Goal: Communication & Community: Answer question/provide support

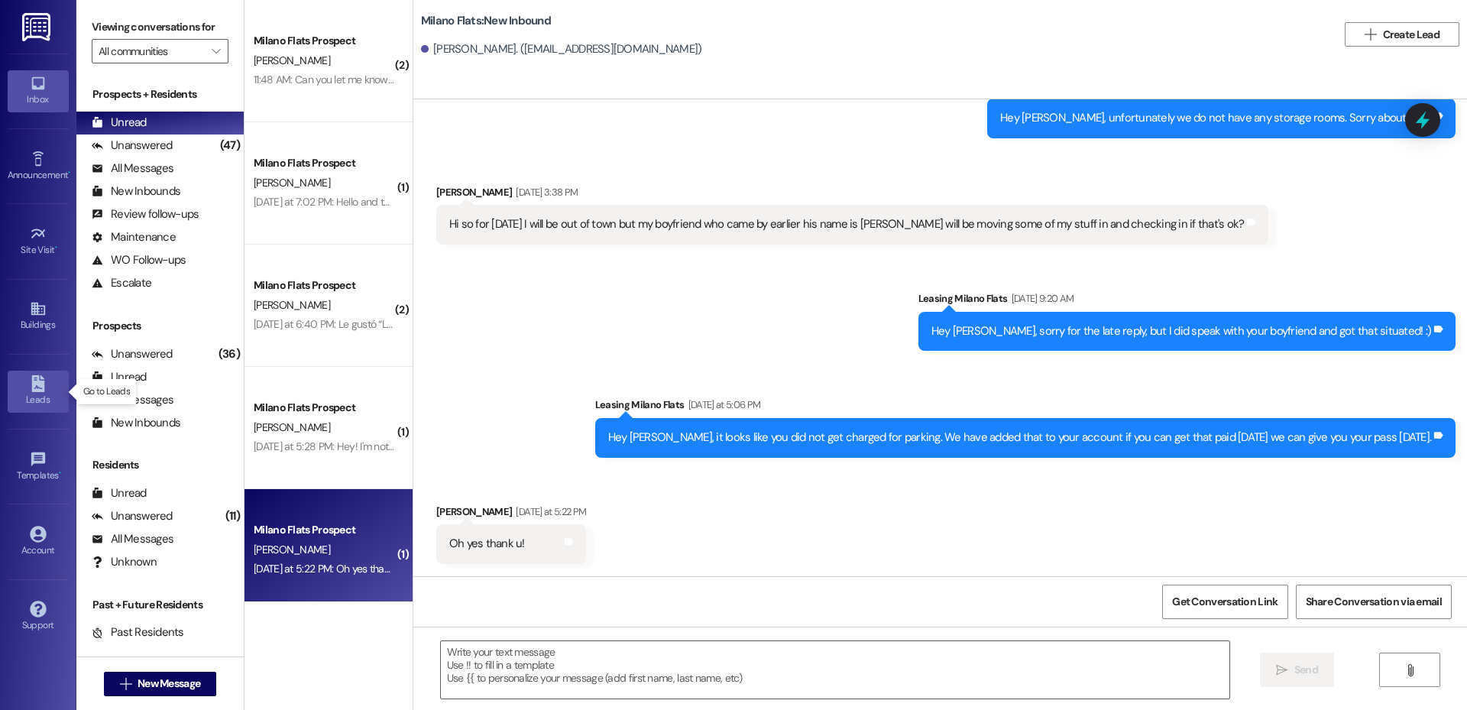
click at [44, 379] on icon at bounding box center [38, 383] width 17 height 17
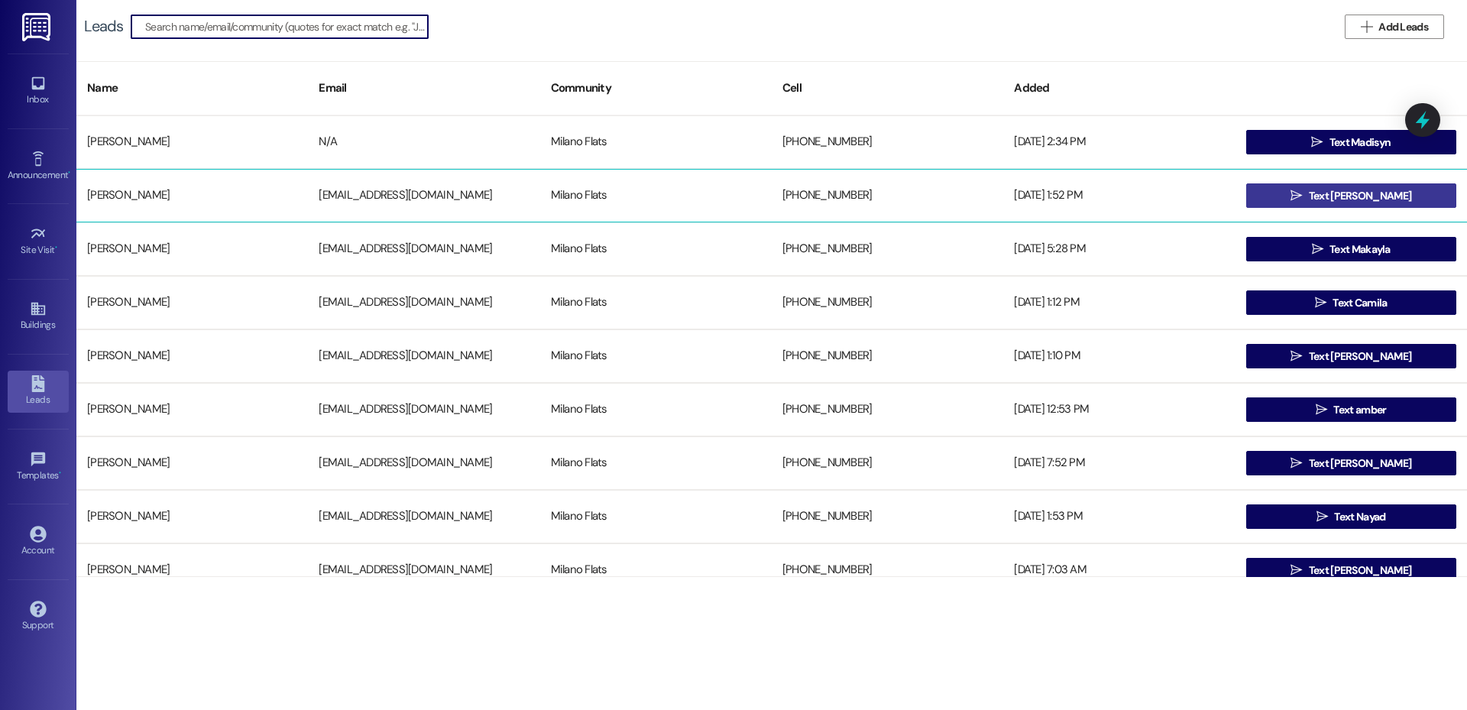
click at [1353, 192] on span "Text [PERSON_NAME]" at bounding box center [1359, 196] width 102 height 16
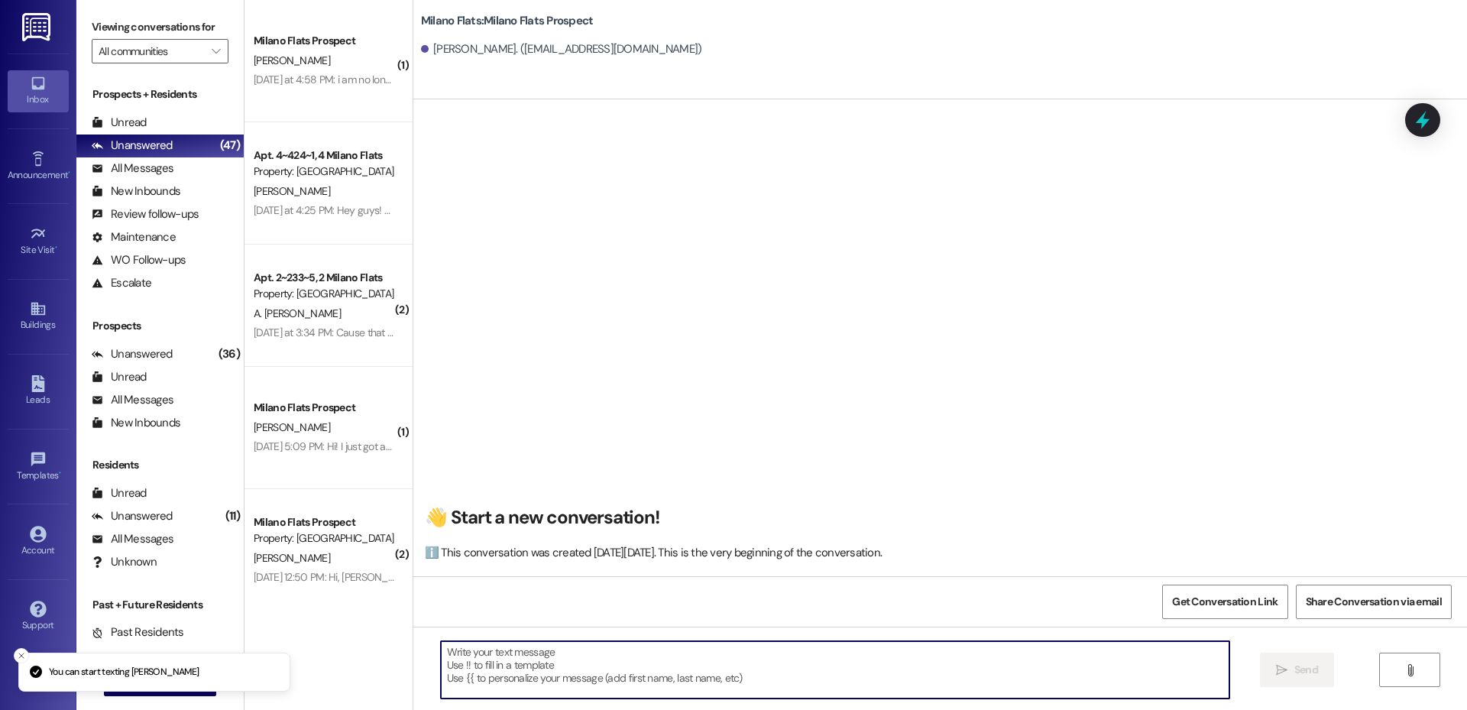
click at [542, 669] on textarea at bounding box center [835, 669] width 788 height 57
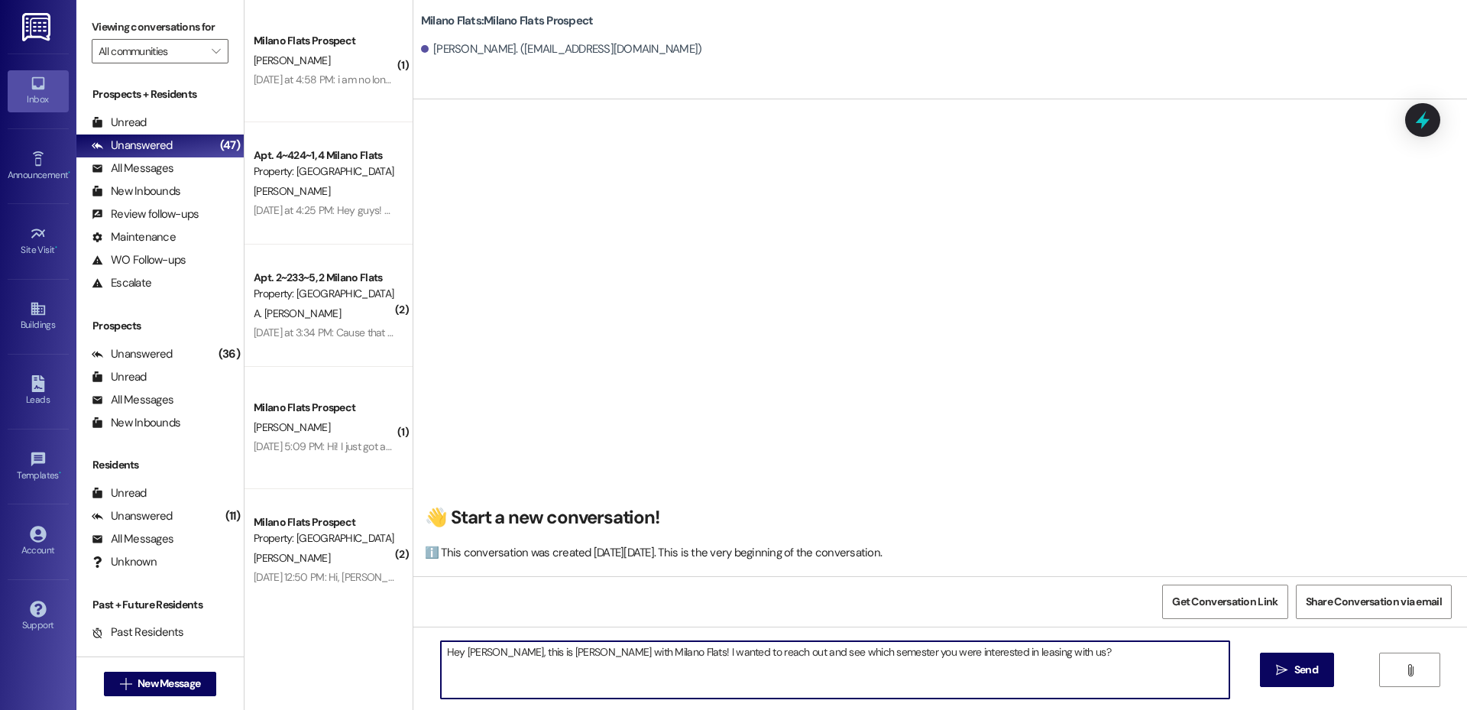
click at [604, 654] on textarea "Hey [PERSON_NAME], this is [PERSON_NAME] with Milano Flats! I wanted to reach o…" at bounding box center [835, 669] width 788 height 57
click at [605, 652] on textarea "Hey [PERSON_NAME], this is [PERSON_NAME] with Milano Flats! I wanted to reach o…" at bounding box center [835, 669] width 788 height 57
click at [1214, 649] on textarea "Hey [PERSON_NAME], this is [PERSON_NAME] with Milano Flats! I am so excited to …" at bounding box center [835, 669] width 788 height 57
type textarea "Hey [PERSON_NAME], this is [PERSON_NAME] with Milano Flats! I am so excited to …"
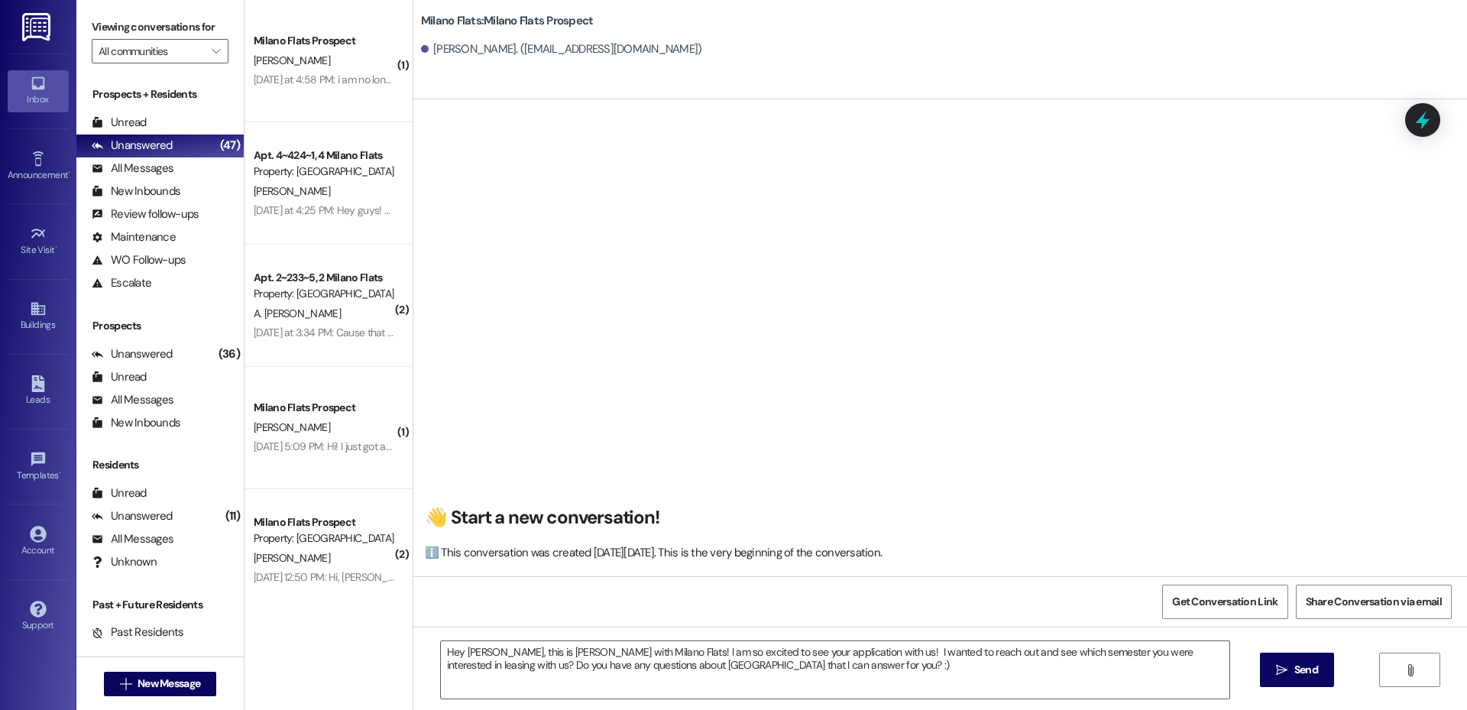
drag, startPoint x: 1086, startPoint y: 486, endPoint x: 966, endPoint y: 576, distance: 150.0
click at [1085, 486] on div "👋 Start a new conversation! ℹ️ This conversation was created [DATE][DATE]. This…" at bounding box center [939, 344] width 1053 height 464
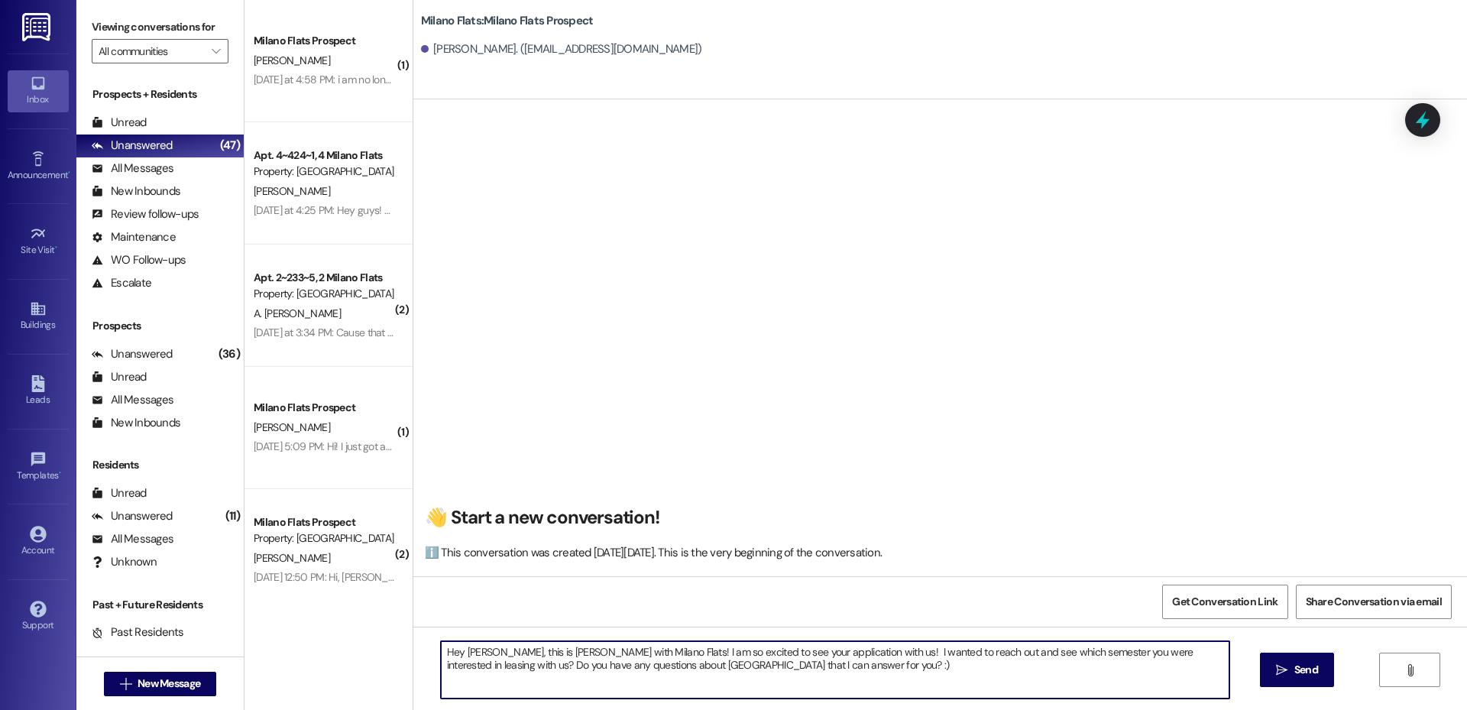
click at [848, 657] on textarea "Hey [PERSON_NAME], this is [PERSON_NAME] with Milano Flats! I am so excited to …" at bounding box center [835, 669] width 788 height 57
click at [814, 687] on textarea "Hey [PERSON_NAME], this is [PERSON_NAME] with Milano Flats! I am so excited to …" at bounding box center [835, 669] width 788 height 57
click at [1286, 665] on icon "" at bounding box center [1281, 670] width 11 height 12
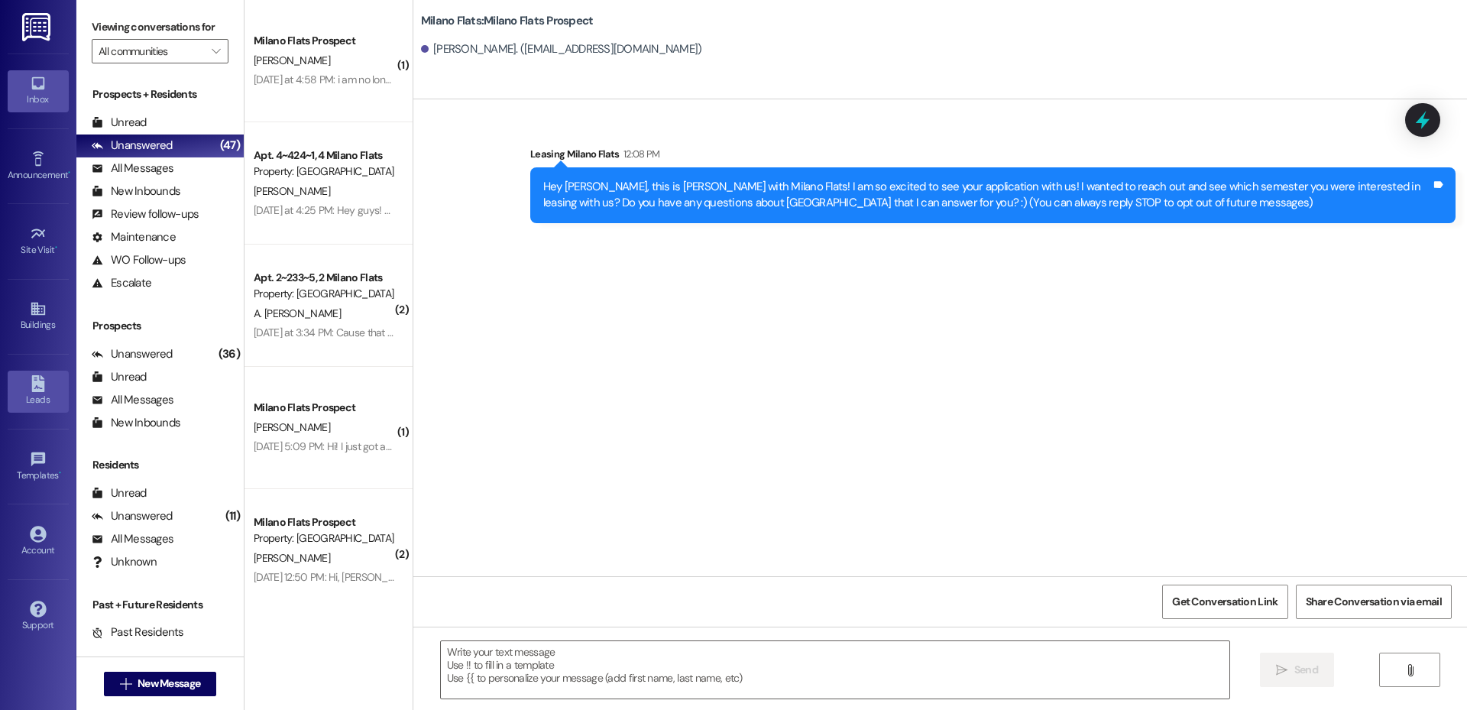
click at [42, 381] on icon at bounding box center [37, 383] width 13 height 17
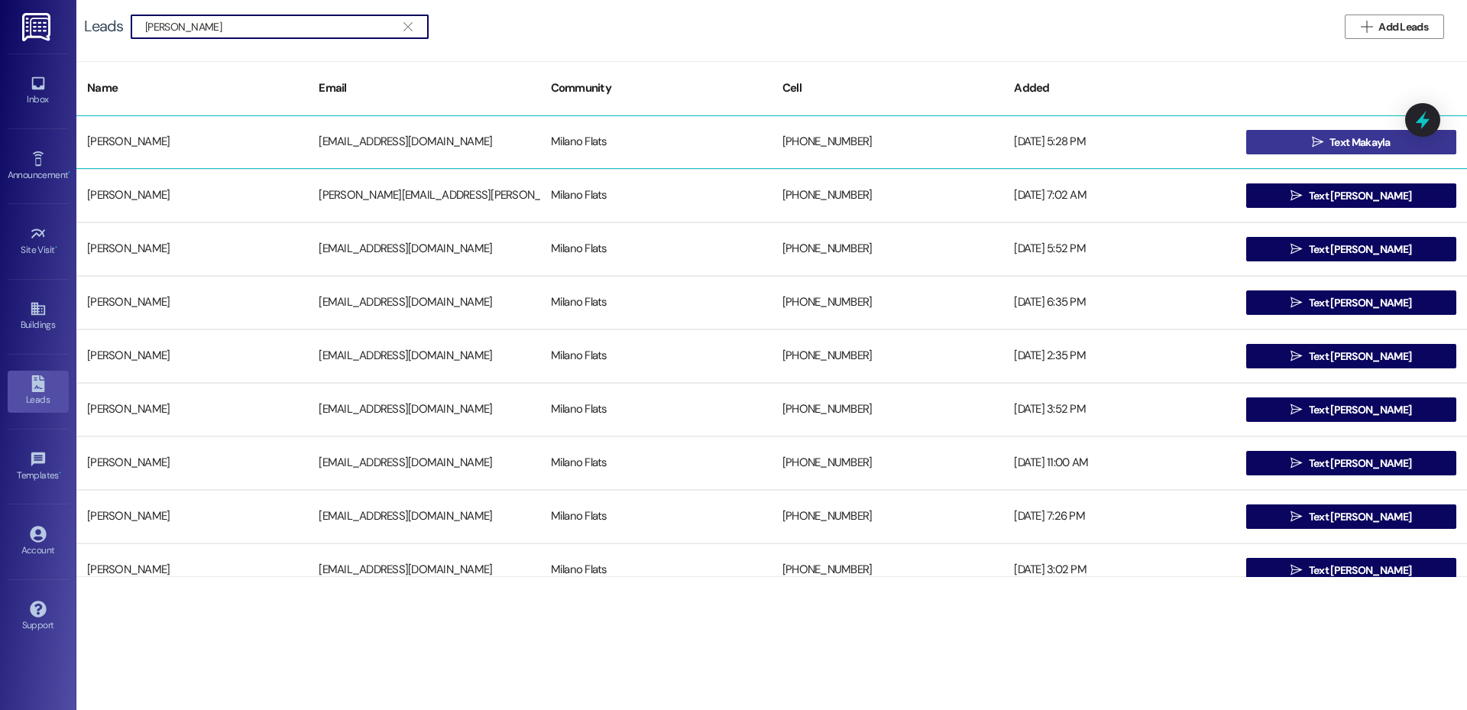
type input "[PERSON_NAME]"
click at [1315, 147] on icon "" at bounding box center [1316, 142] width 11 height 12
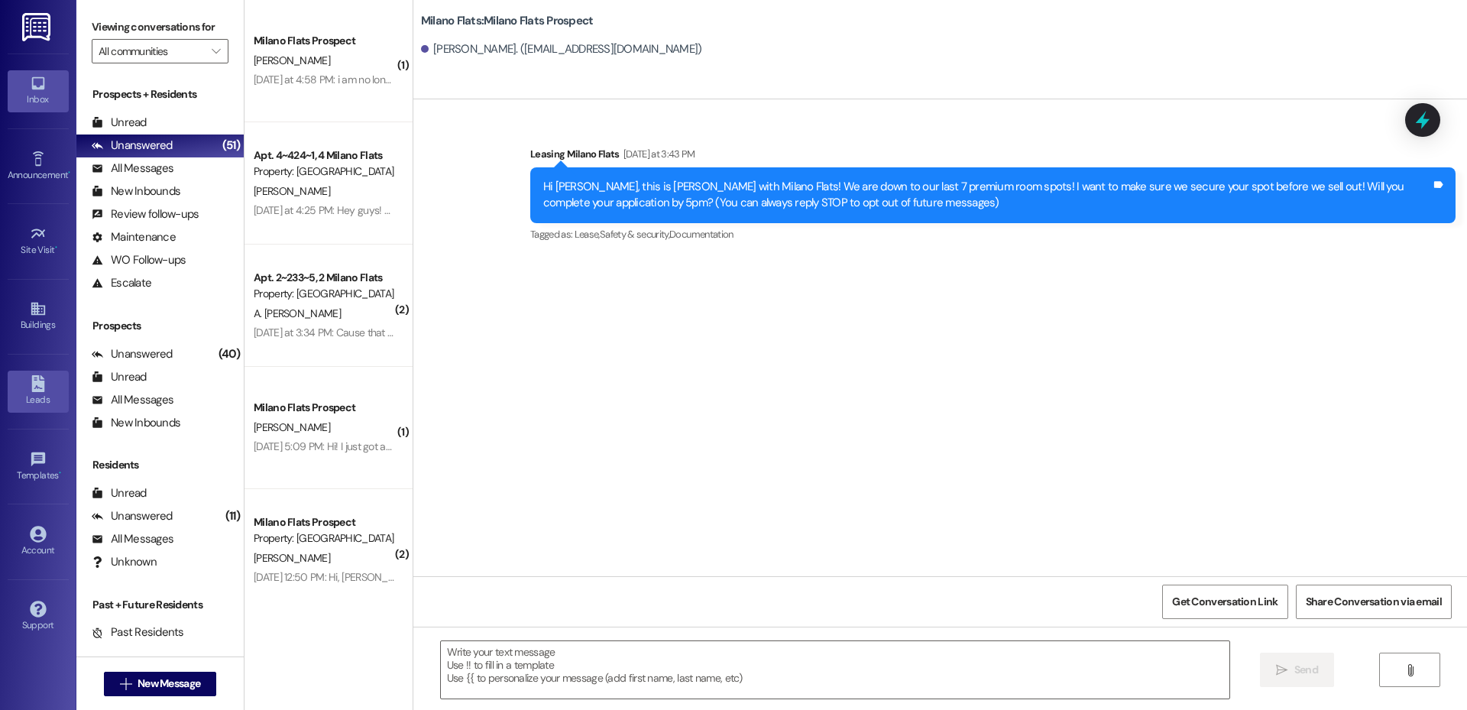
click at [42, 385] on icon at bounding box center [37, 383] width 13 height 17
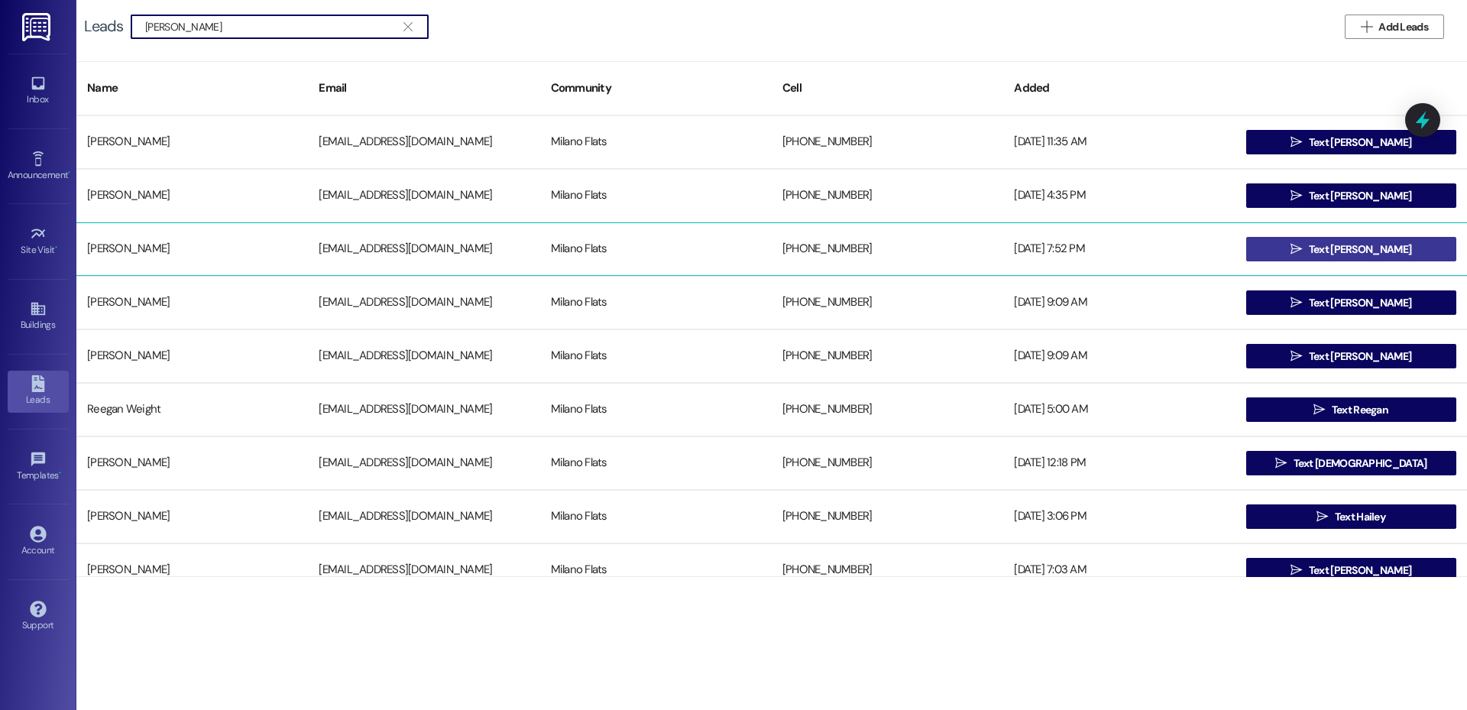
type input "[PERSON_NAME]"
click at [1263, 239] on button " Text [PERSON_NAME]" at bounding box center [1351, 249] width 210 height 24
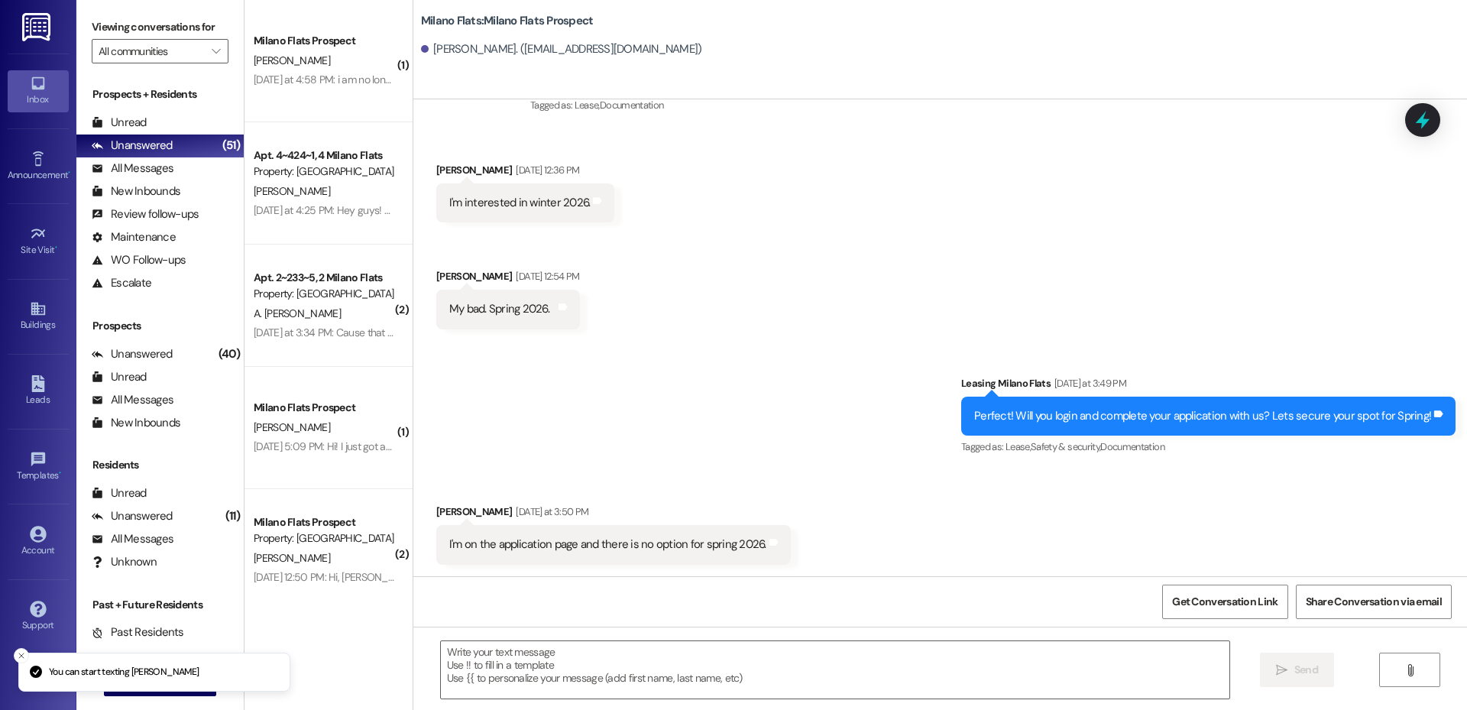
scroll to position [380, 0]
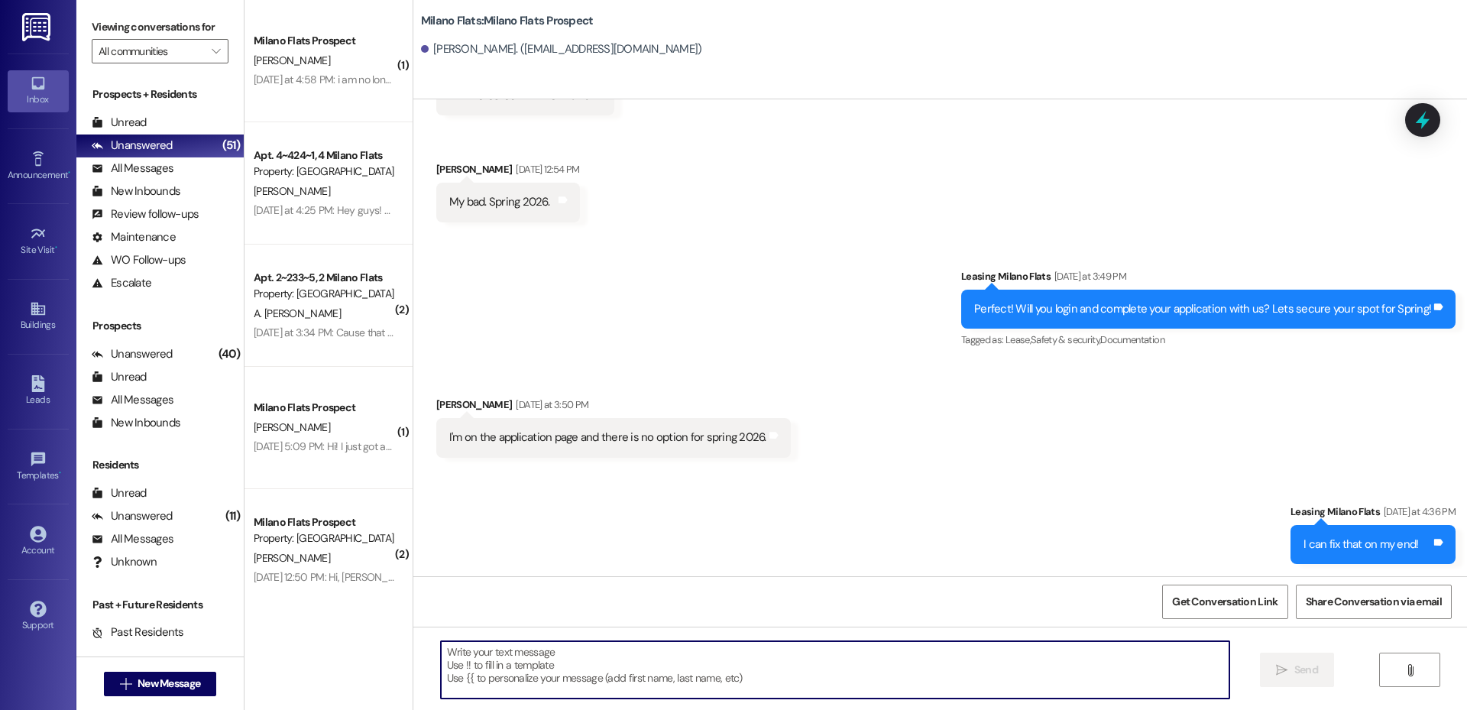
click at [613, 650] on textarea at bounding box center [835, 669] width 788 height 57
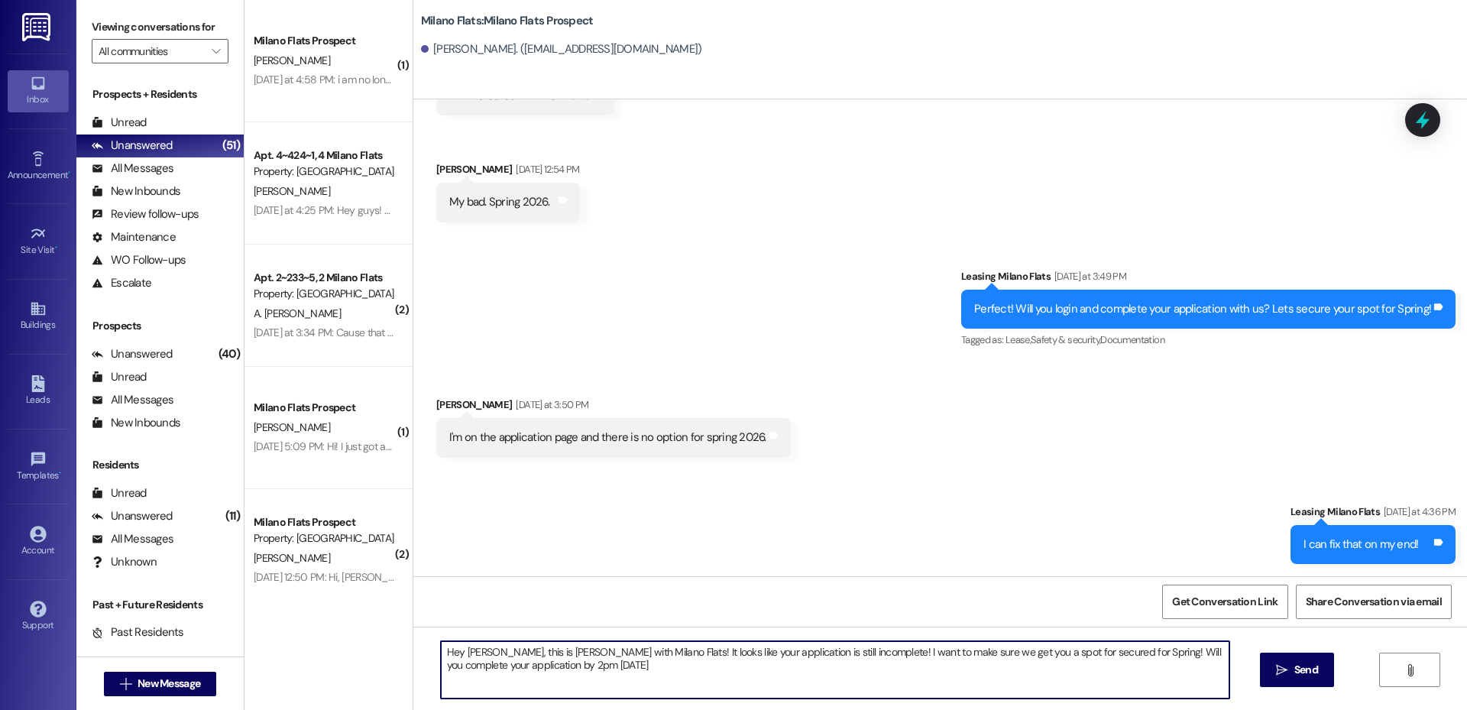
type textarea "Hey [PERSON_NAME], this is [PERSON_NAME] with Milano Flats! It looks like your …"
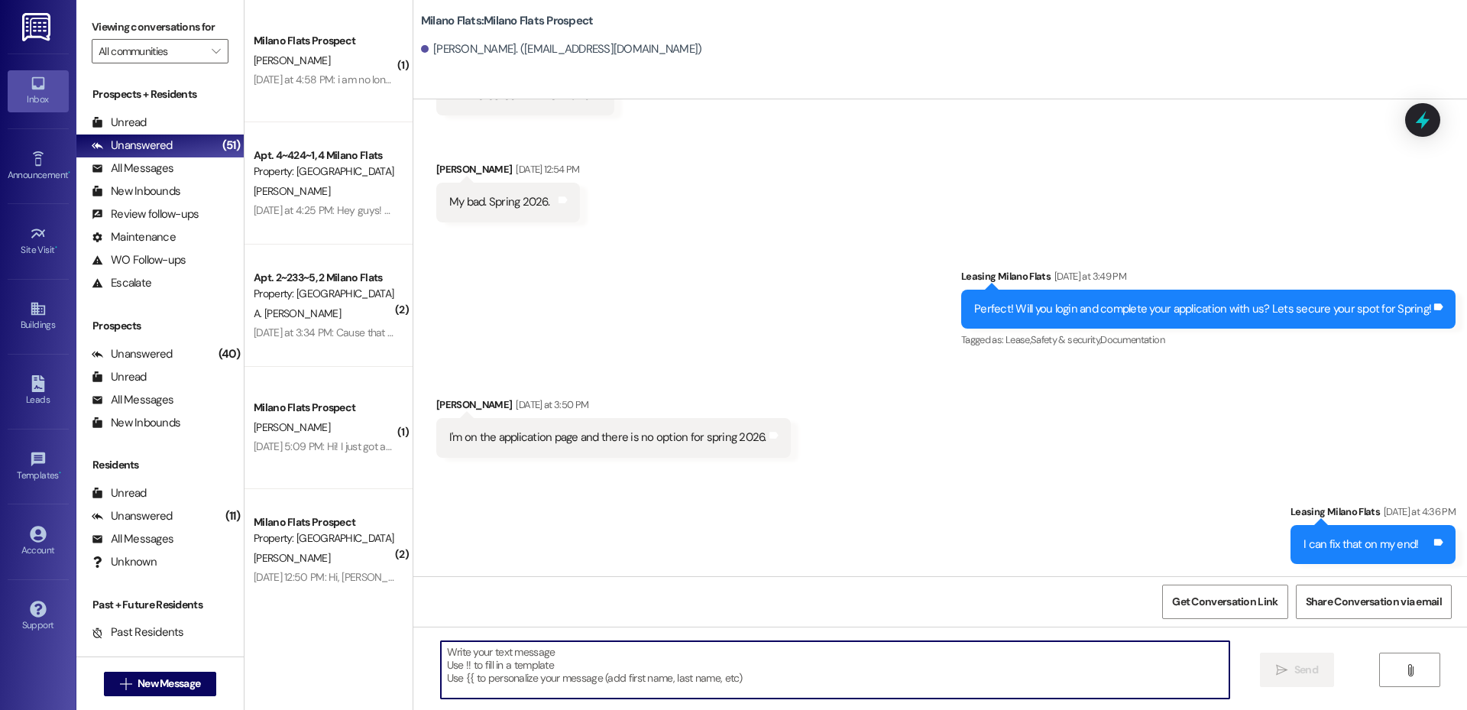
scroll to position [273, 0]
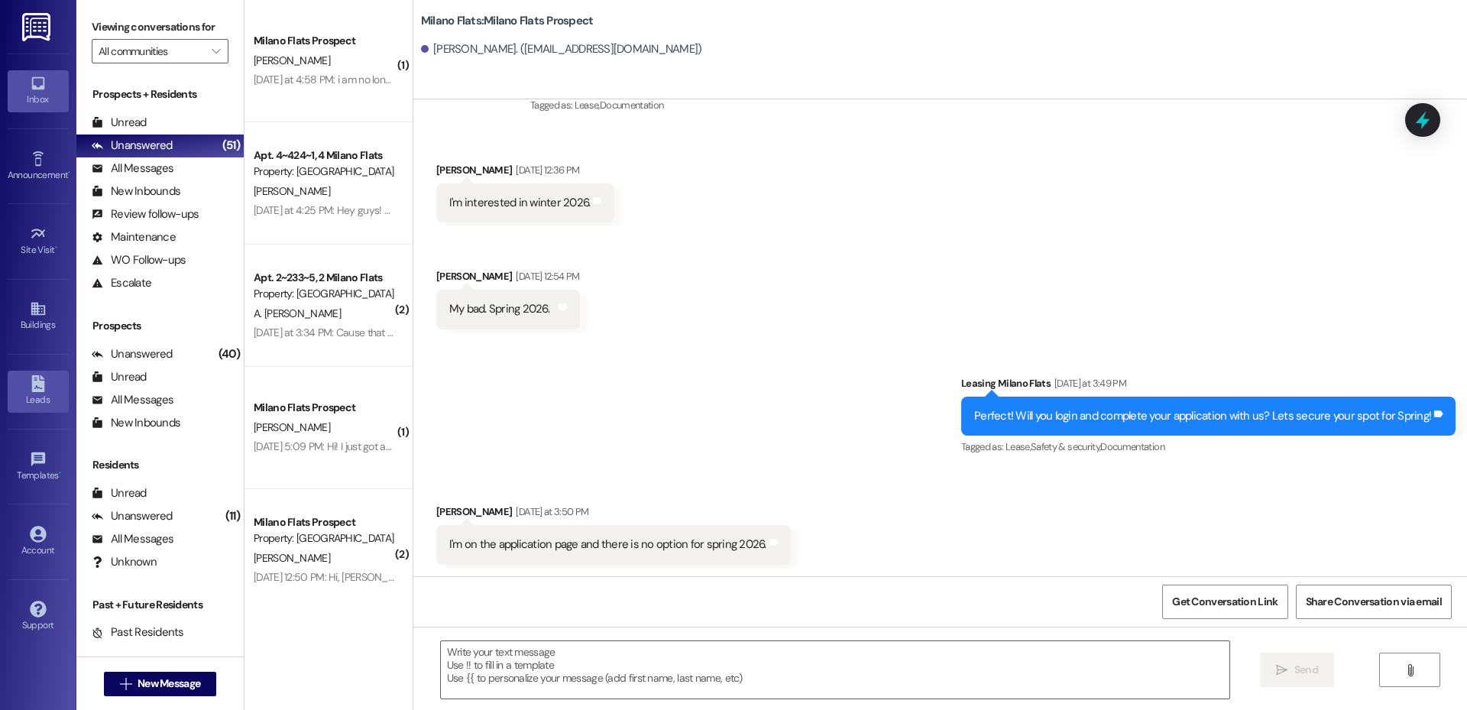
click at [37, 383] on icon at bounding box center [37, 383] width 13 height 17
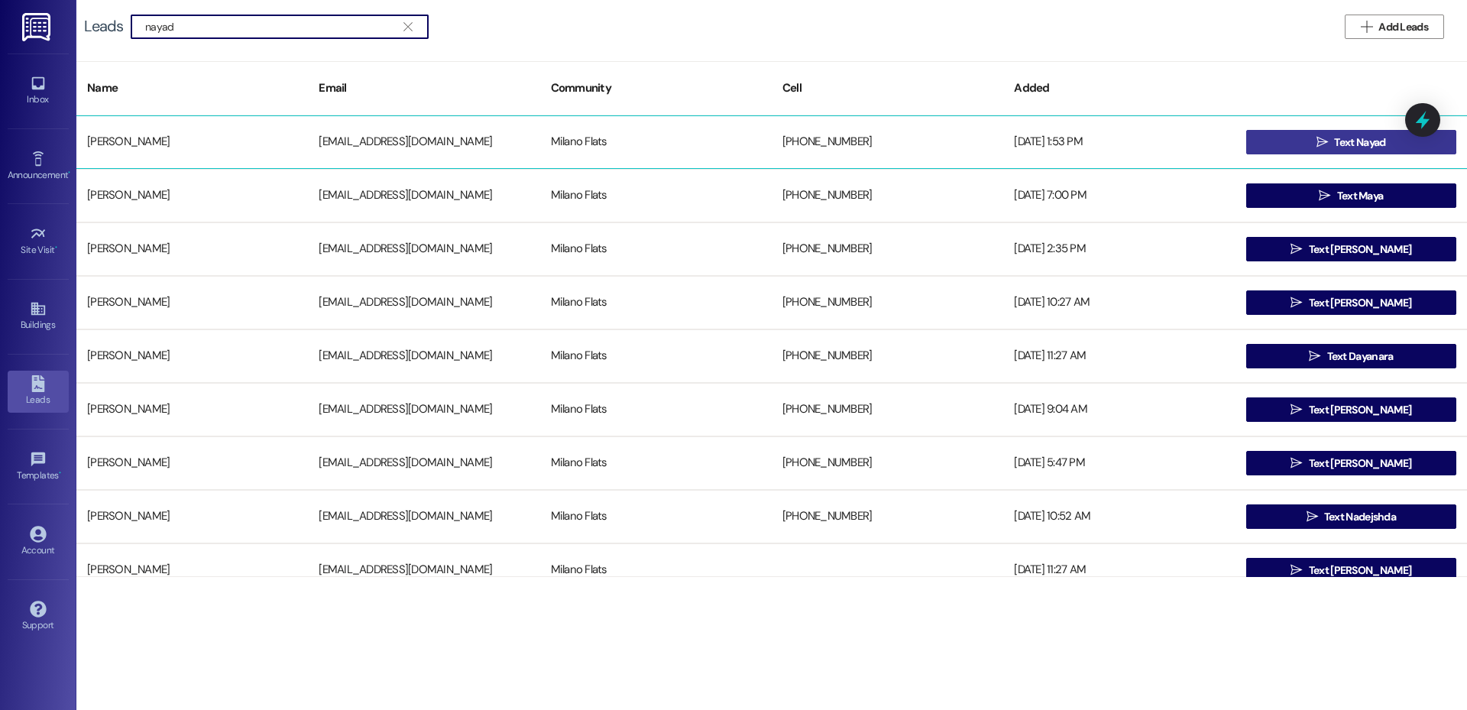
type input "nayad"
click at [1337, 138] on span "Text Nayad" at bounding box center [1359, 142] width 51 height 16
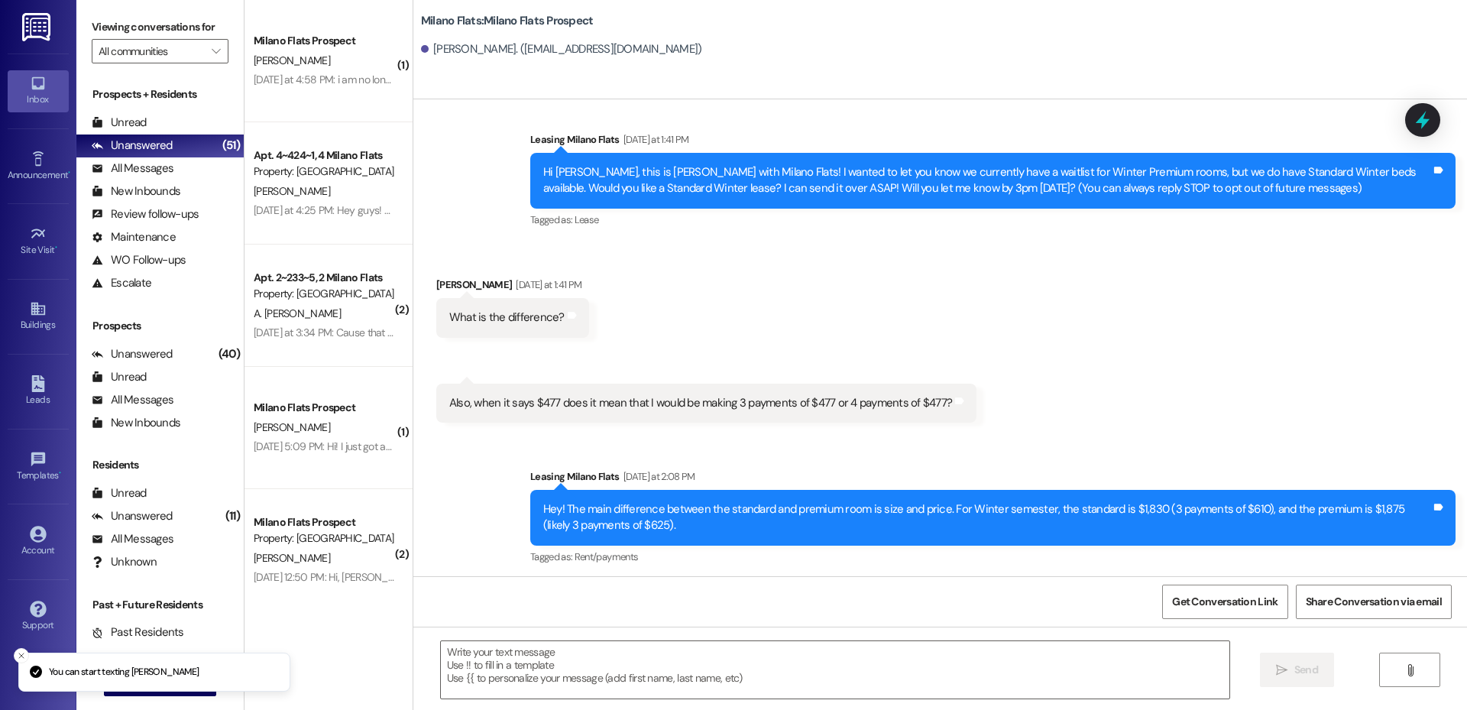
scroll to position [18, 0]
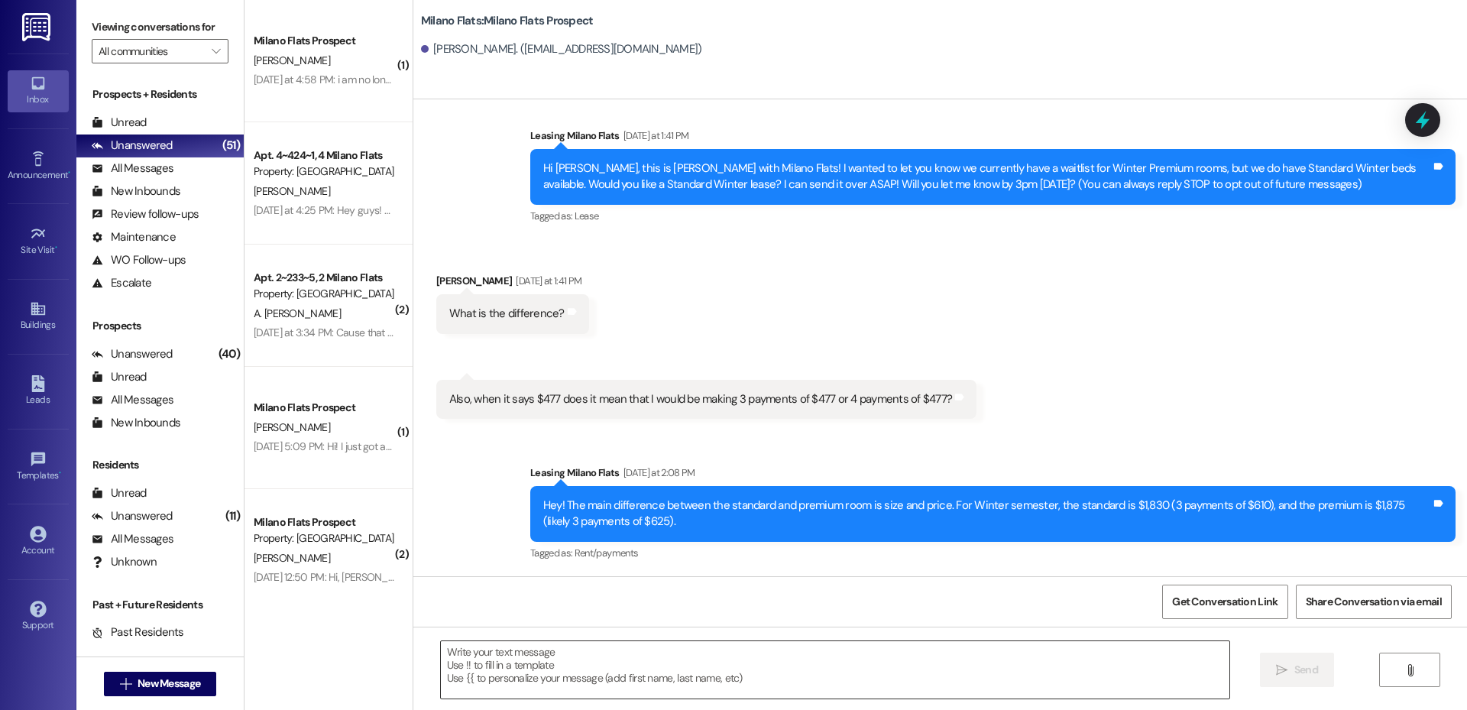
click at [484, 655] on textarea at bounding box center [835, 669] width 788 height 57
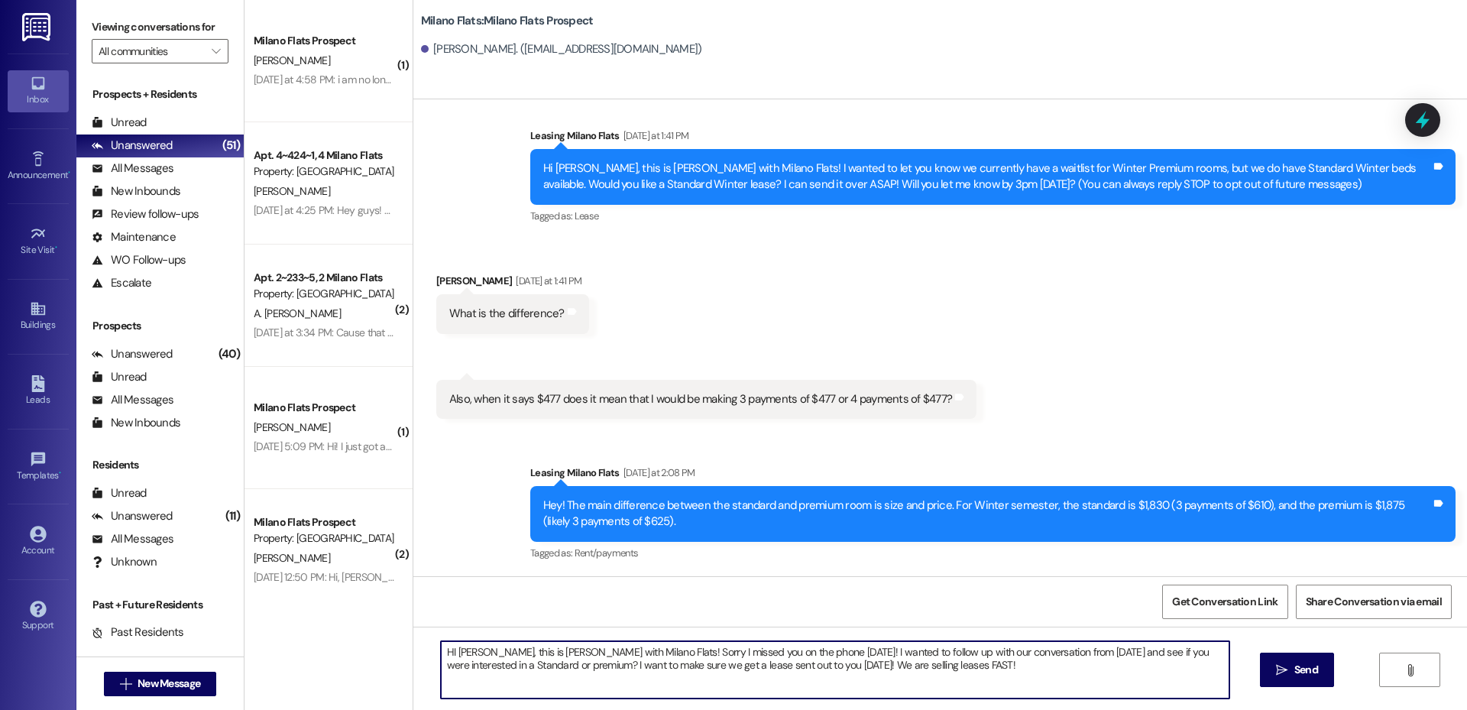
click at [901, 664] on textarea "HI [PERSON_NAME], this is [PERSON_NAME] with Milano Flats! Sorry I missed you o…" at bounding box center [835, 669] width 788 height 57
click at [920, 674] on textarea "HI [PERSON_NAME], this is [PERSON_NAME] with Milano Flats! Sorry I missed you o…" at bounding box center [835, 669] width 788 height 57
drag, startPoint x: 531, startPoint y: 666, endPoint x: 483, endPoint y: 674, distance: 48.7
click at [483, 674] on textarea "HI [PERSON_NAME], this is [PERSON_NAME] with Milano Flats! Sorry I missed you o…" at bounding box center [835, 669] width 788 height 57
click at [901, 661] on textarea "HI [PERSON_NAME], this is [PERSON_NAME] with Milano Flats! Sorry I missed you o…" at bounding box center [835, 669] width 788 height 57
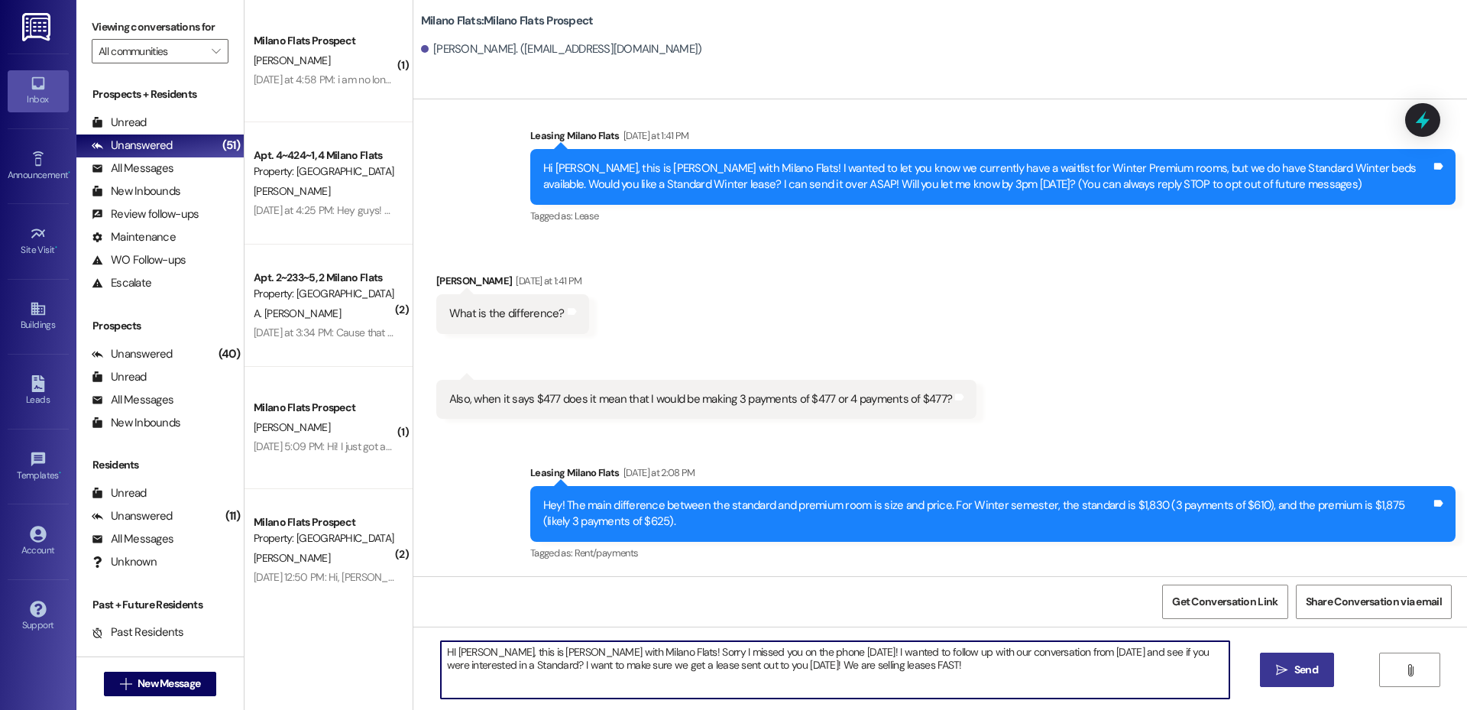
type textarea "HI [PERSON_NAME], this is [PERSON_NAME] with Milano Flats! Sorry I missed you o…"
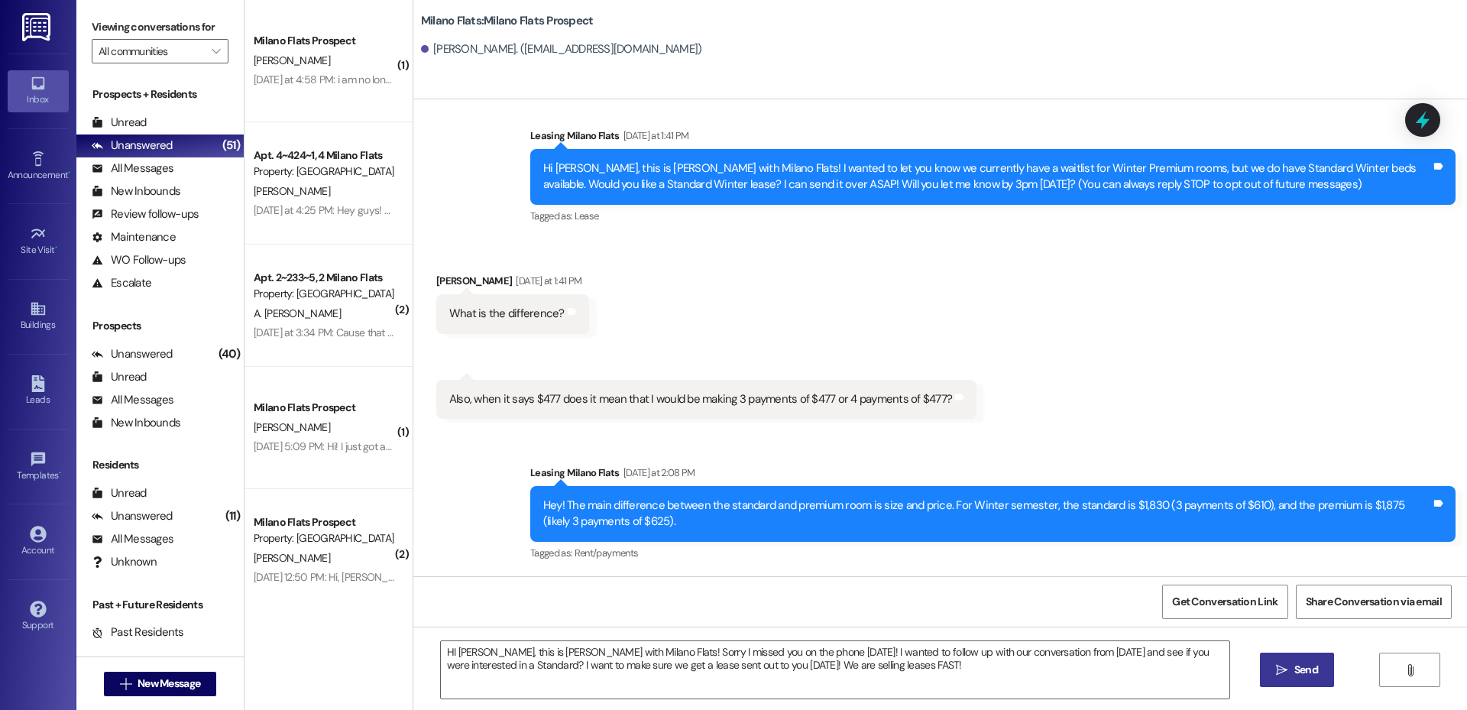
click at [1300, 668] on span "Send" at bounding box center [1306, 669] width 24 height 16
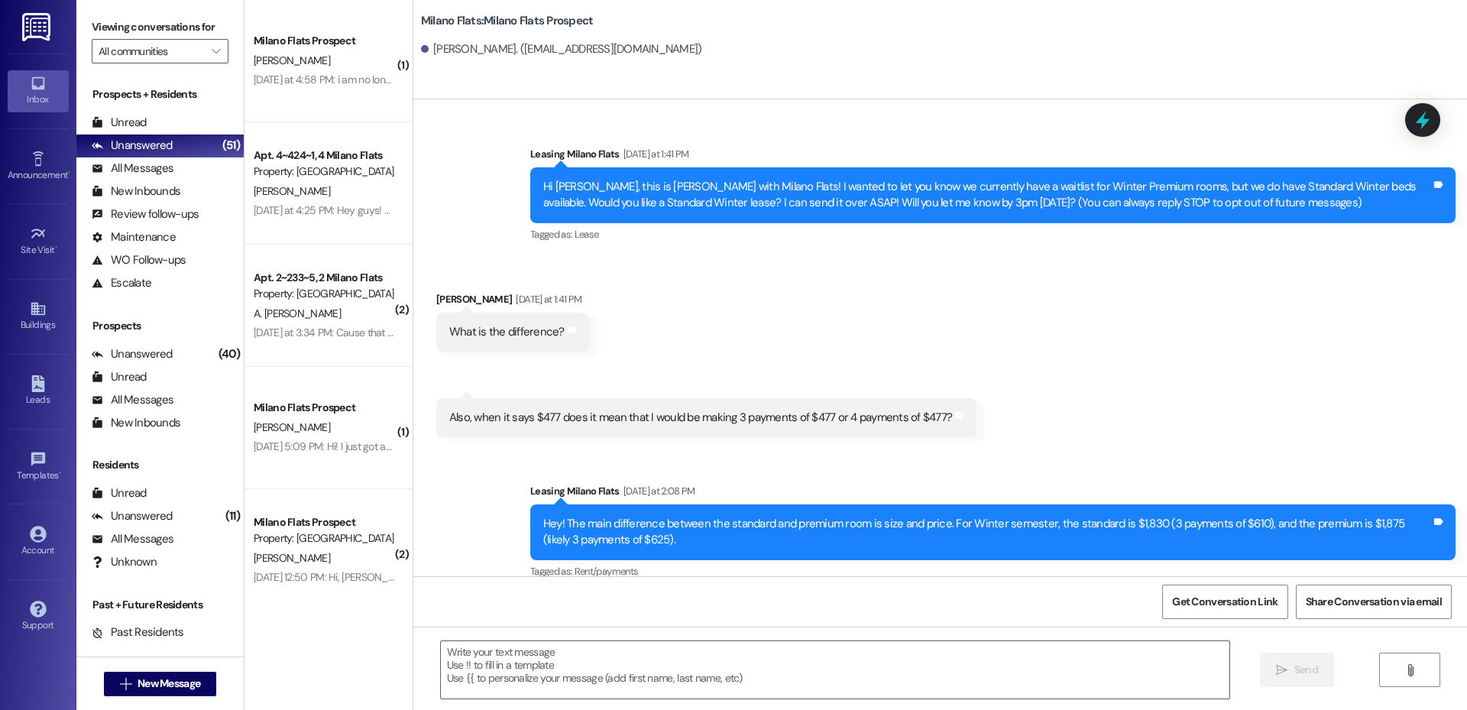
scroll to position [141, 0]
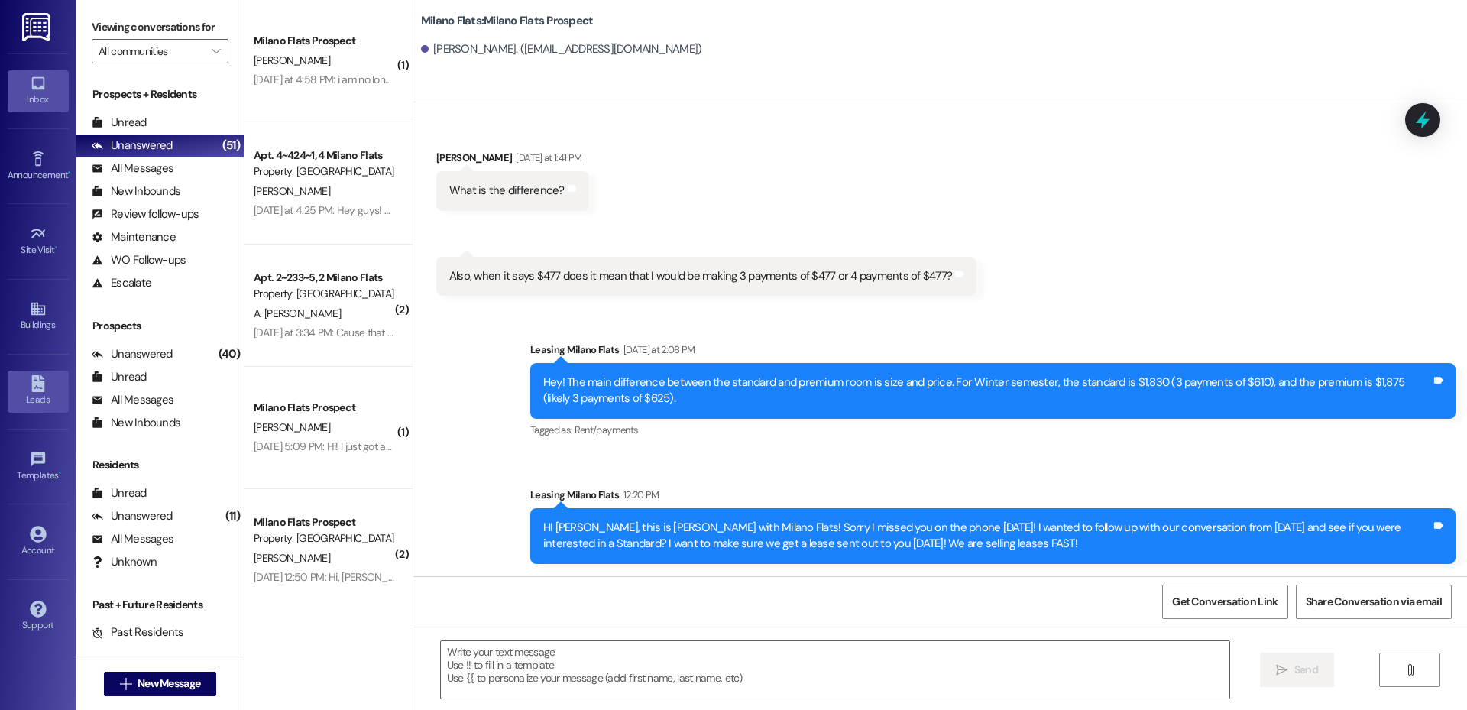
click at [45, 399] on div "Leads" at bounding box center [38, 399] width 76 height 15
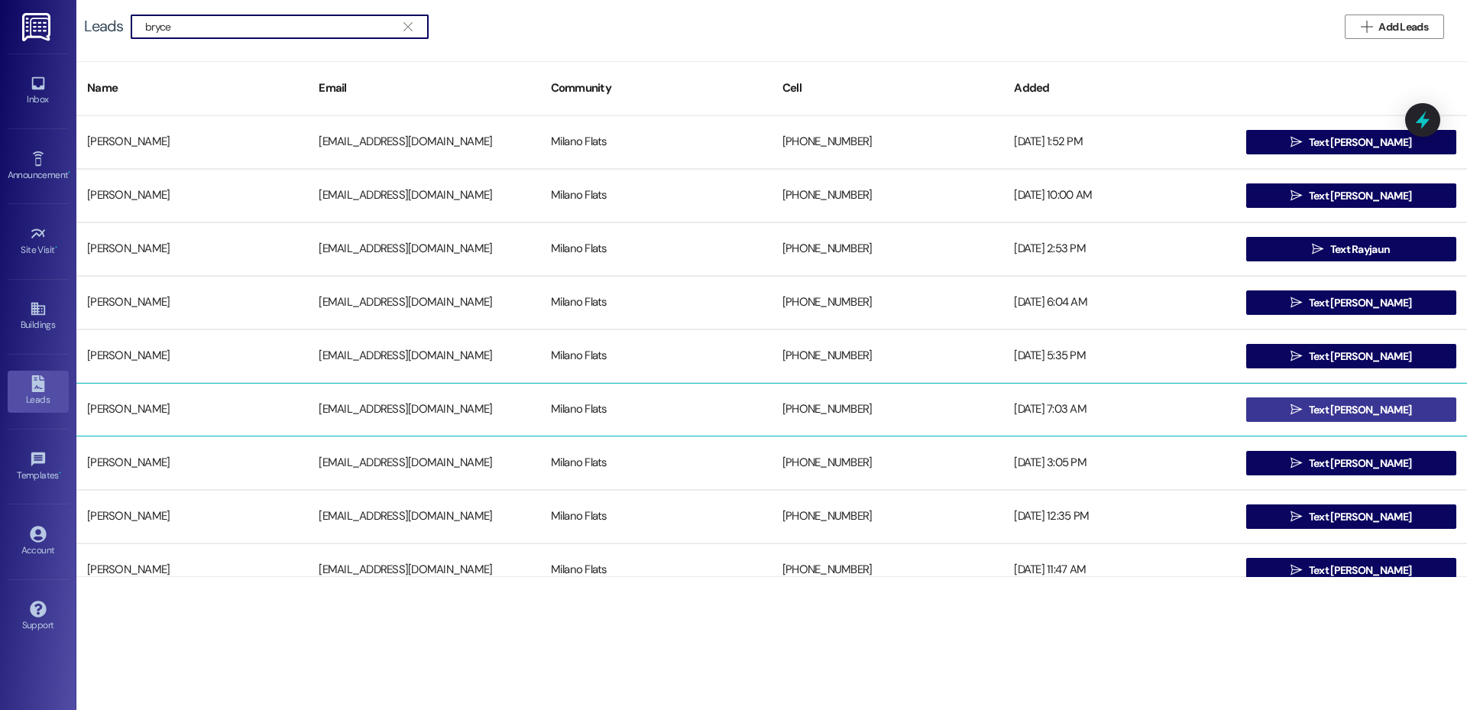
type input "bryce"
click at [1319, 400] on span " Text [PERSON_NAME]" at bounding box center [1350, 409] width 127 height 23
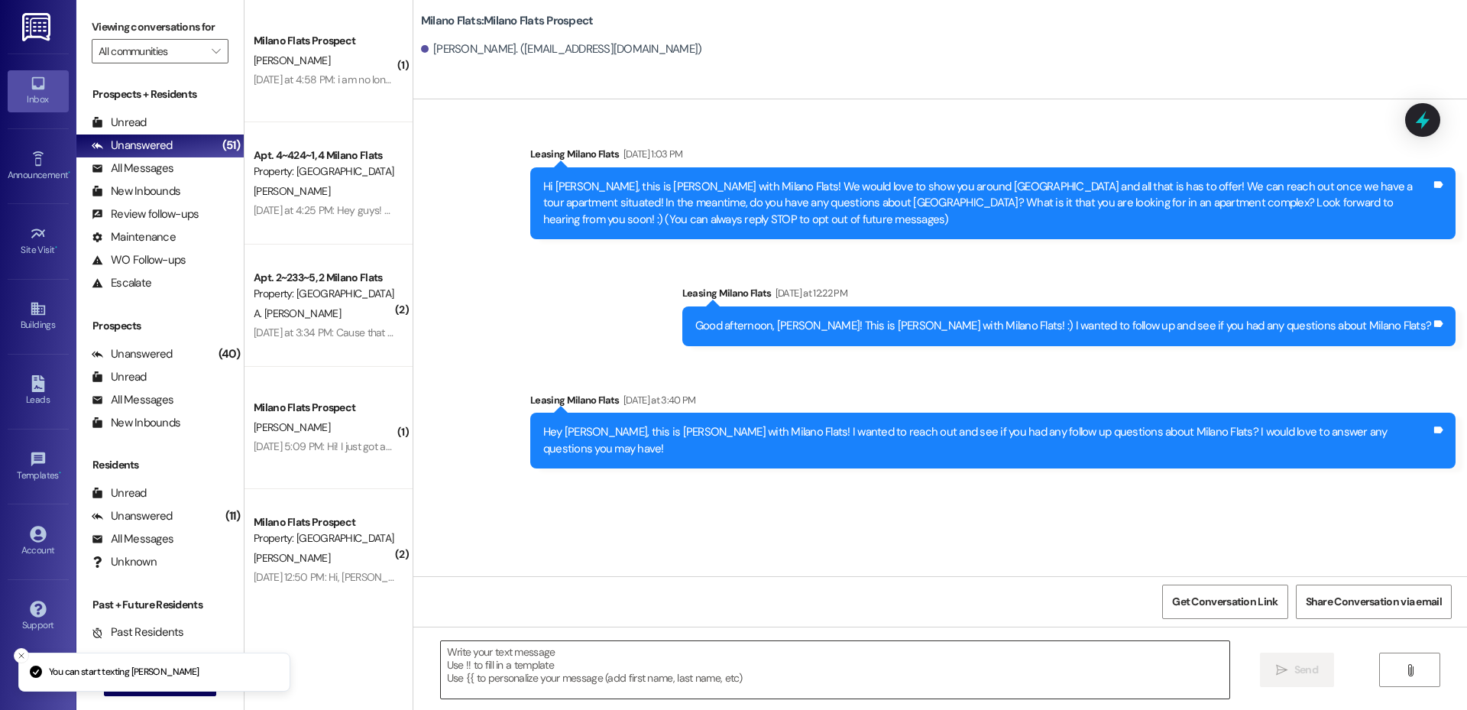
click at [584, 690] on textarea at bounding box center [835, 669] width 788 height 57
drag, startPoint x: 556, startPoint y: 658, endPoint x: 559, endPoint y: 648, distance: 10.4
click at [556, 658] on textarea at bounding box center [835, 669] width 788 height 57
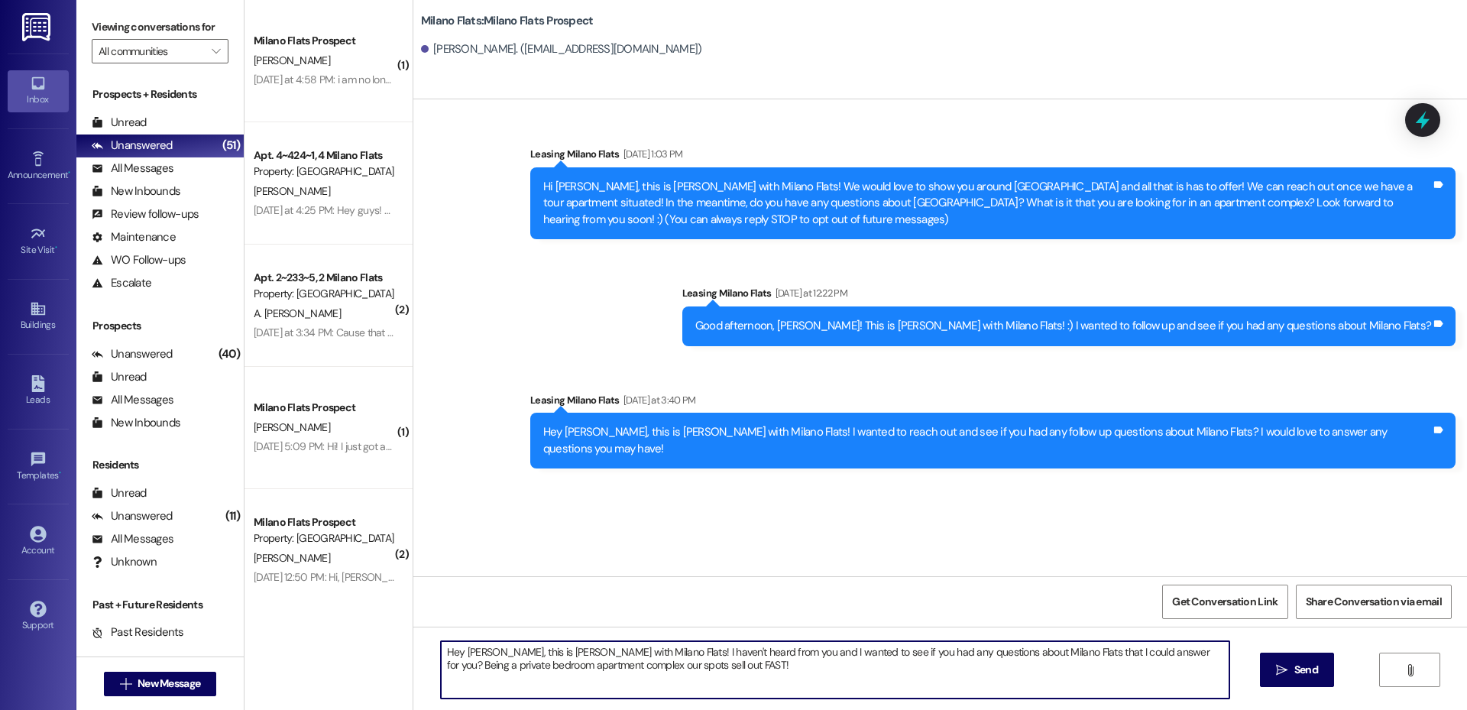
type textarea "Hey [PERSON_NAME], this is [PERSON_NAME] with Milano Flats! I haven't heard fro…"
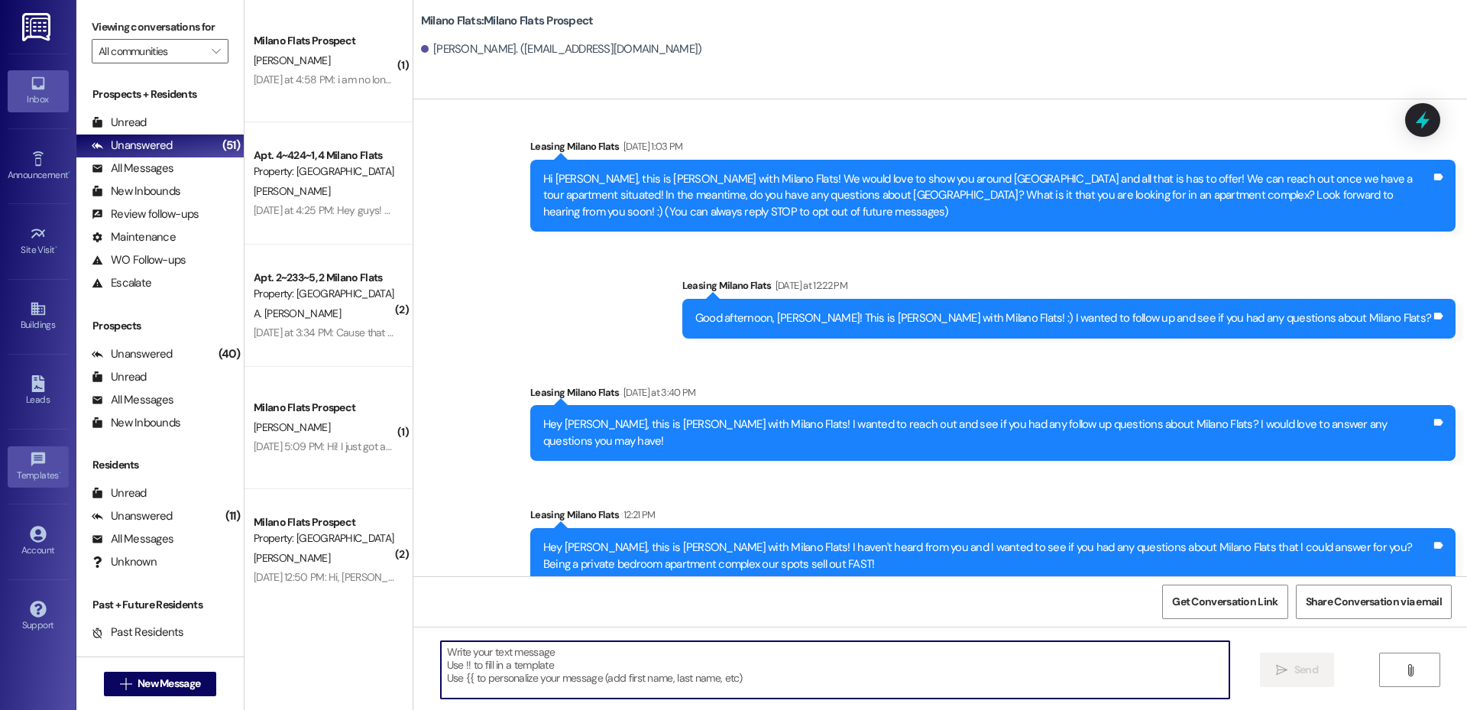
scroll to position [11, 0]
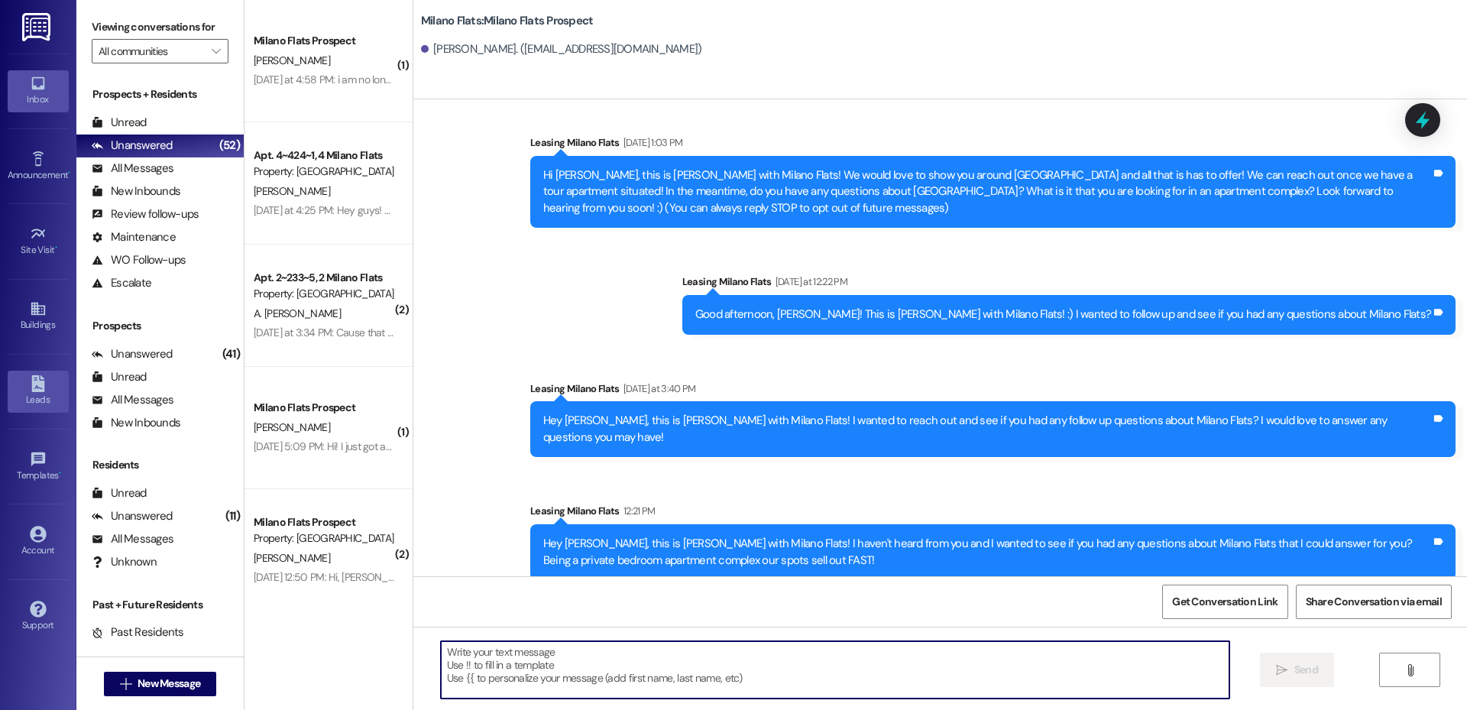
click at [44, 387] on icon at bounding box center [37, 383] width 13 height 17
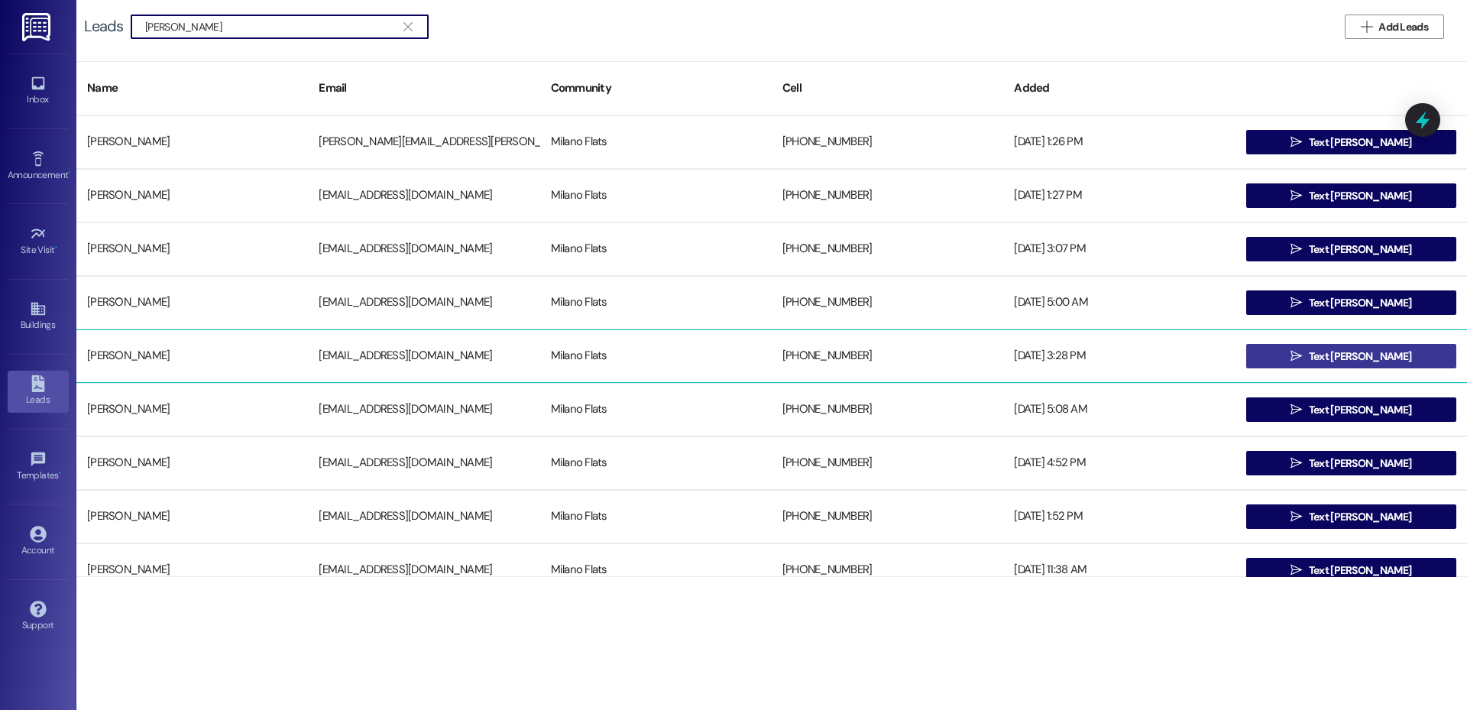
type input "[PERSON_NAME]"
click at [1369, 352] on span "Text [PERSON_NAME]" at bounding box center [1359, 356] width 102 height 16
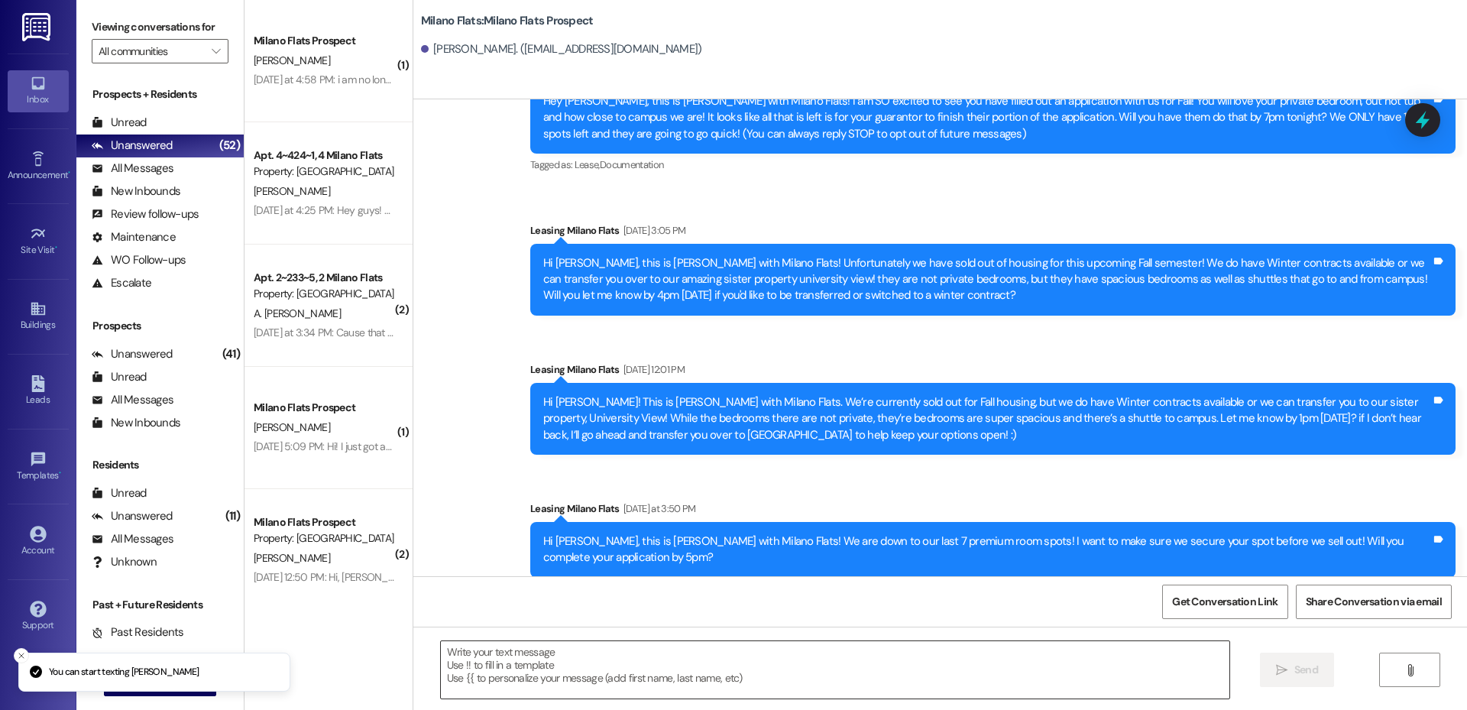
scroll to position [121, 0]
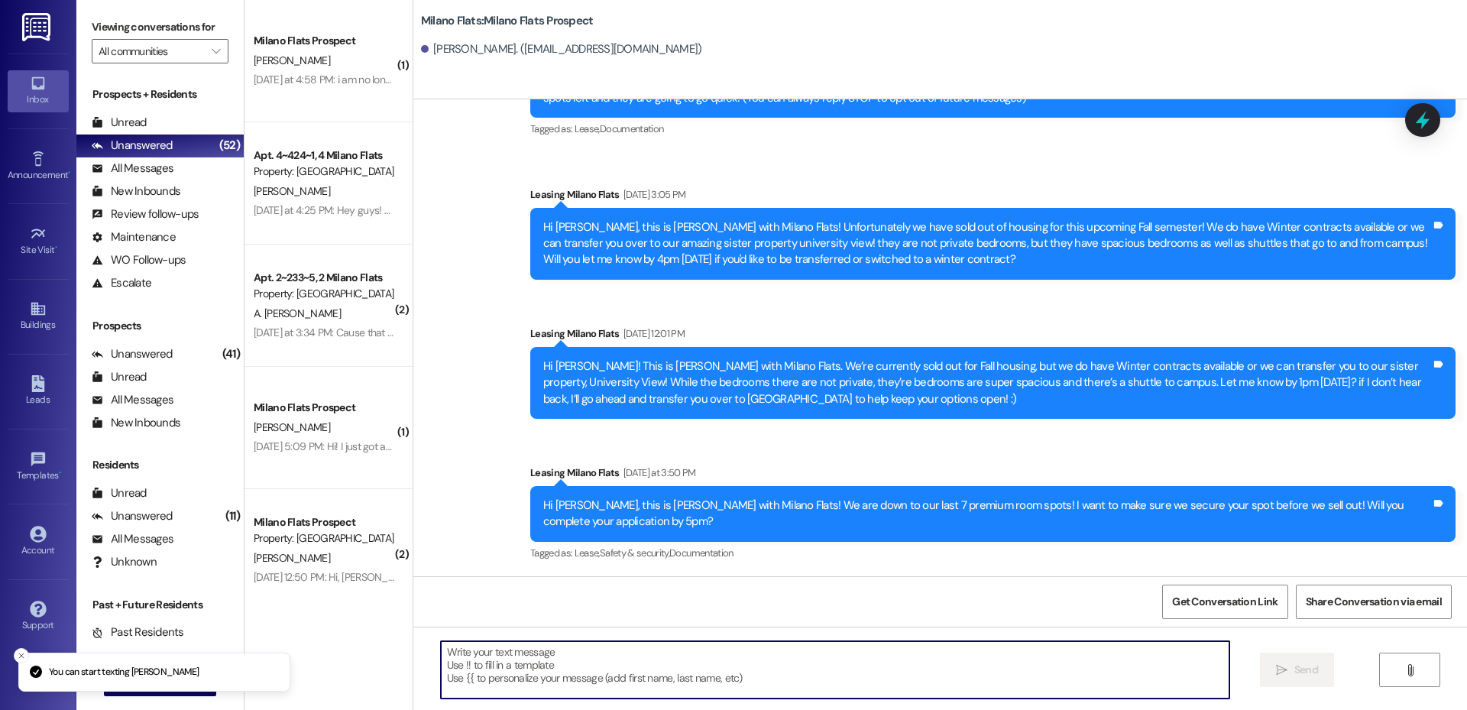
click at [701, 650] on textarea at bounding box center [835, 669] width 788 height 57
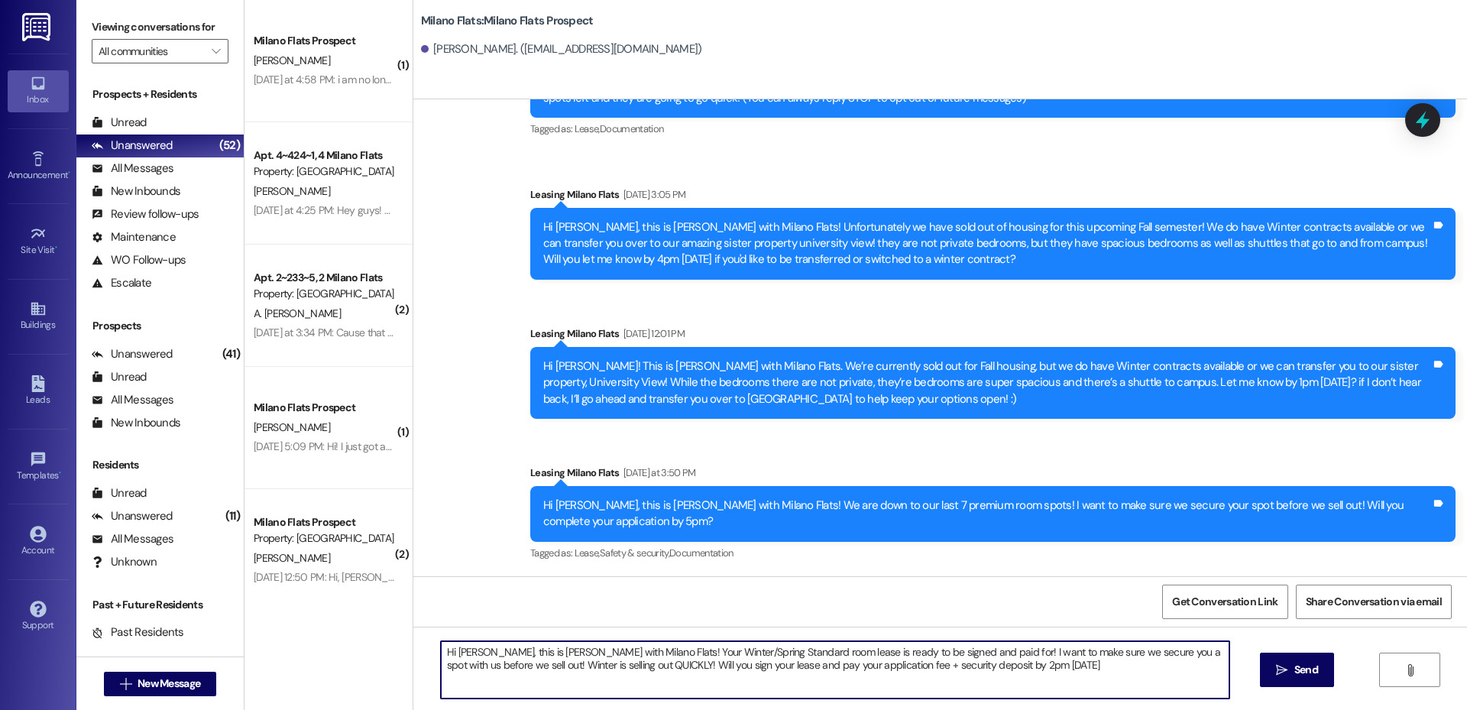
type textarea "Hi [PERSON_NAME], this is [PERSON_NAME] with Milano Flats! Your Winter/Spring S…"
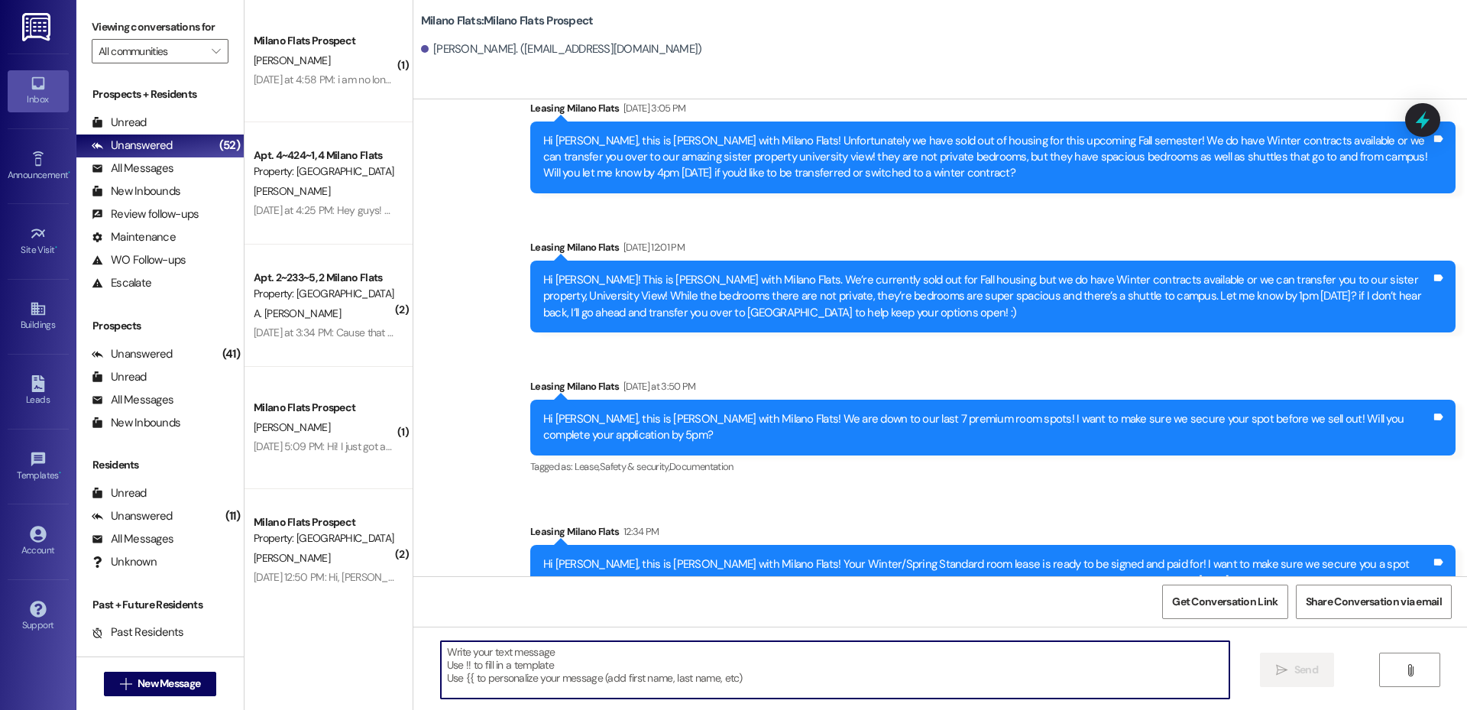
scroll to position [244, 0]
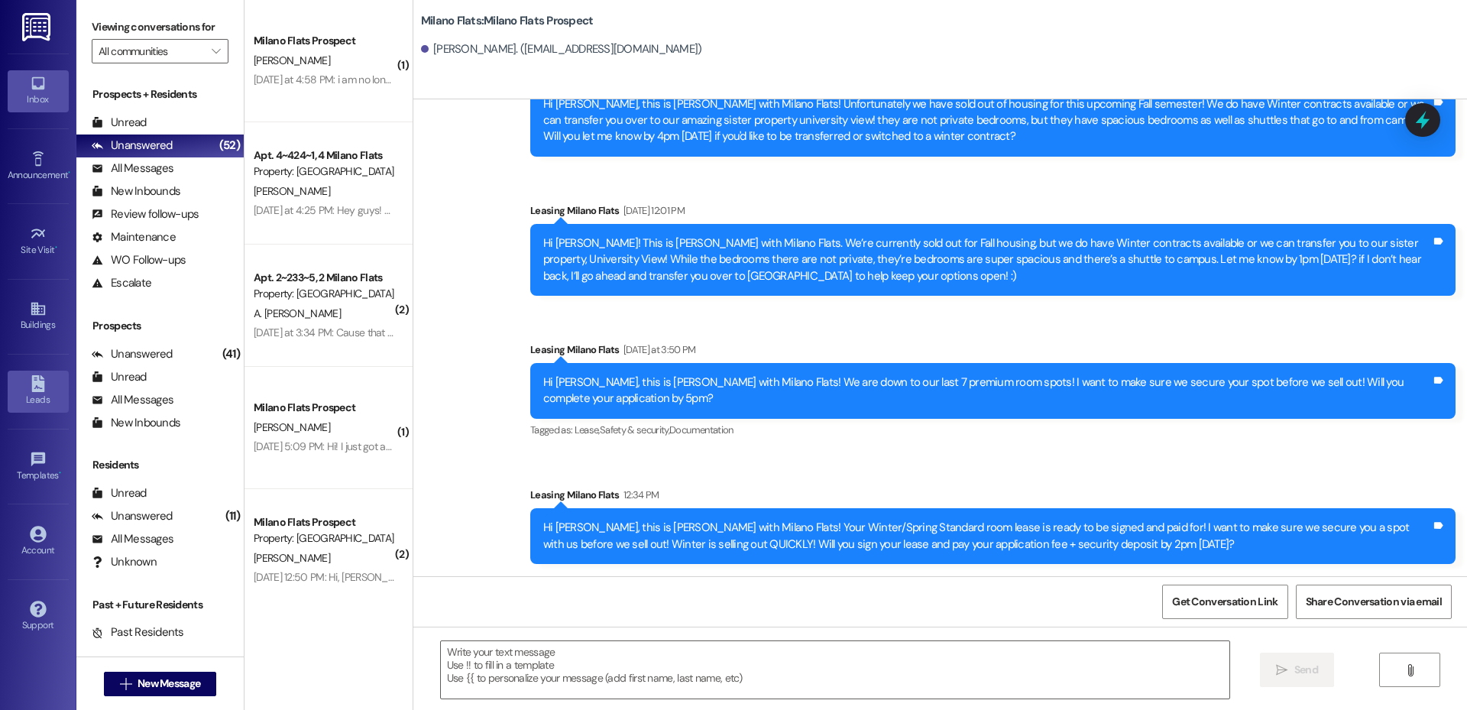
click at [55, 395] on div "Leads" at bounding box center [38, 399] width 76 height 15
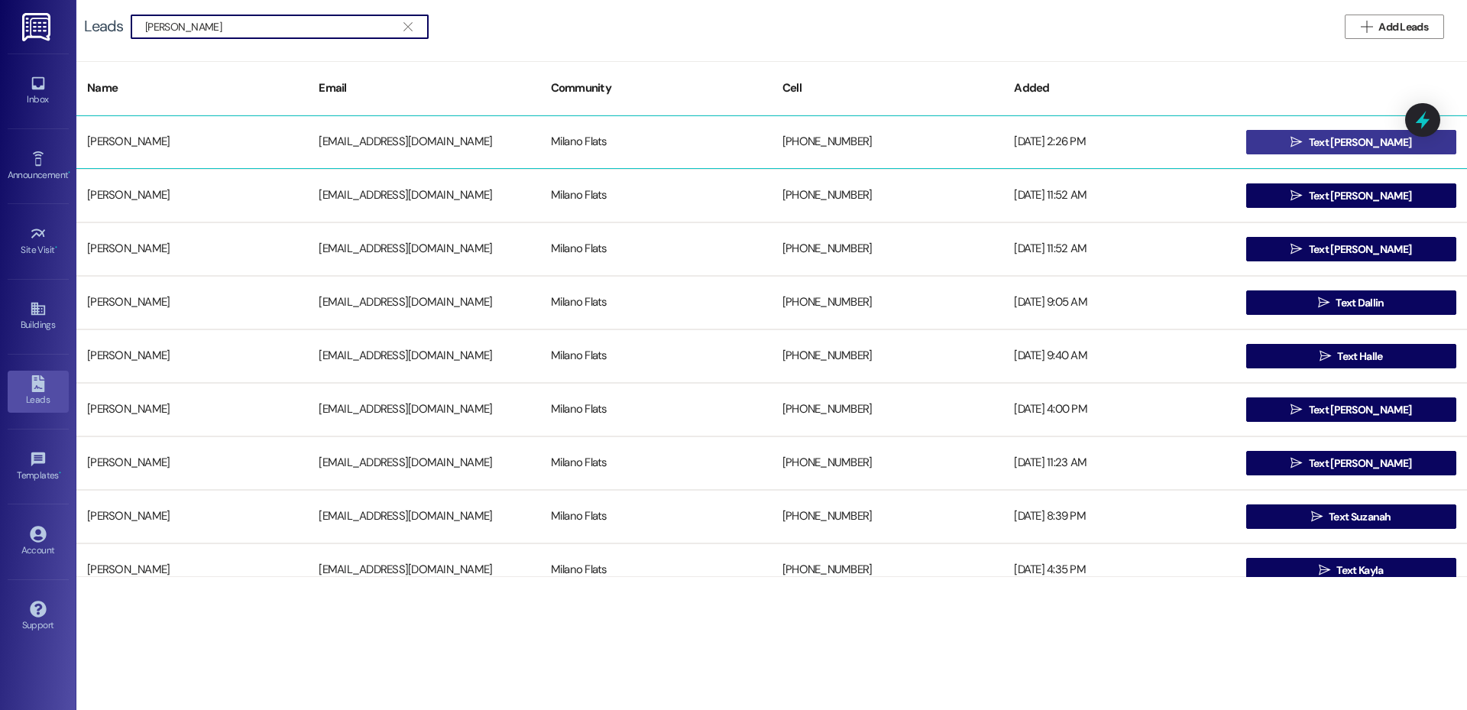
type input "[PERSON_NAME]"
click at [1305, 143] on span " Text [PERSON_NAME]" at bounding box center [1350, 142] width 127 height 23
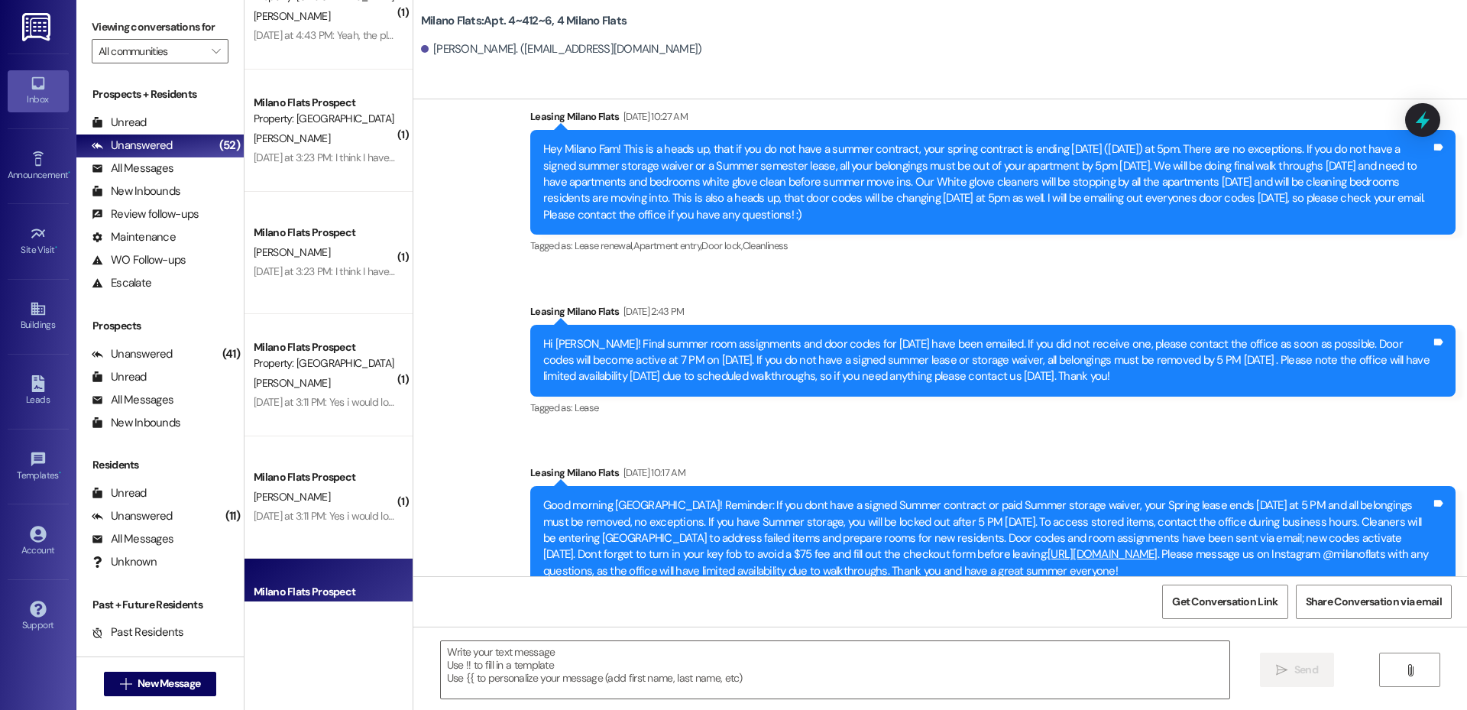
scroll to position [891, 0]
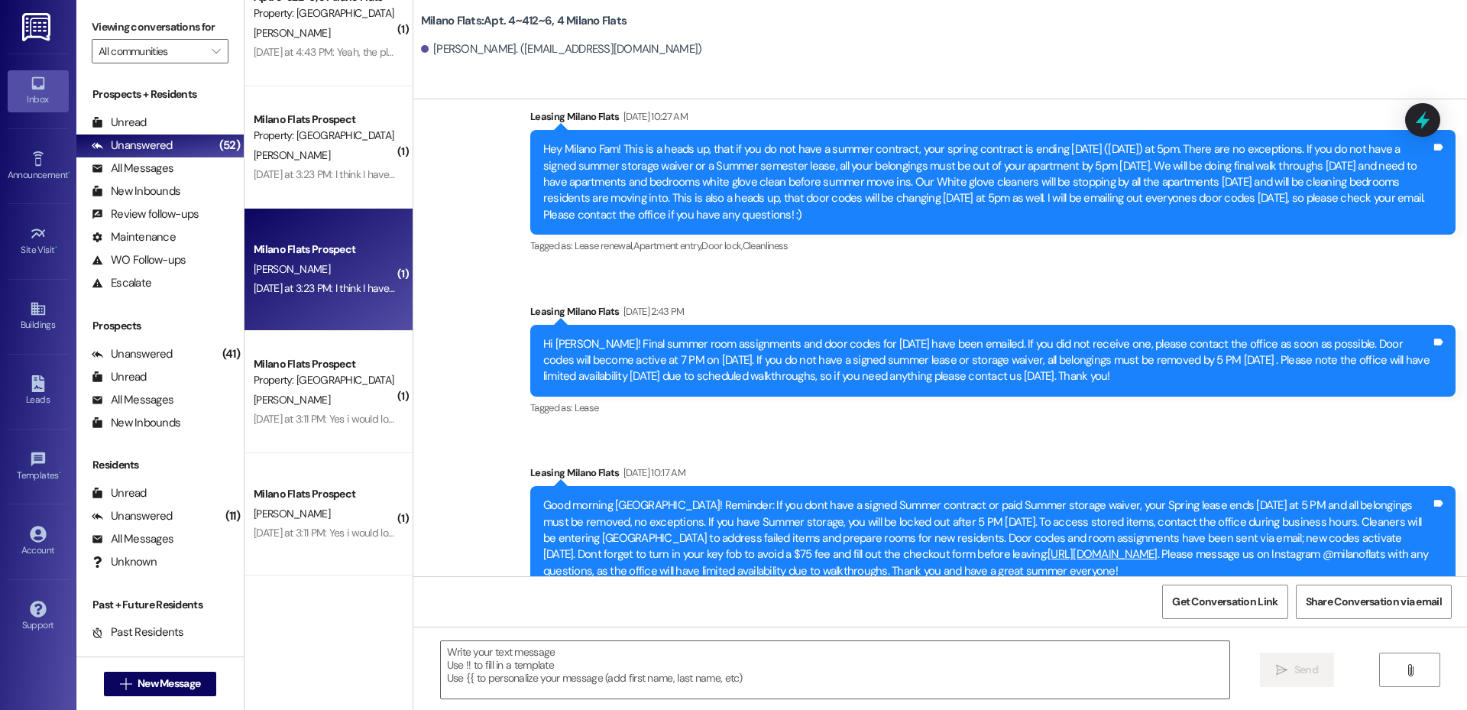
click at [298, 299] on div "Milano Flats Prospect [PERSON_NAME] [DATE] at 3:23 PM: I think I have signed a …" at bounding box center [328, 270] width 168 height 122
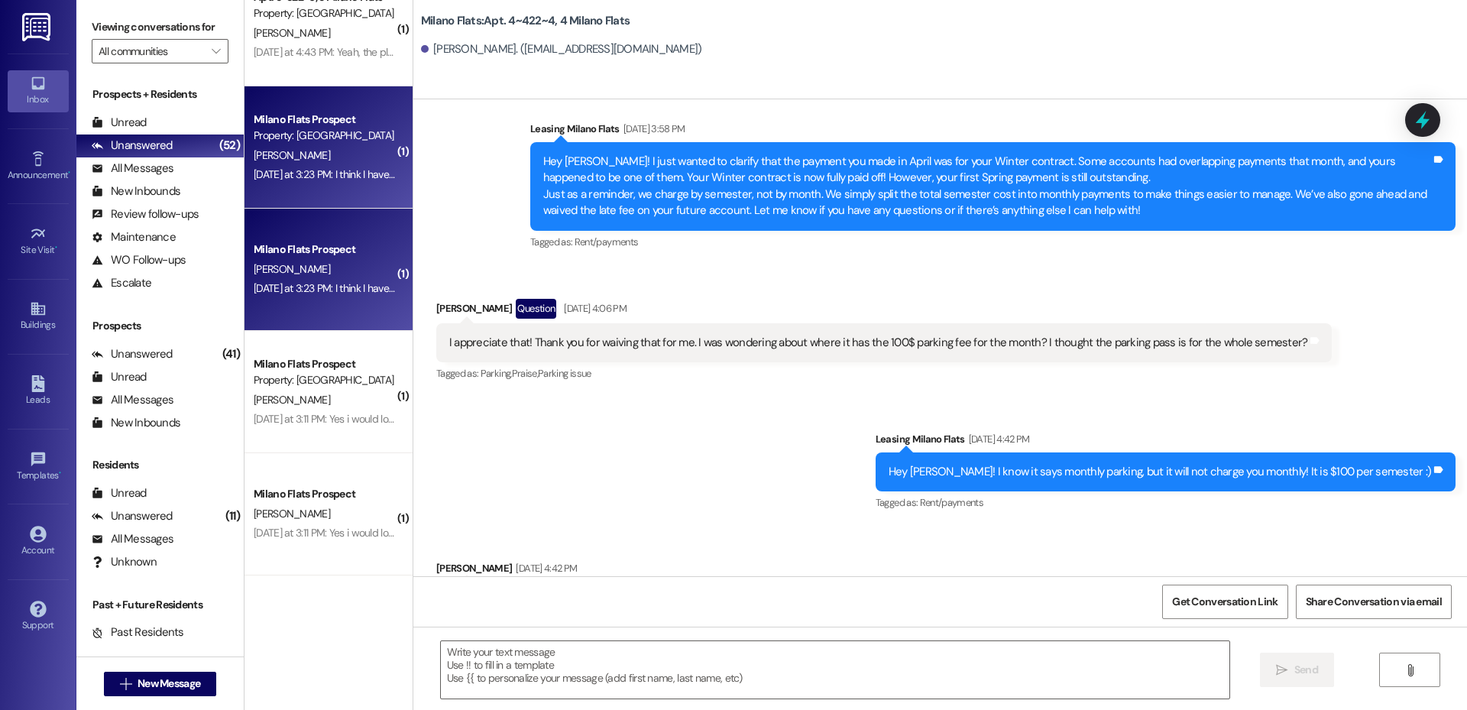
scroll to position [17795, 0]
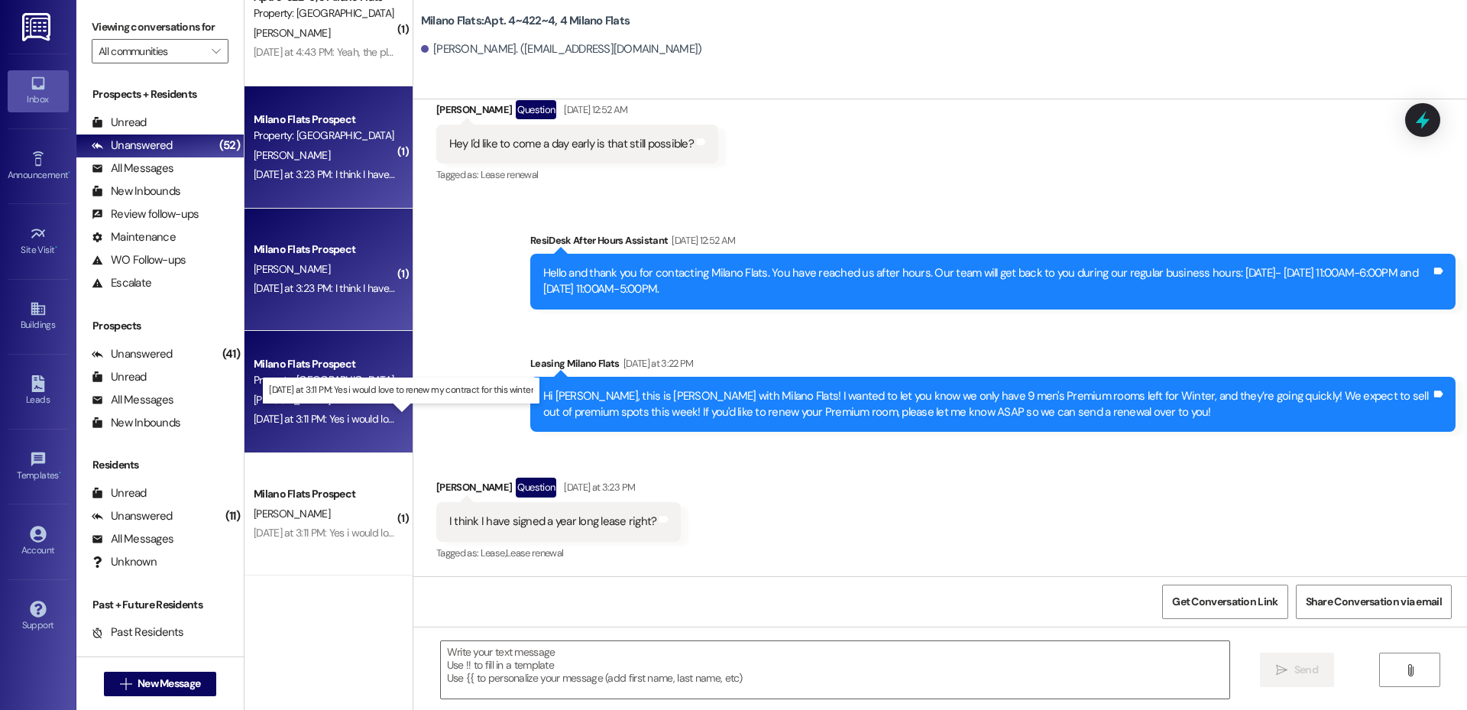
click at [293, 414] on div "[DATE] at 3:11 PM: Yes i would love to renew my contract for this winter [DATE]…" at bounding box center [407, 419] width 306 height 14
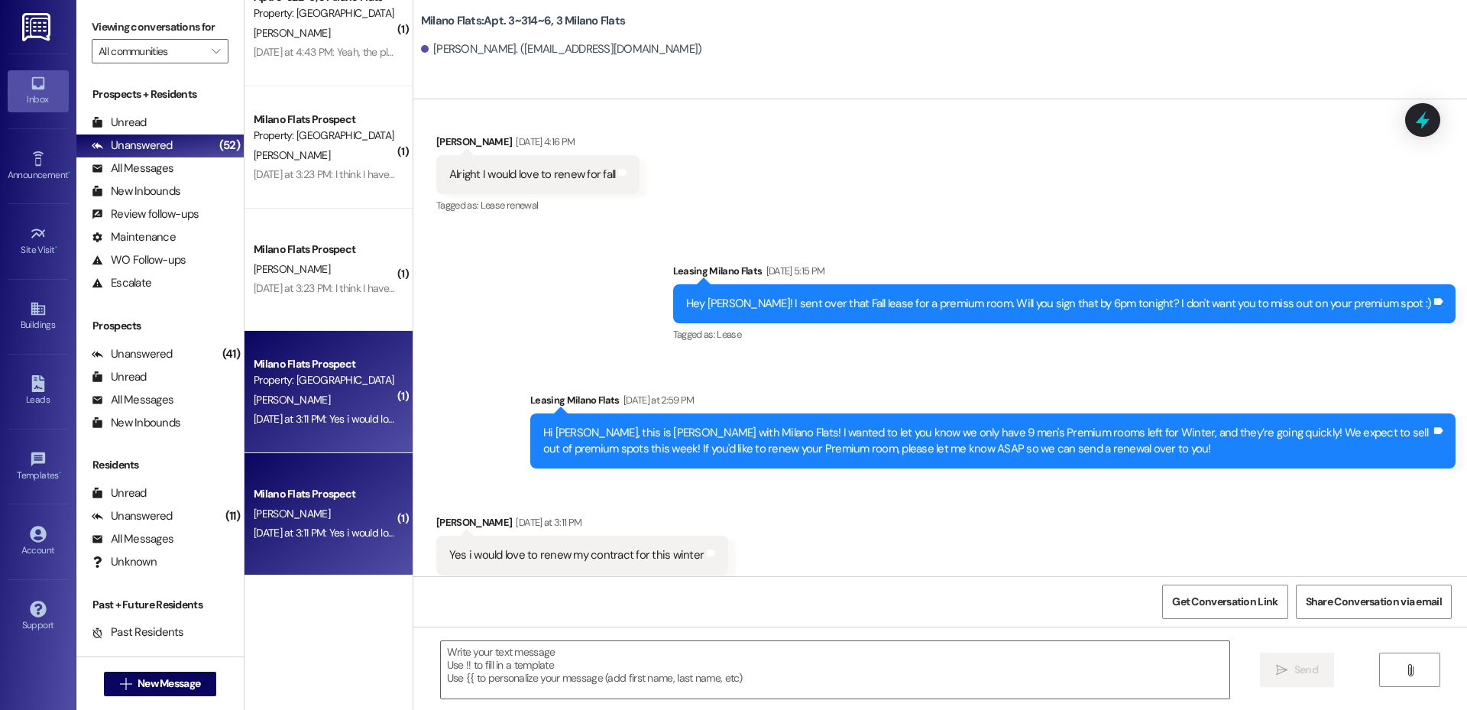
scroll to position [1122, 0]
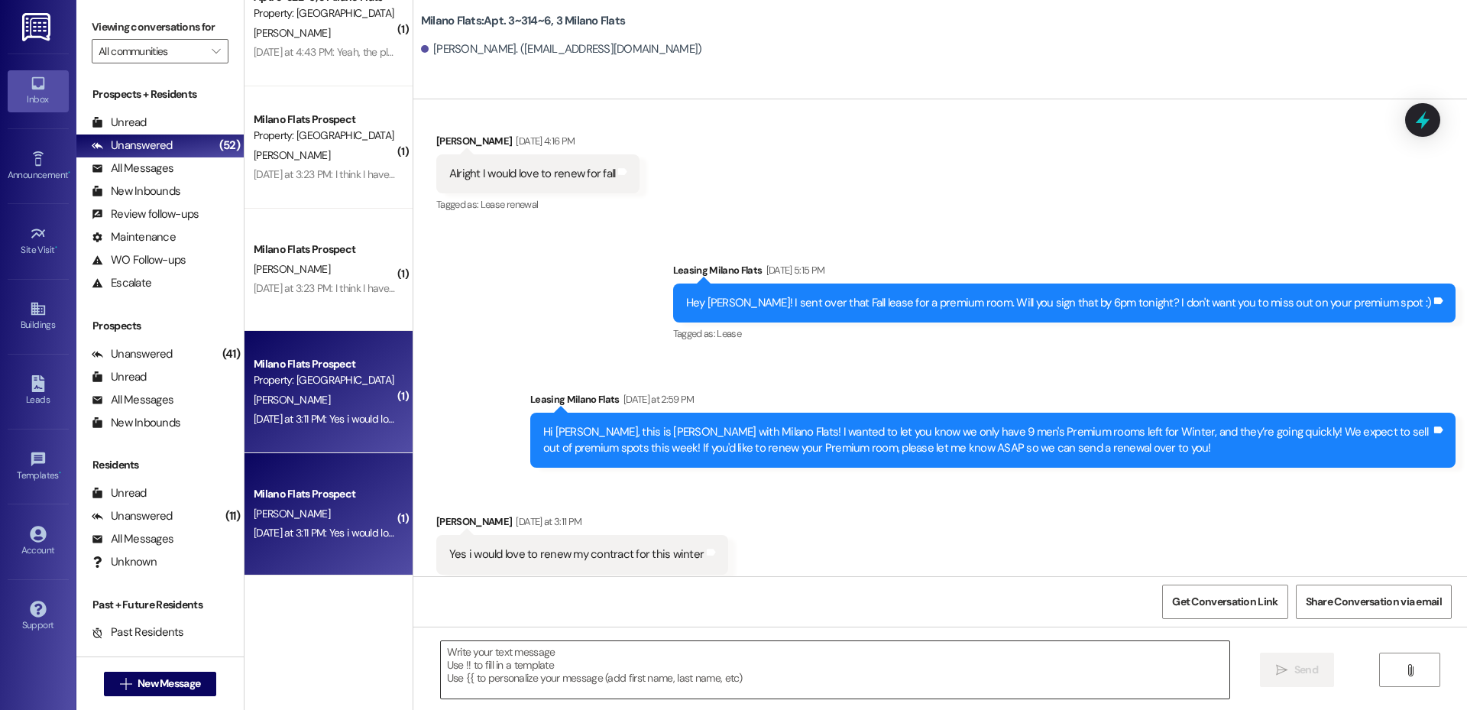
drag, startPoint x: 606, startPoint y: 624, endPoint x: 603, endPoint y: 647, distance: 23.2
click at [606, 626] on div "Sent via SMS Leasing [GEOGRAPHIC_DATA] Flats [DATE] 2:37 PM Hey [PERSON_NAME], …" at bounding box center [939, 454] width 1053 height 710
click at [603, 648] on textarea at bounding box center [835, 669] width 788 height 57
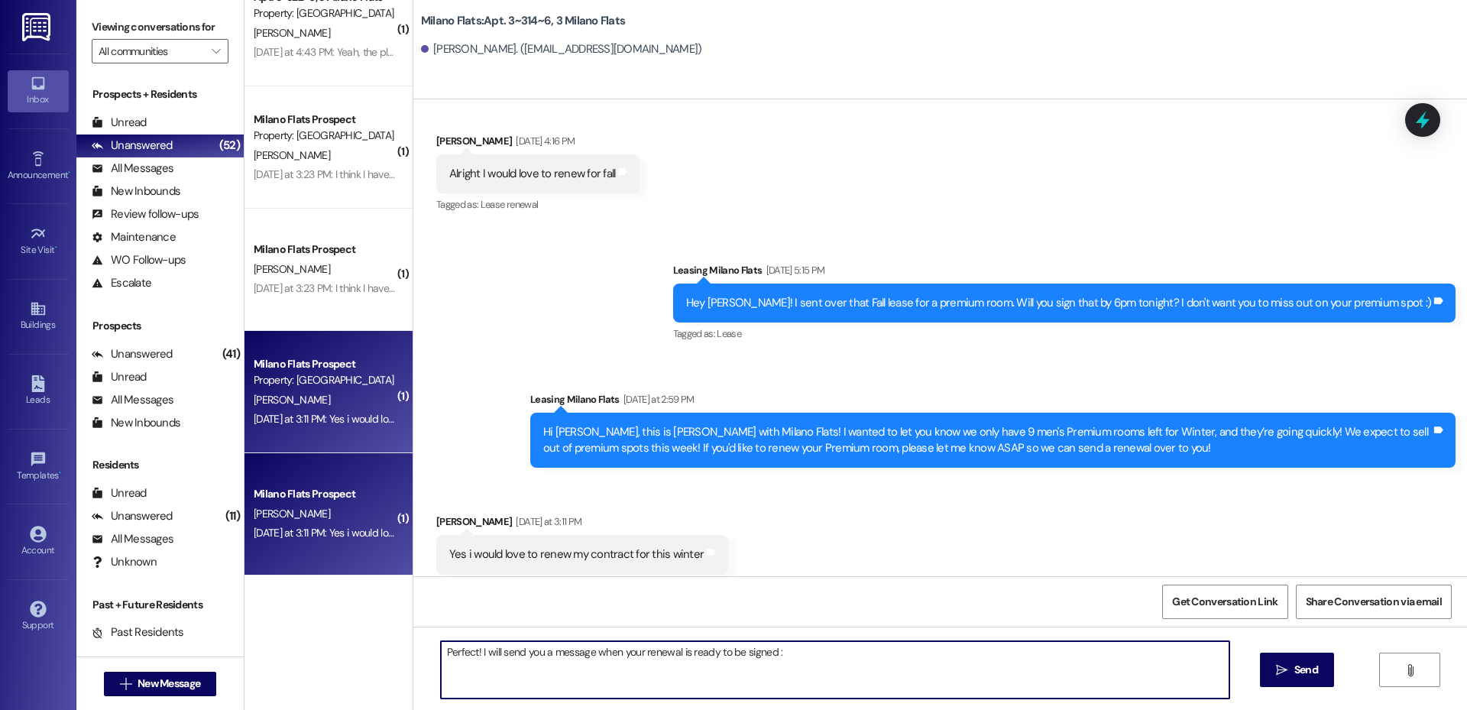
type textarea "Perfect! I will send you a message when your renewal is ready to be signed :)"
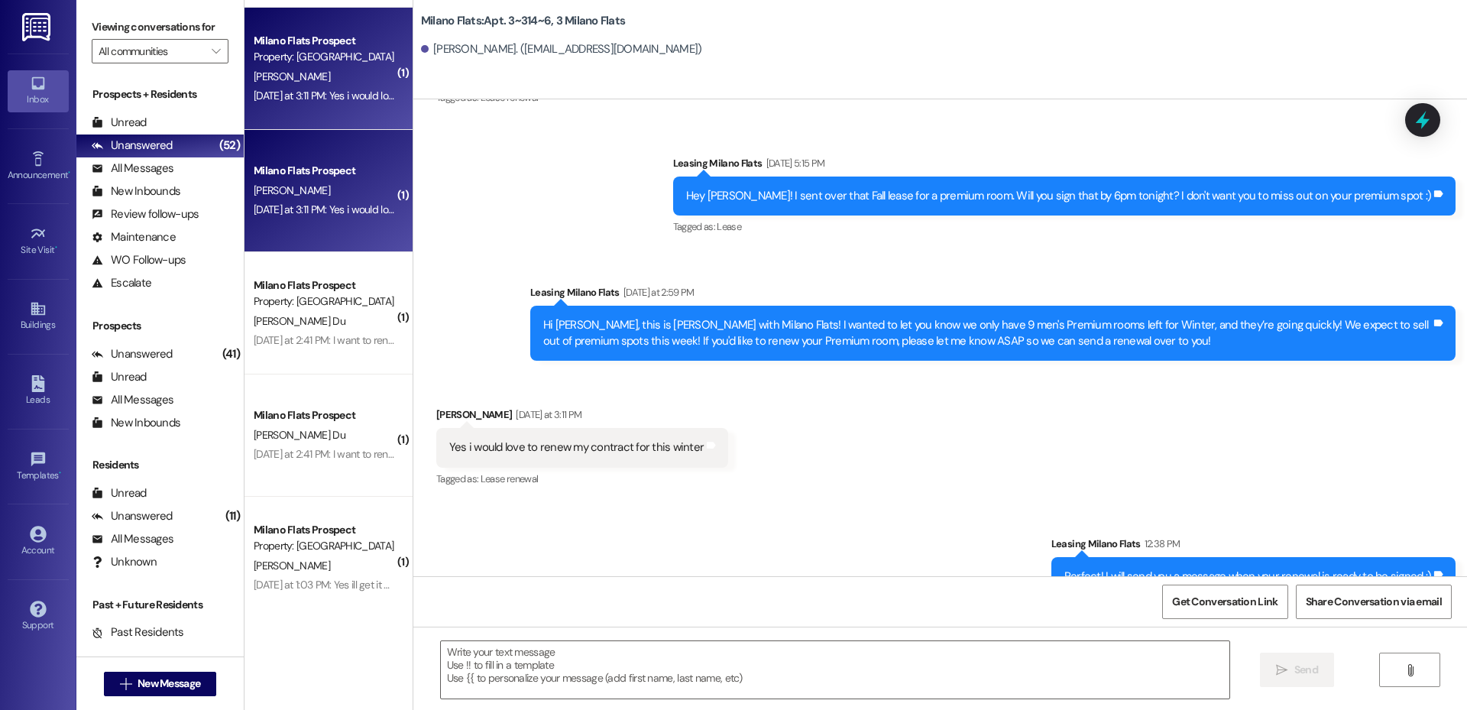
scroll to position [1247, 0]
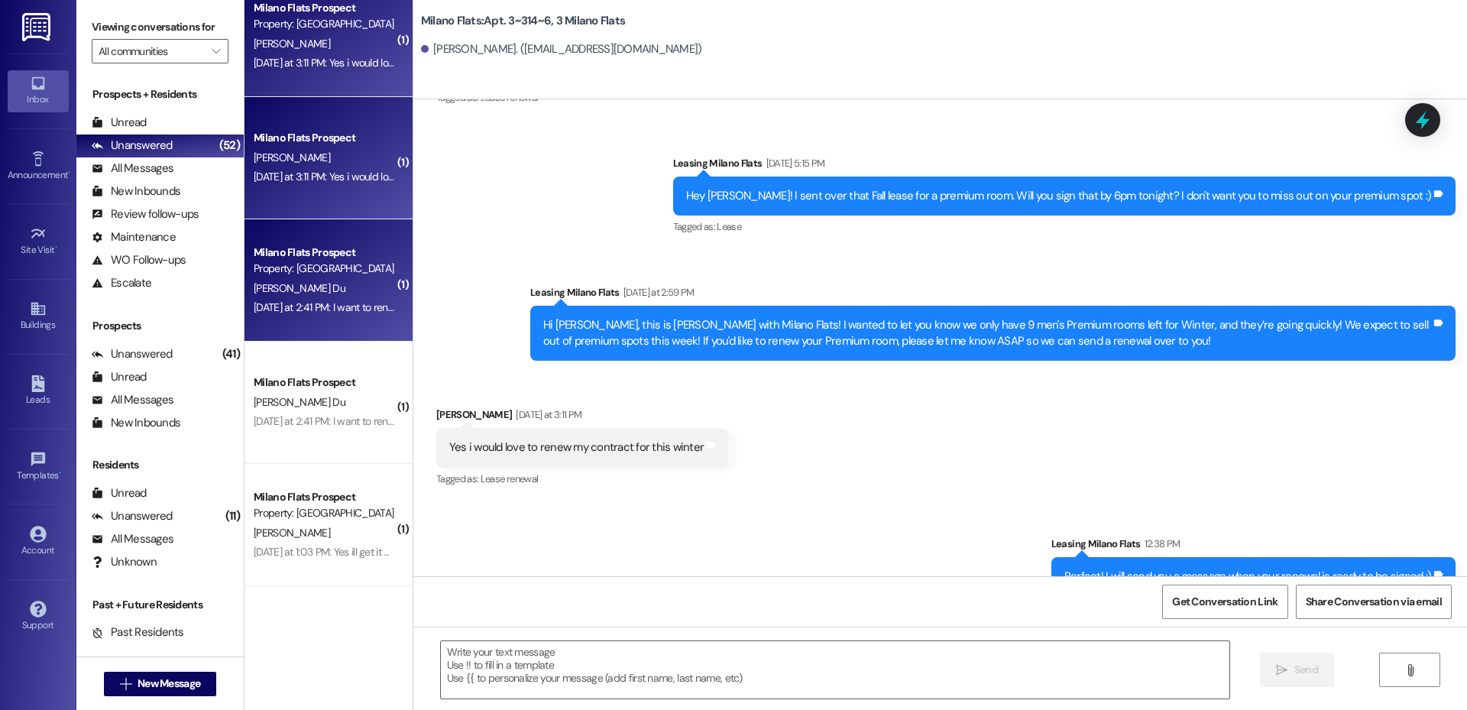
click at [311, 301] on div "[DATE] at 2:41 PM: I want to renew it! Please send it to me, thank you so much!…" at bounding box center [424, 307] width 341 height 14
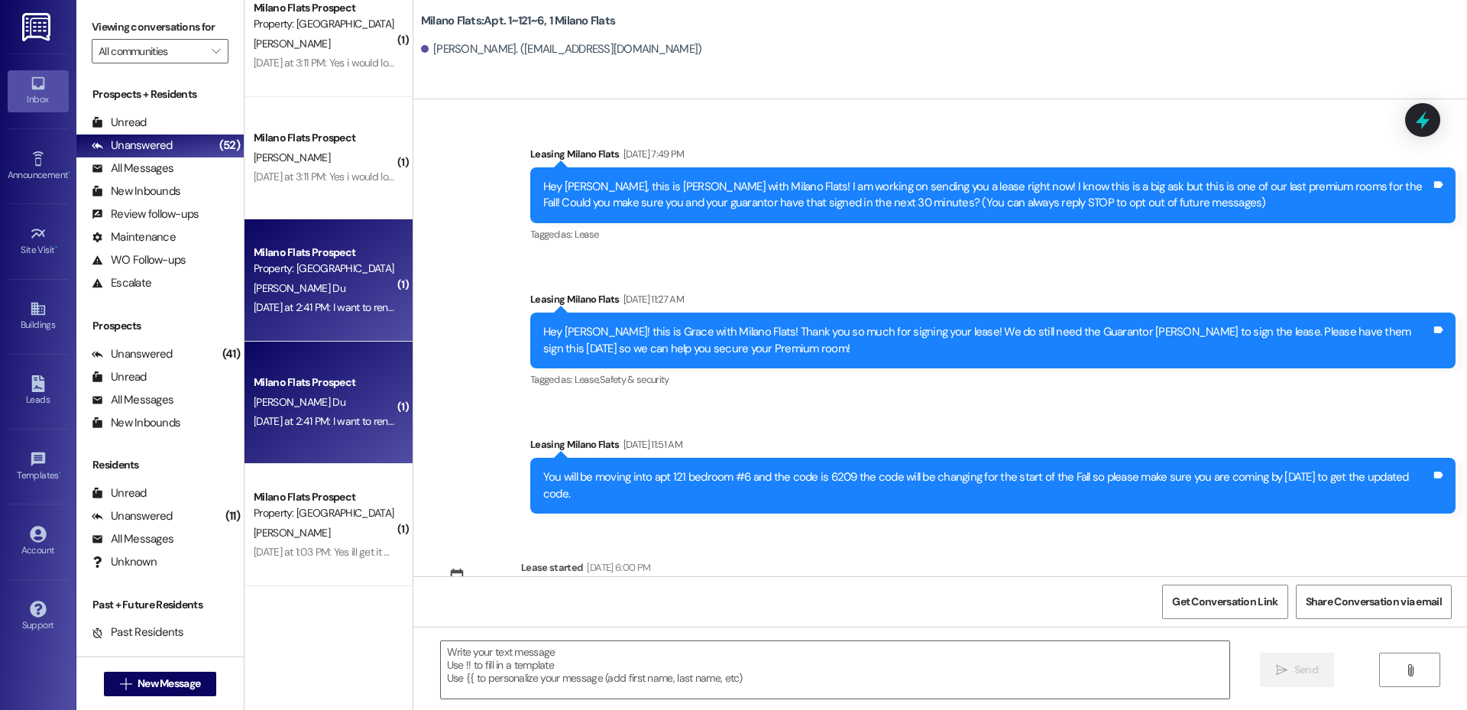
scroll to position [23941, 0]
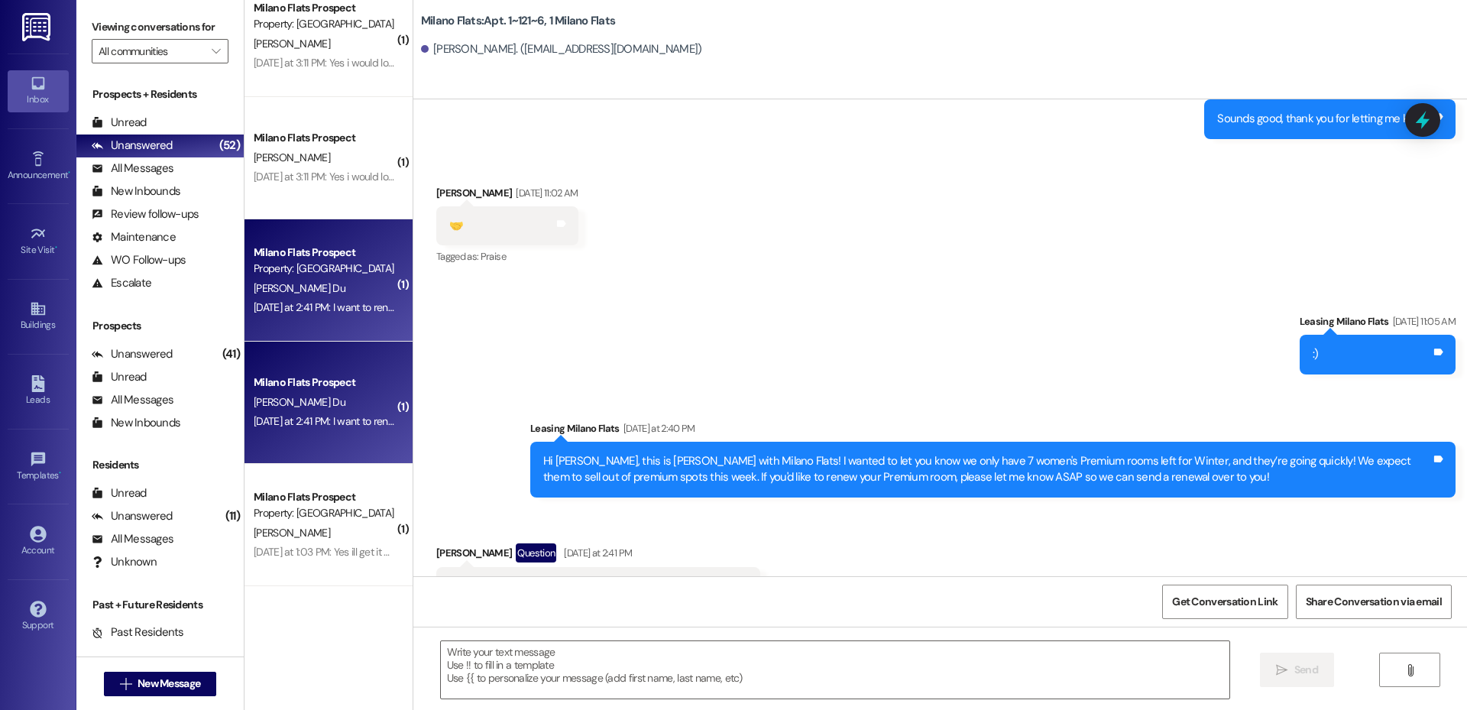
click at [701, 634] on div " Send " at bounding box center [939, 683] width 1053 height 115
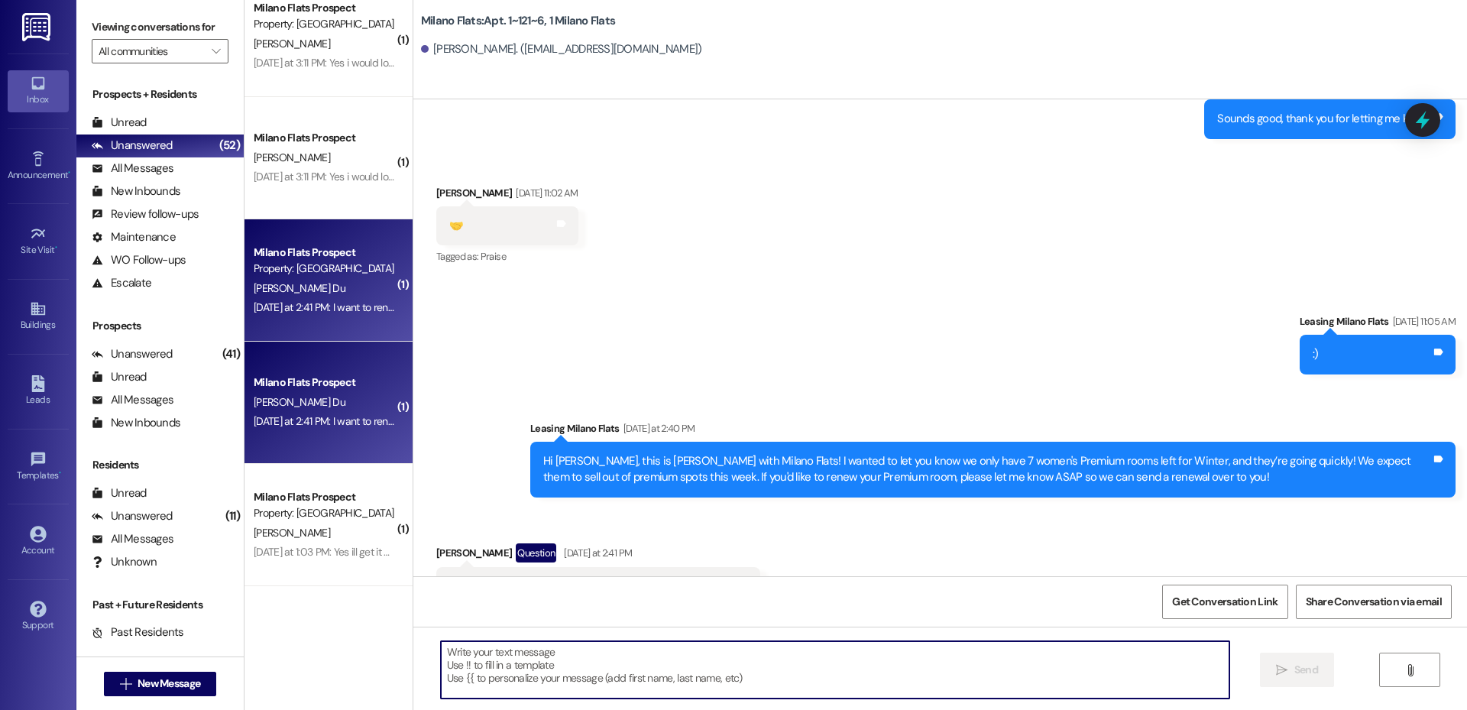
click at [692, 647] on textarea at bounding box center [835, 669] width 788 height 57
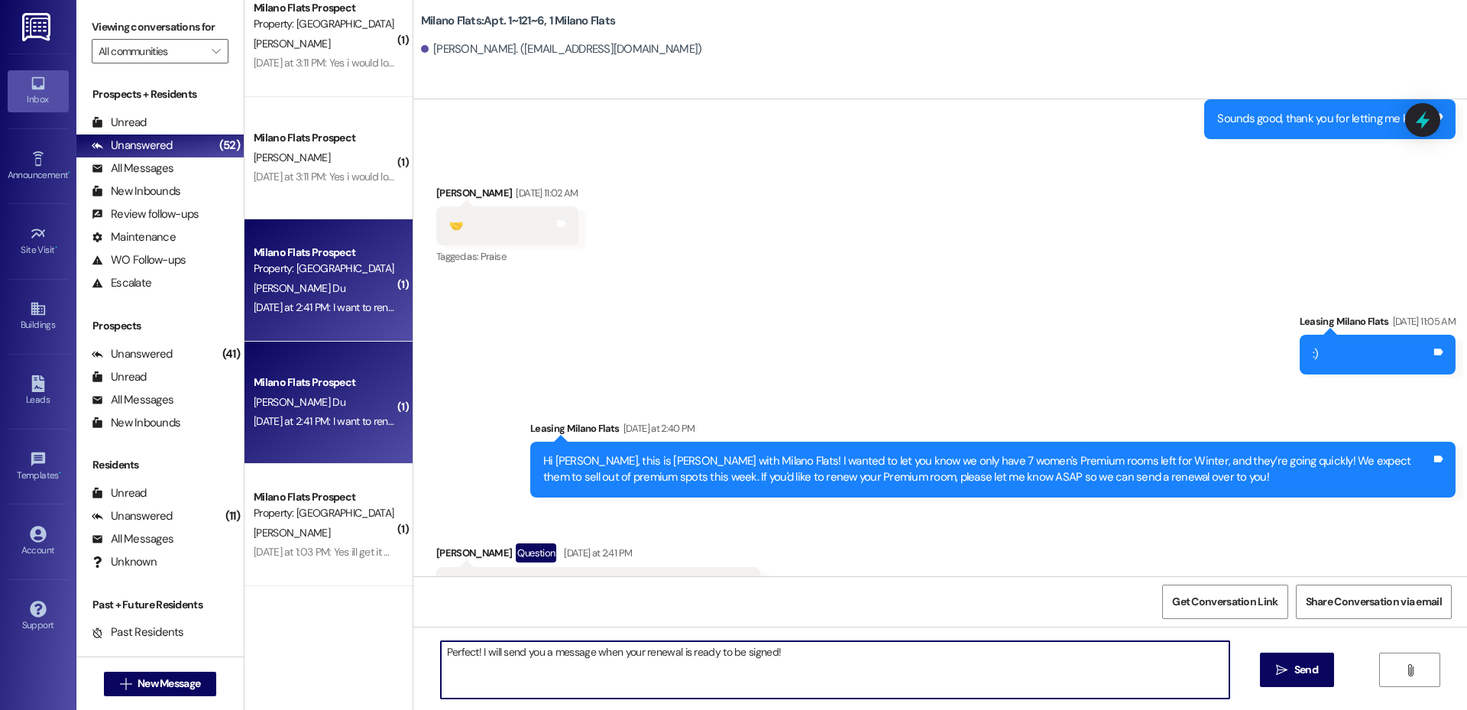
type textarea "Perfect! I will send you a message when your renewal is ready to be signed!"
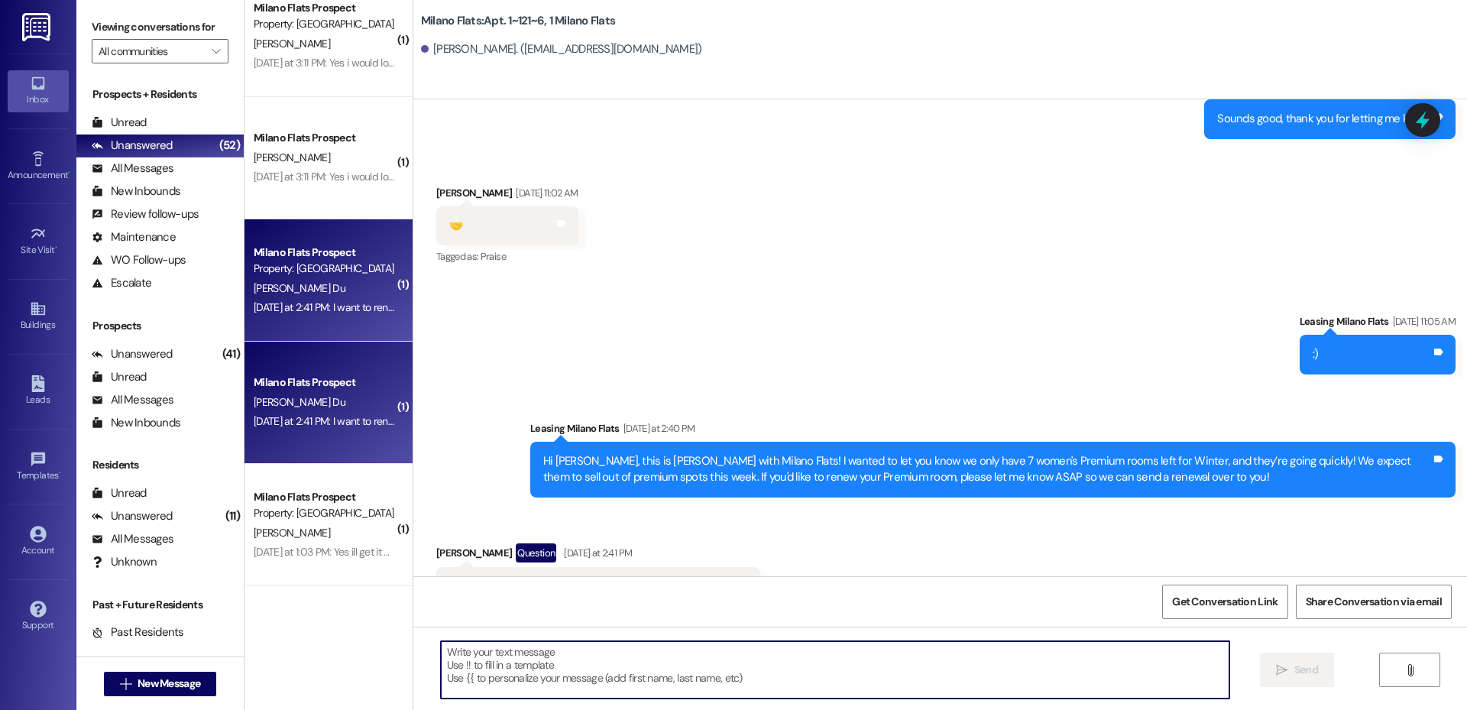
scroll to position [24048, 0]
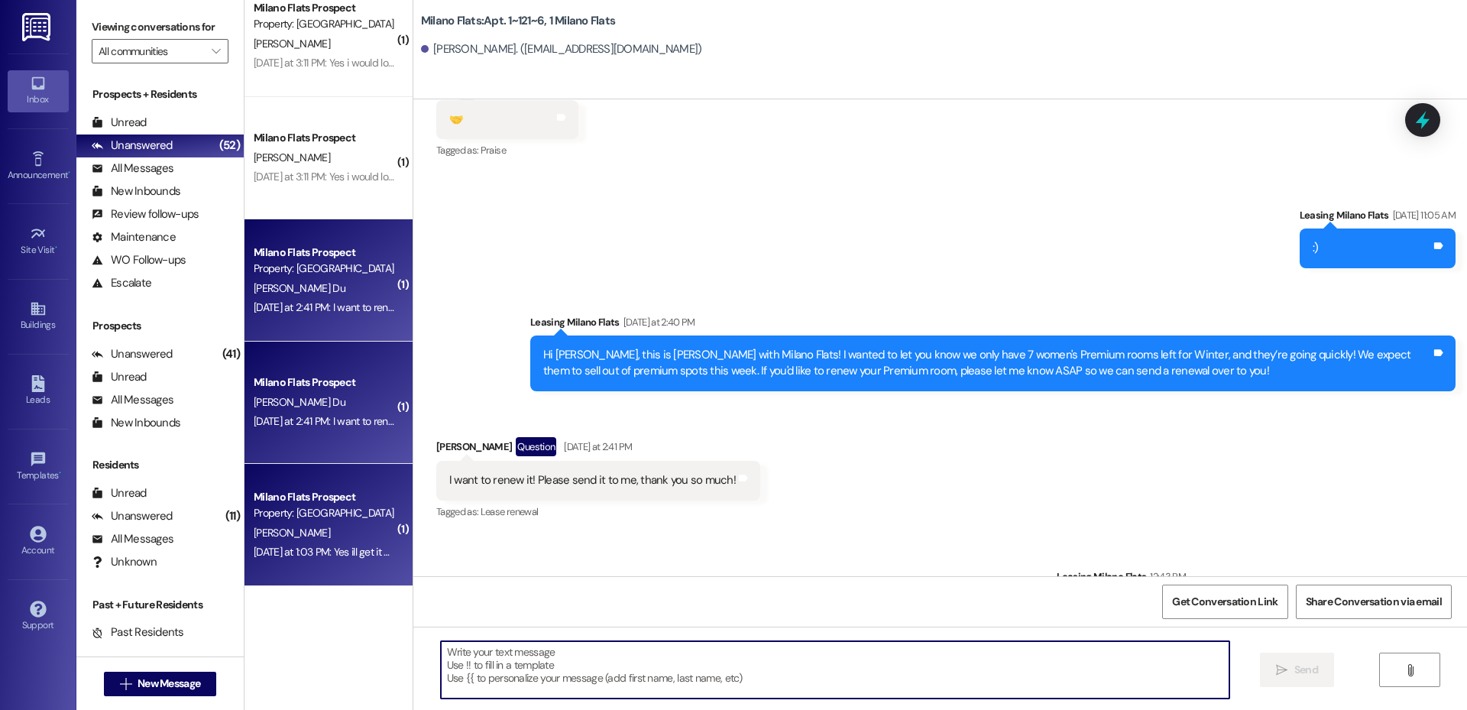
click at [305, 528] on div "[PERSON_NAME]" at bounding box center [324, 532] width 144 height 19
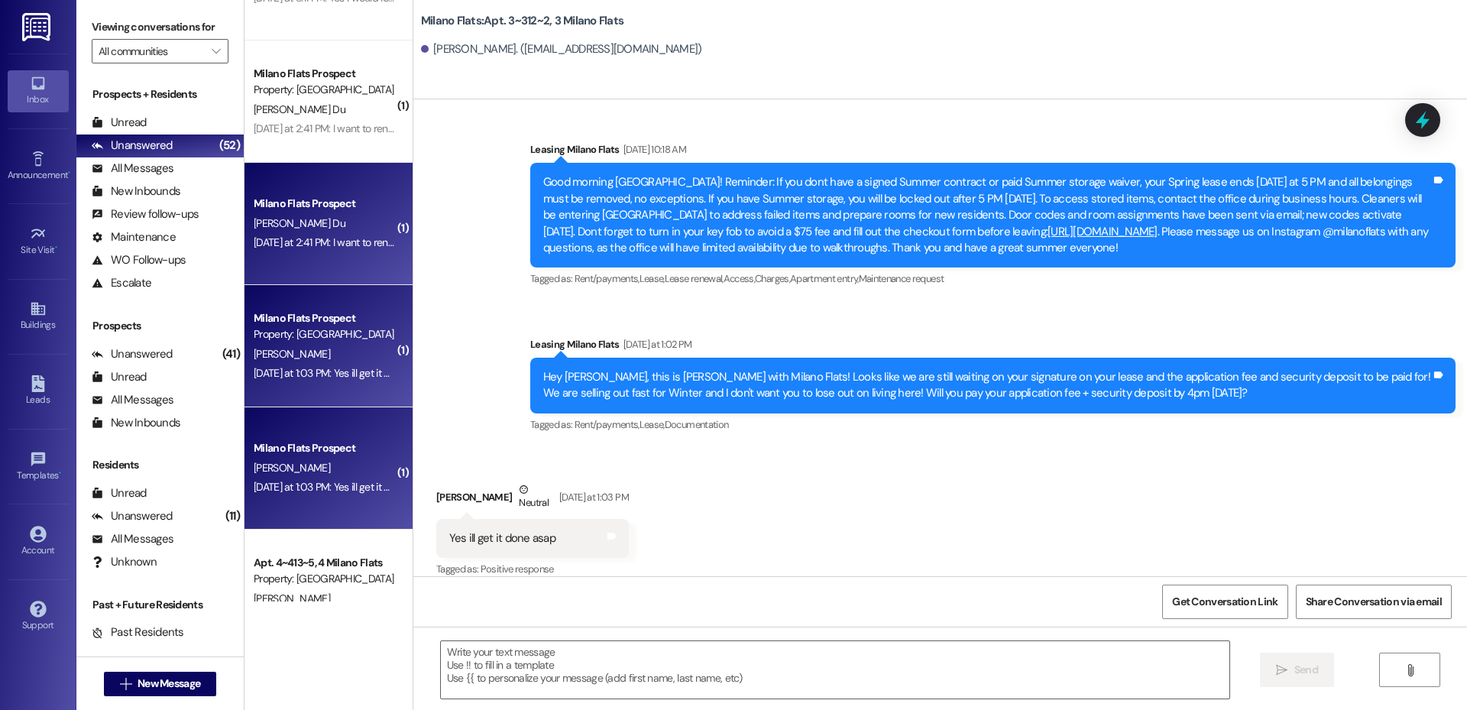
scroll to position [1604, 0]
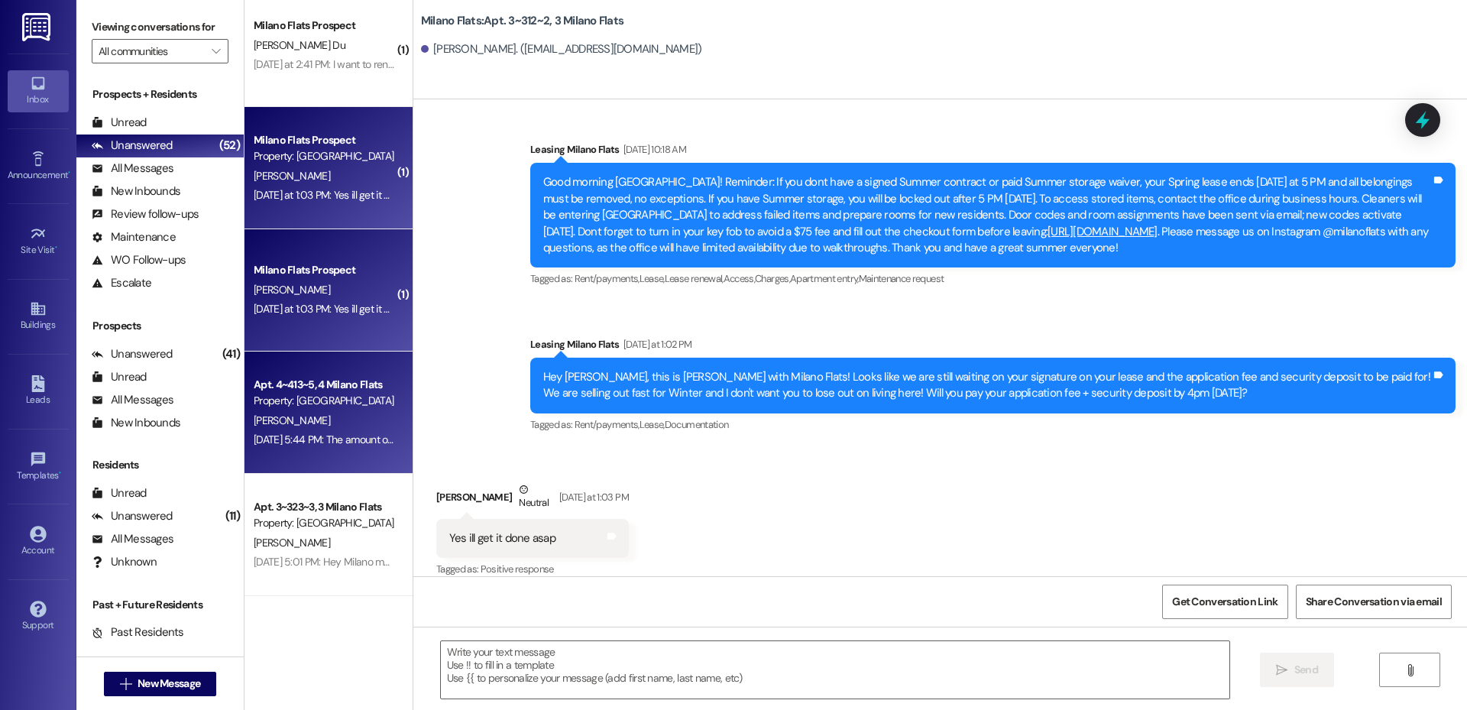
click at [312, 446] on div "[DATE] 5:44 PM: The amount of litter on the parking lot is crazy [DATE] 5:44 PM…" at bounding box center [324, 439] width 144 height 19
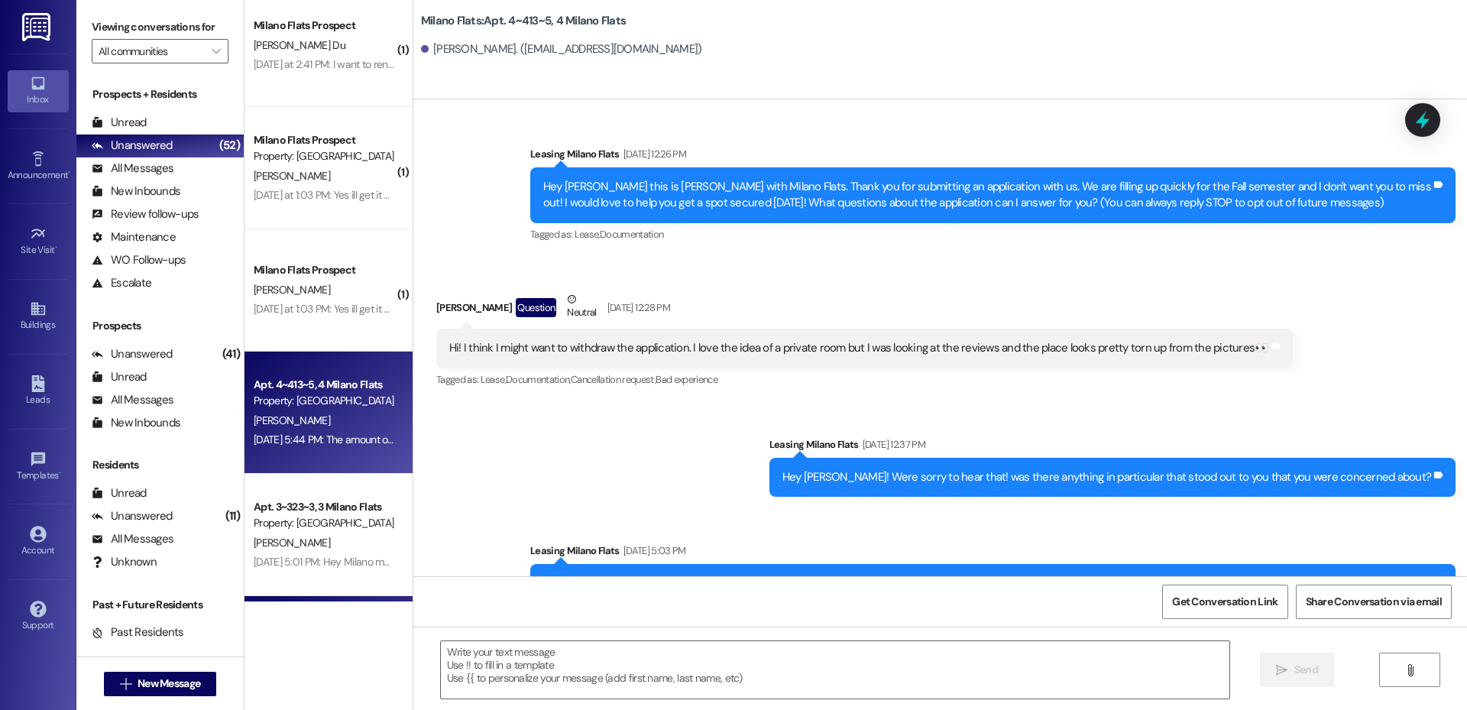
click at [328, 677] on div "[DATE] at 3:44 PM: Yeah, can I sign a lease! [DATE] at 3:44 PM: Yeah, can I sig…" at bounding box center [347, 684] width 186 height 14
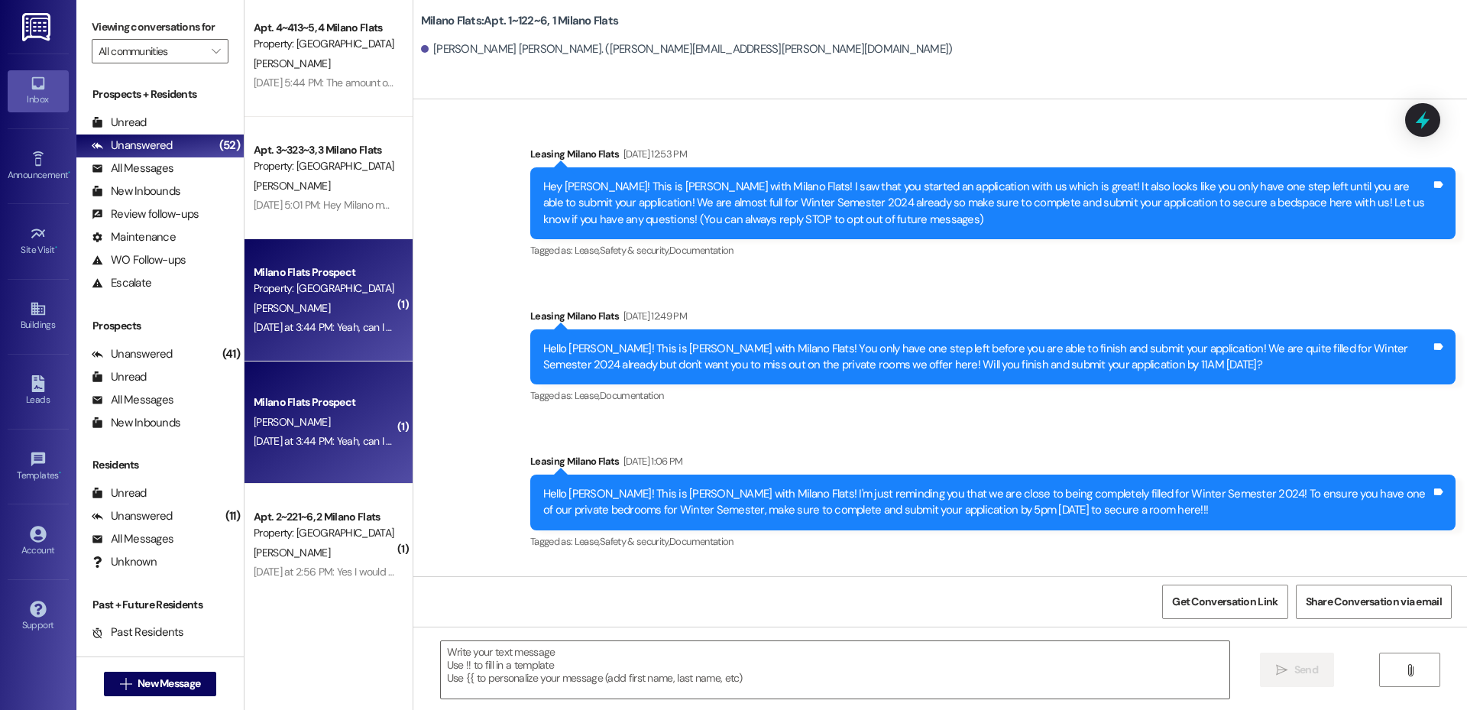
scroll to position [47617, 0]
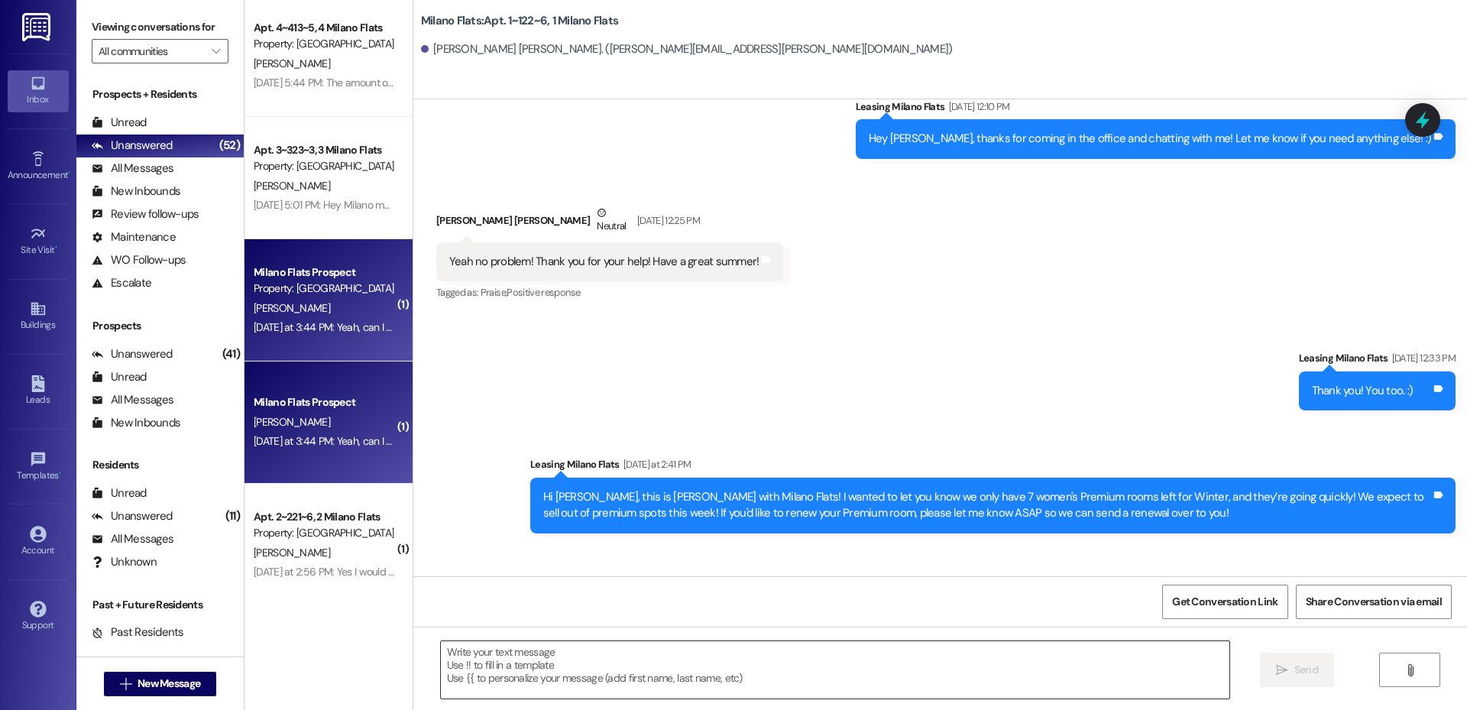
click at [574, 657] on textarea at bounding box center [835, 669] width 788 height 57
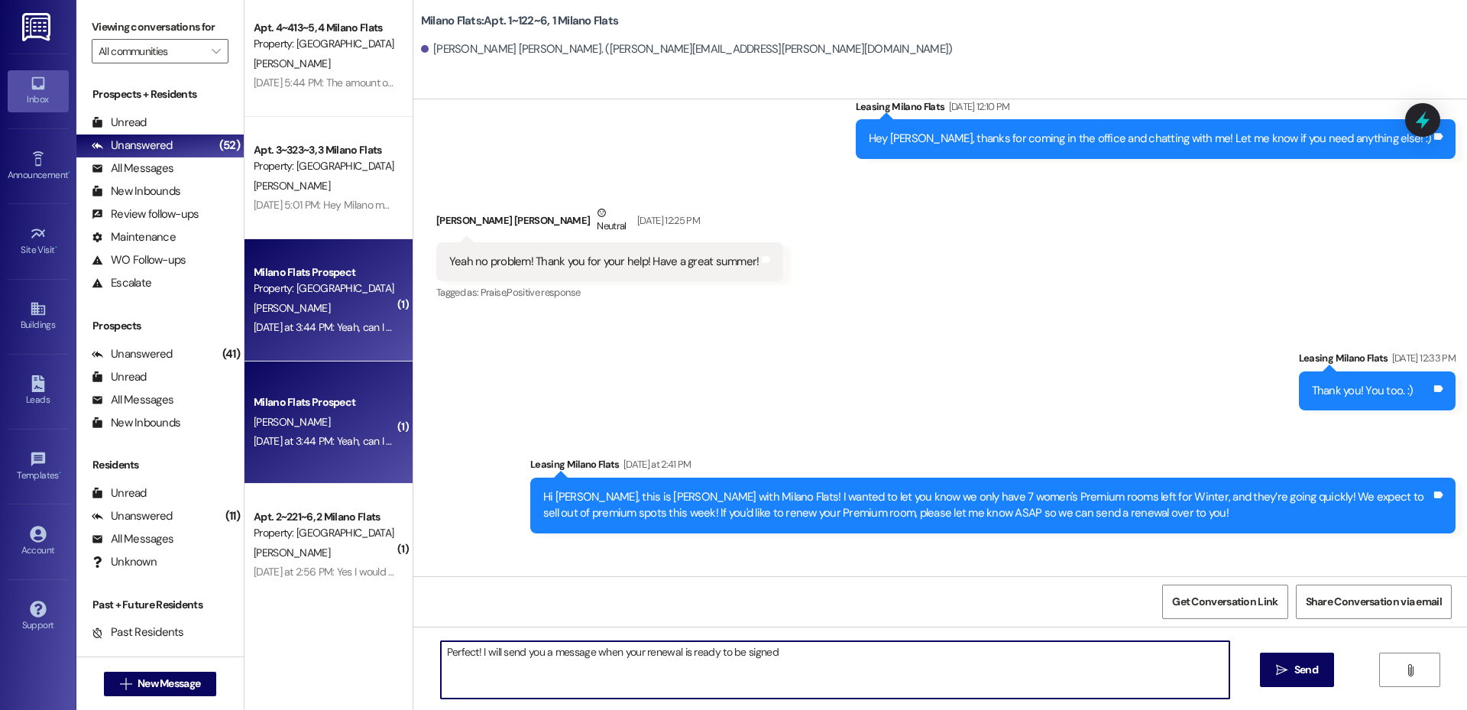
type textarea "Perfect! I will send you a message when your renewal is ready to be signed!"
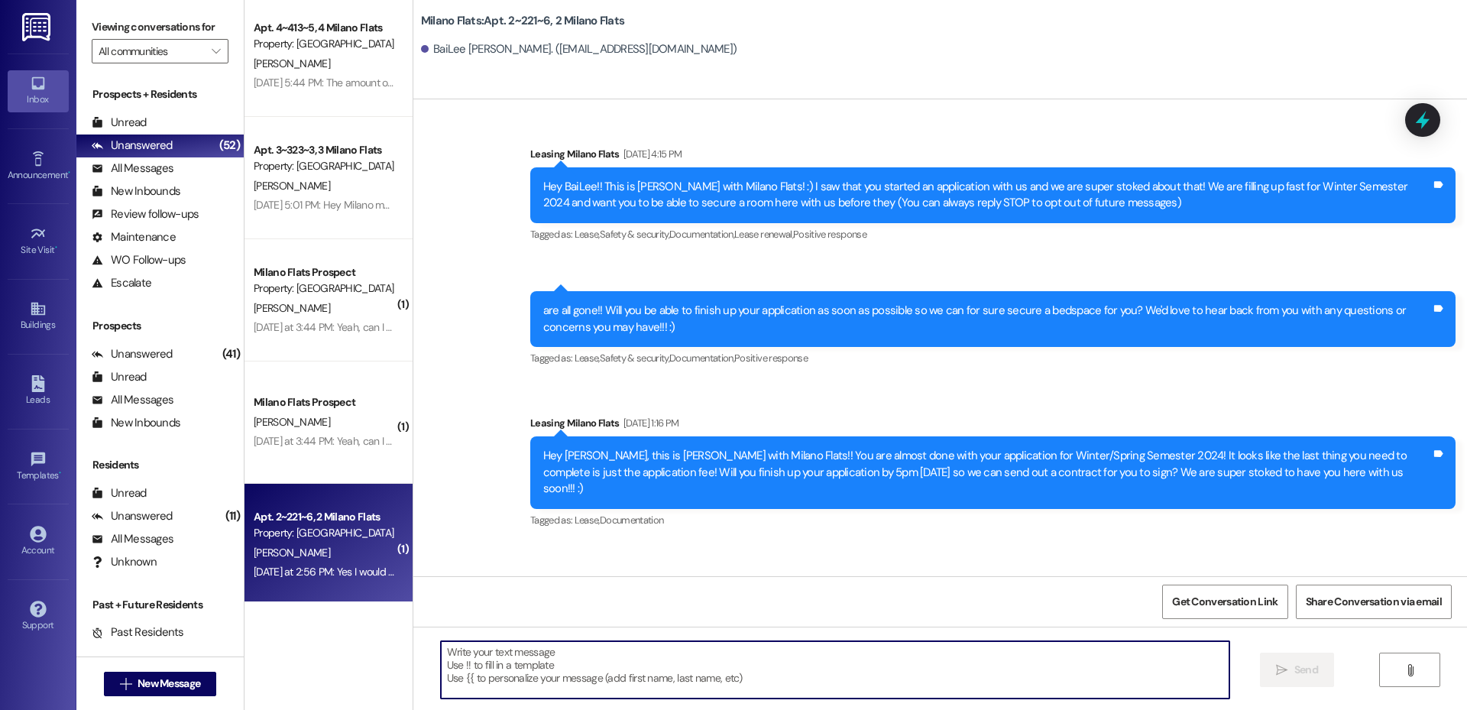
scroll to position [48308, 0]
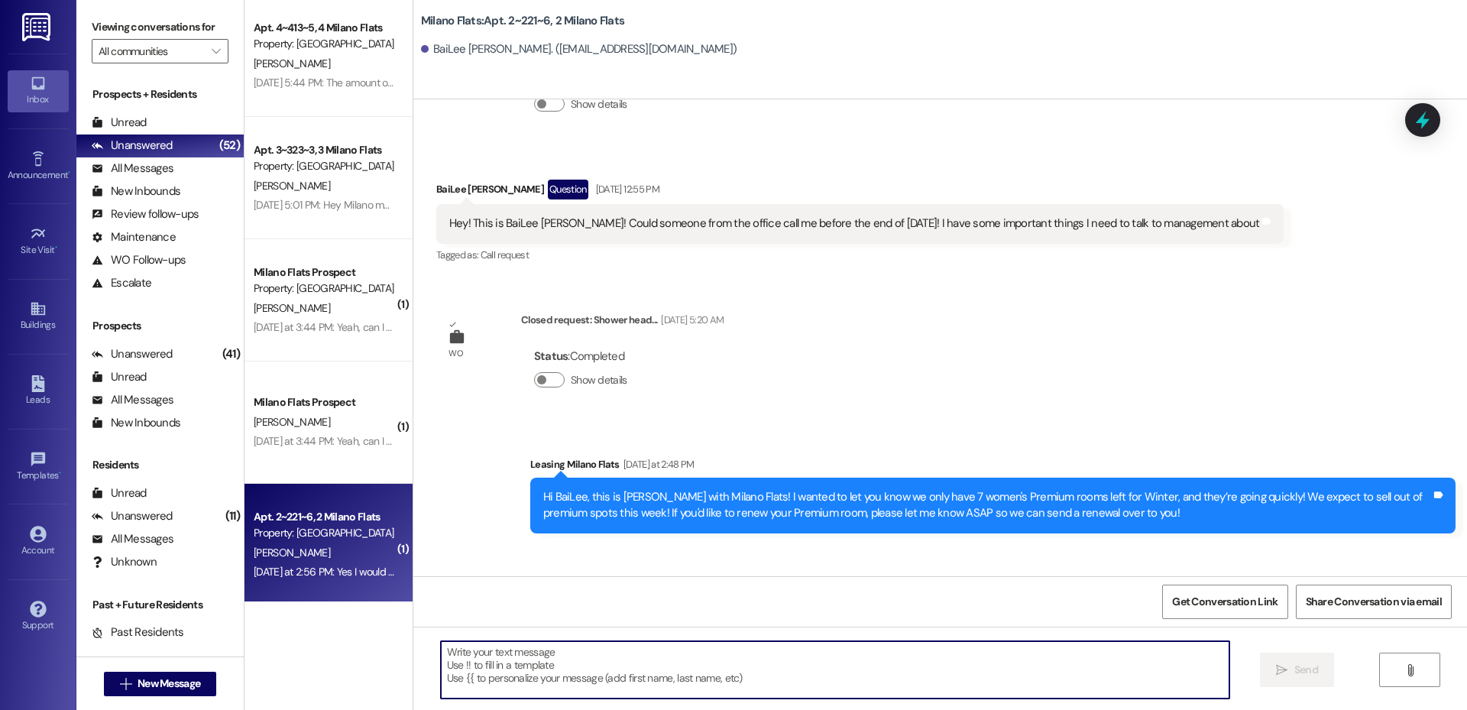
click at [519, 663] on textarea at bounding box center [835, 669] width 788 height 57
click at [576, 653] on textarea at bounding box center [835, 669] width 788 height 57
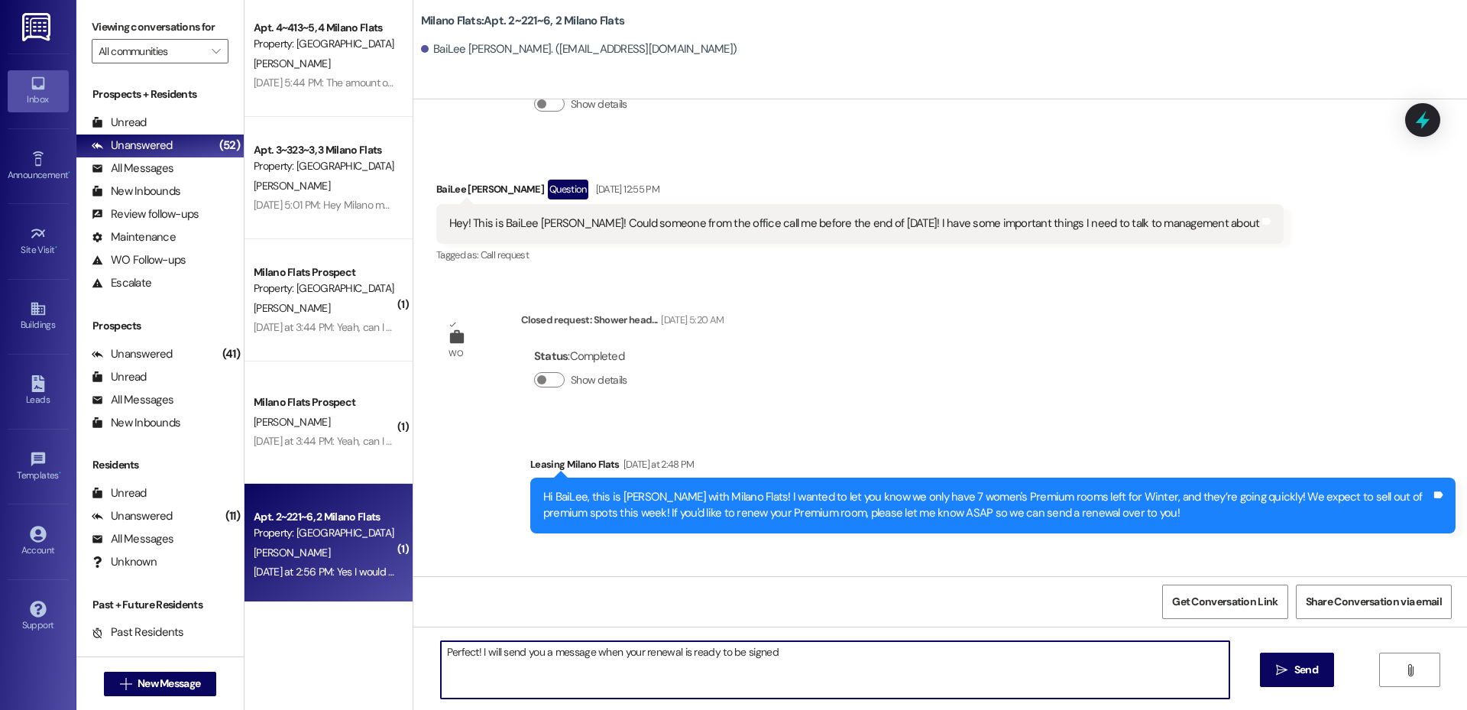
type textarea "Perfect! I will send you a message when your renewal is ready to be signed!"
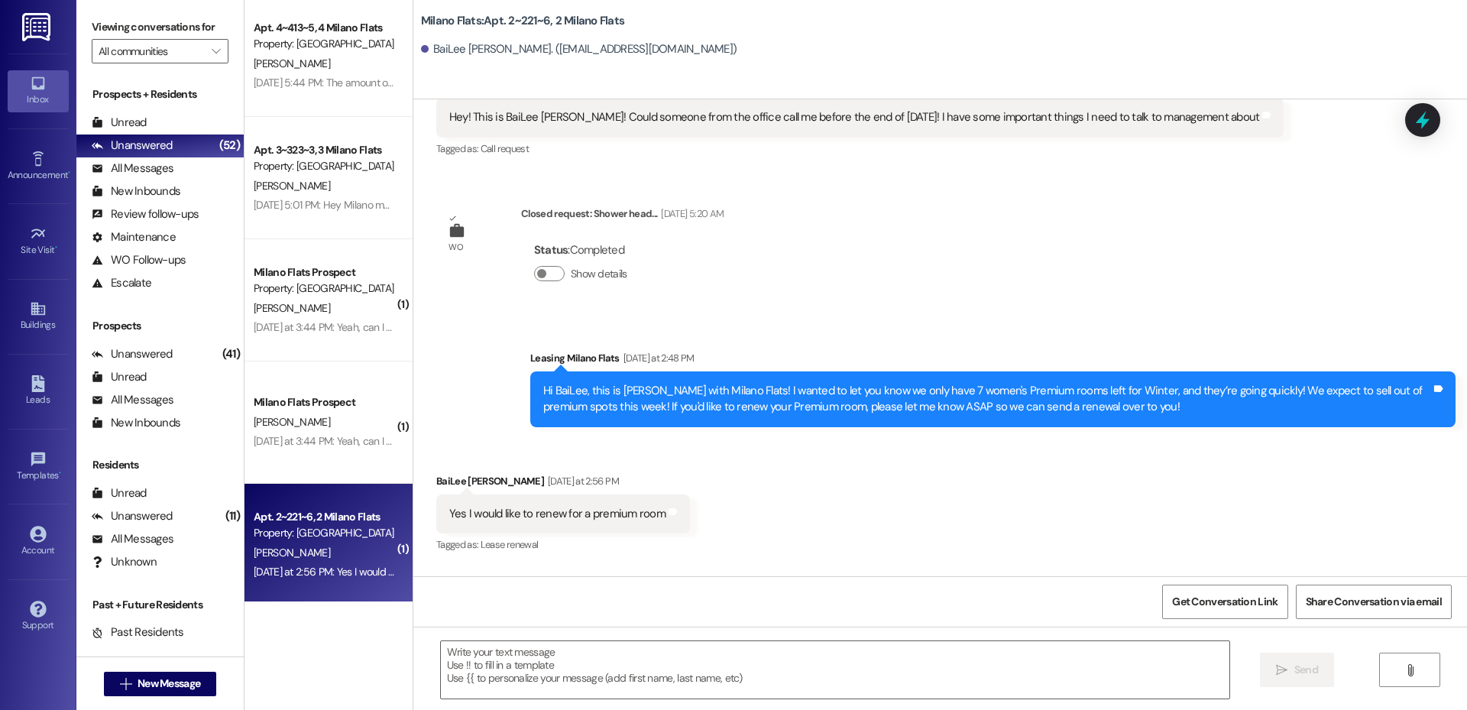
scroll to position [2139, 0]
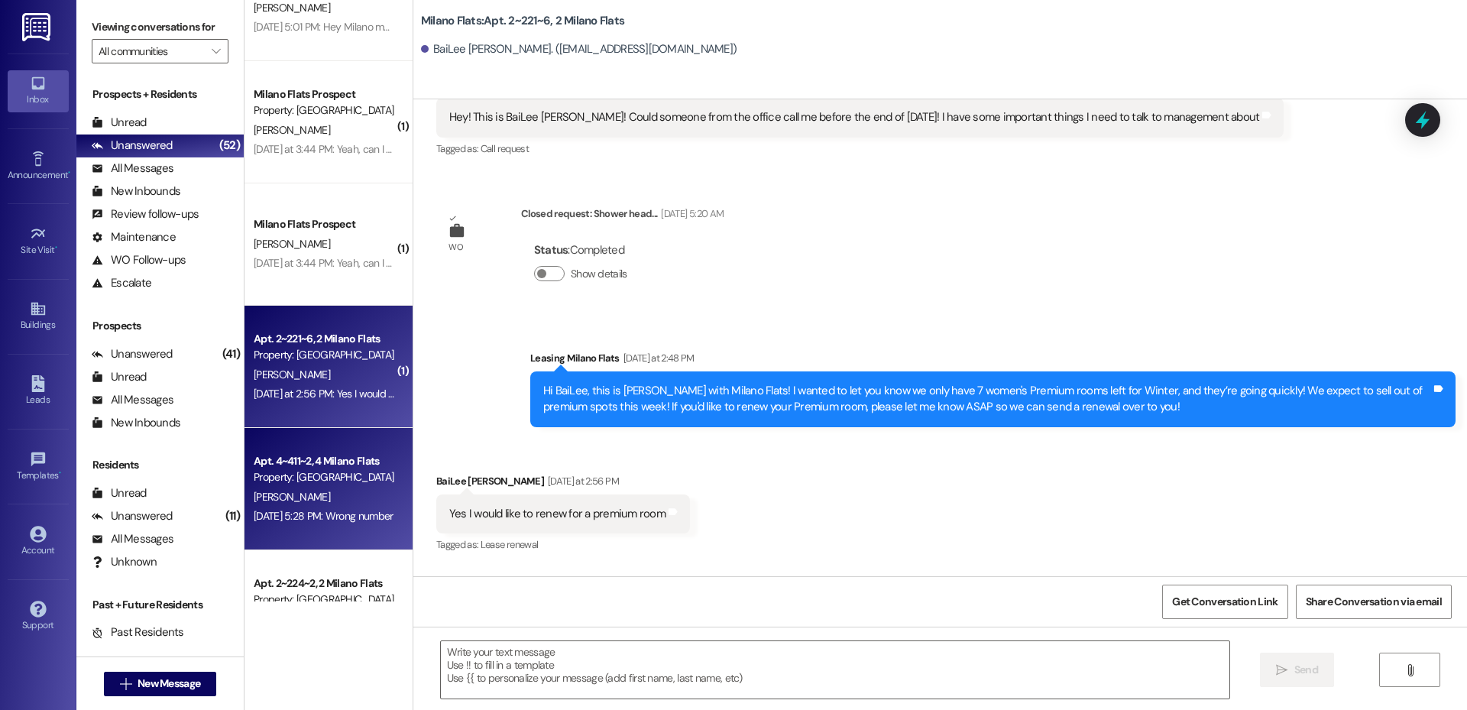
click at [332, 474] on div "Property: [GEOGRAPHIC_DATA] Flats" at bounding box center [324, 477] width 141 height 16
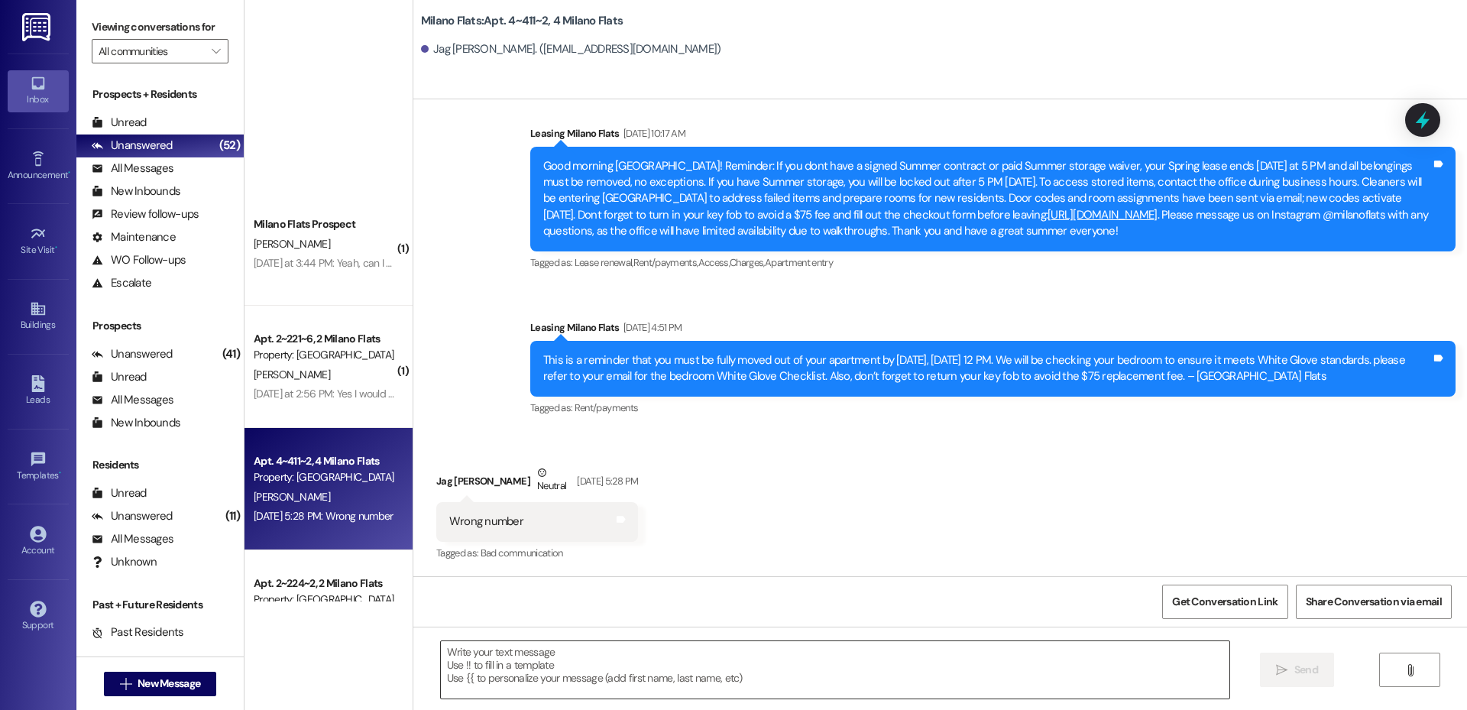
click at [484, 669] on textarea at bounding box center [835, 669] width 788 height 57
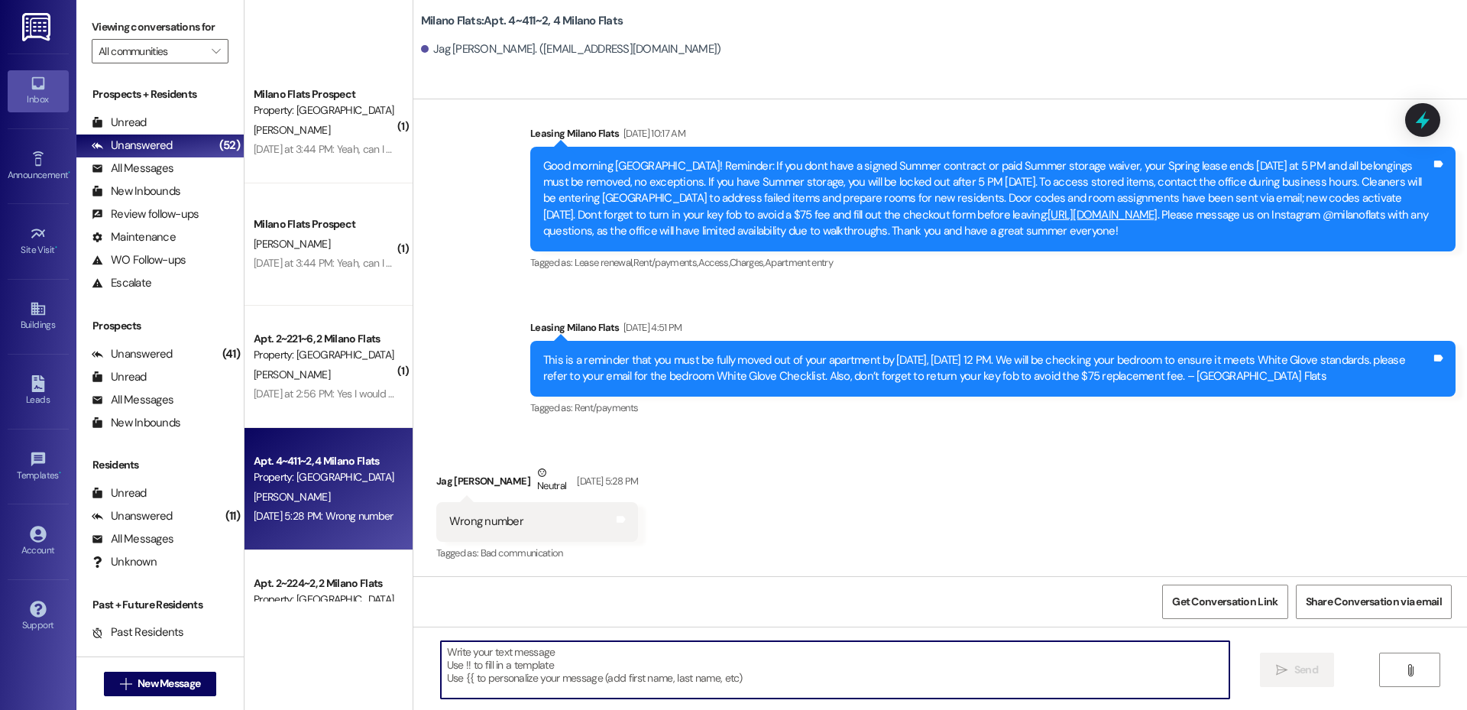
scroll to position [22260, 0]
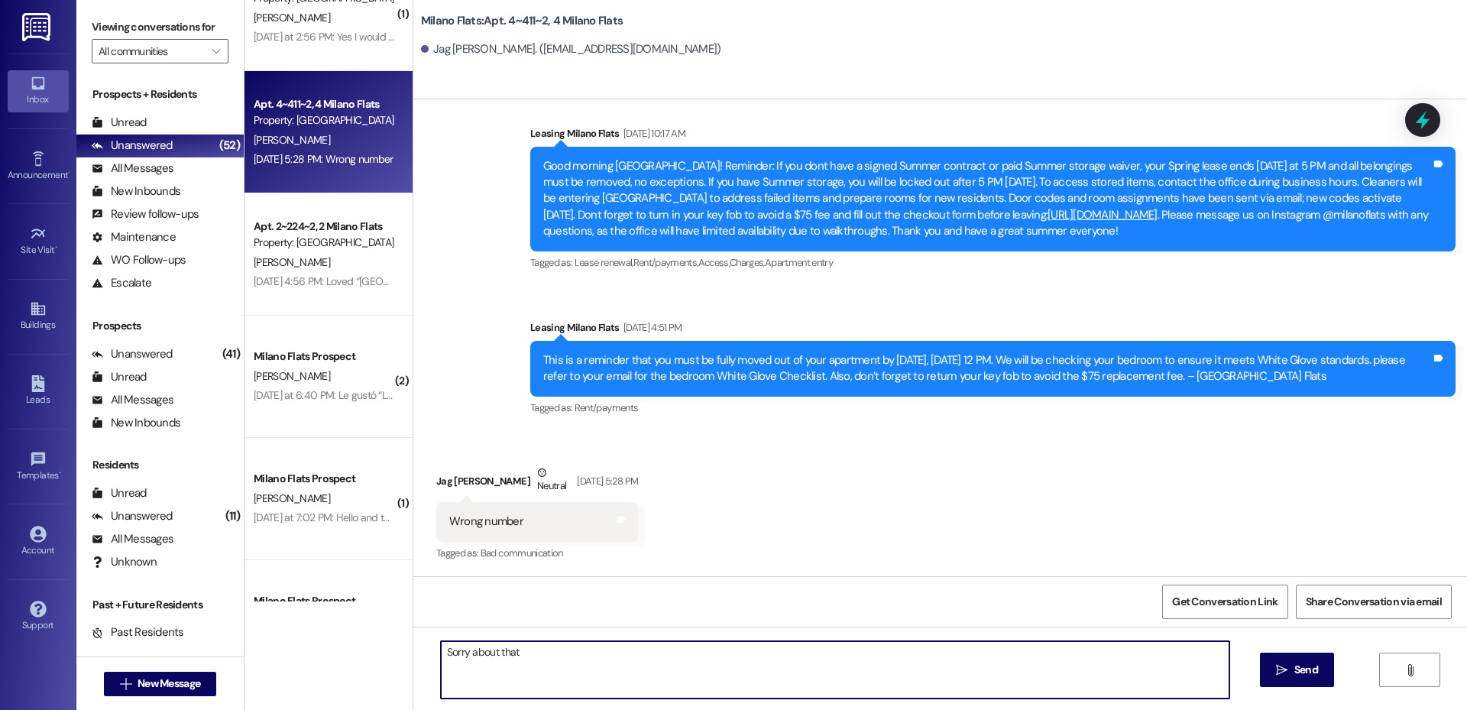
type textarea "Sorry about that!"
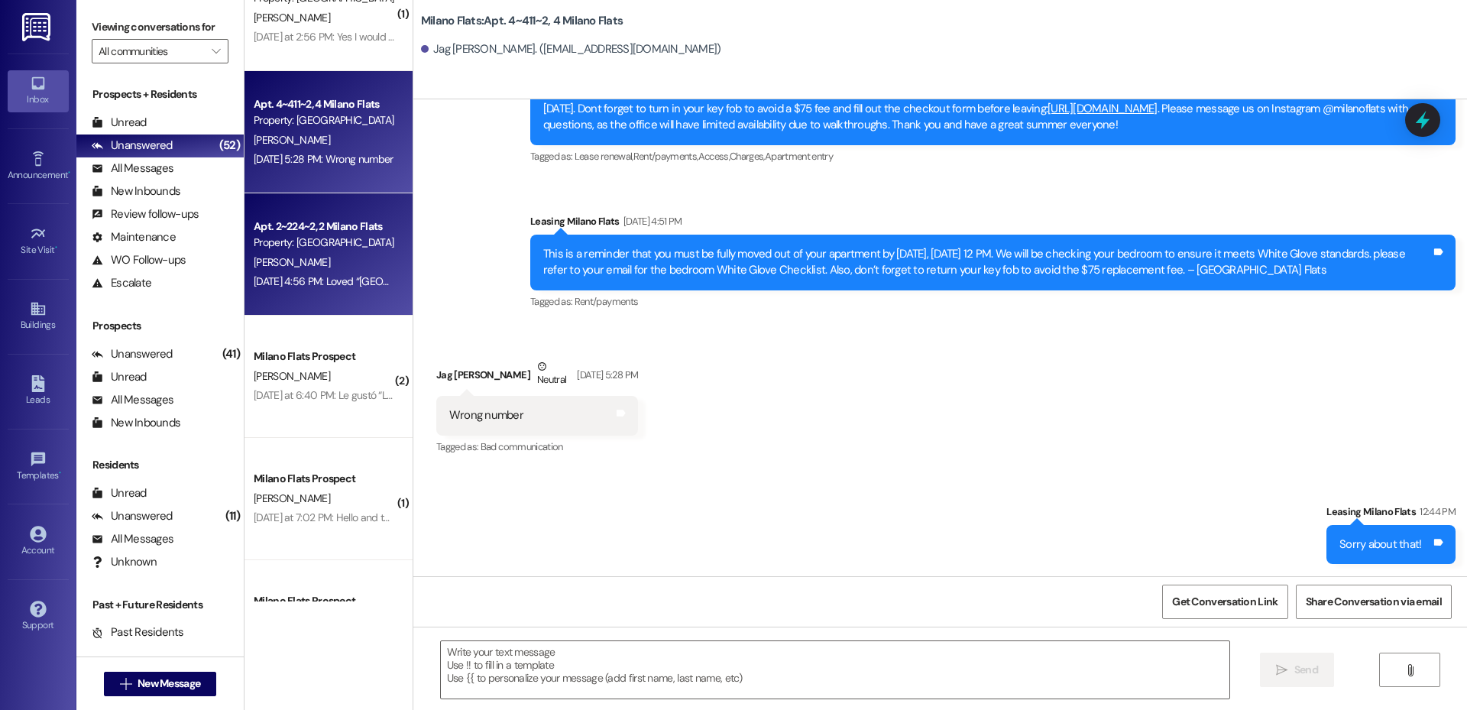
click at [342, 295] on div "Apt. 2~224~2, 2 [GEOGRAPHIC_DATA] Flats Property: [GEOGRAPHIC_DATA] Flats [PERS…" at bounding box center [328, 254] width 168 height 122
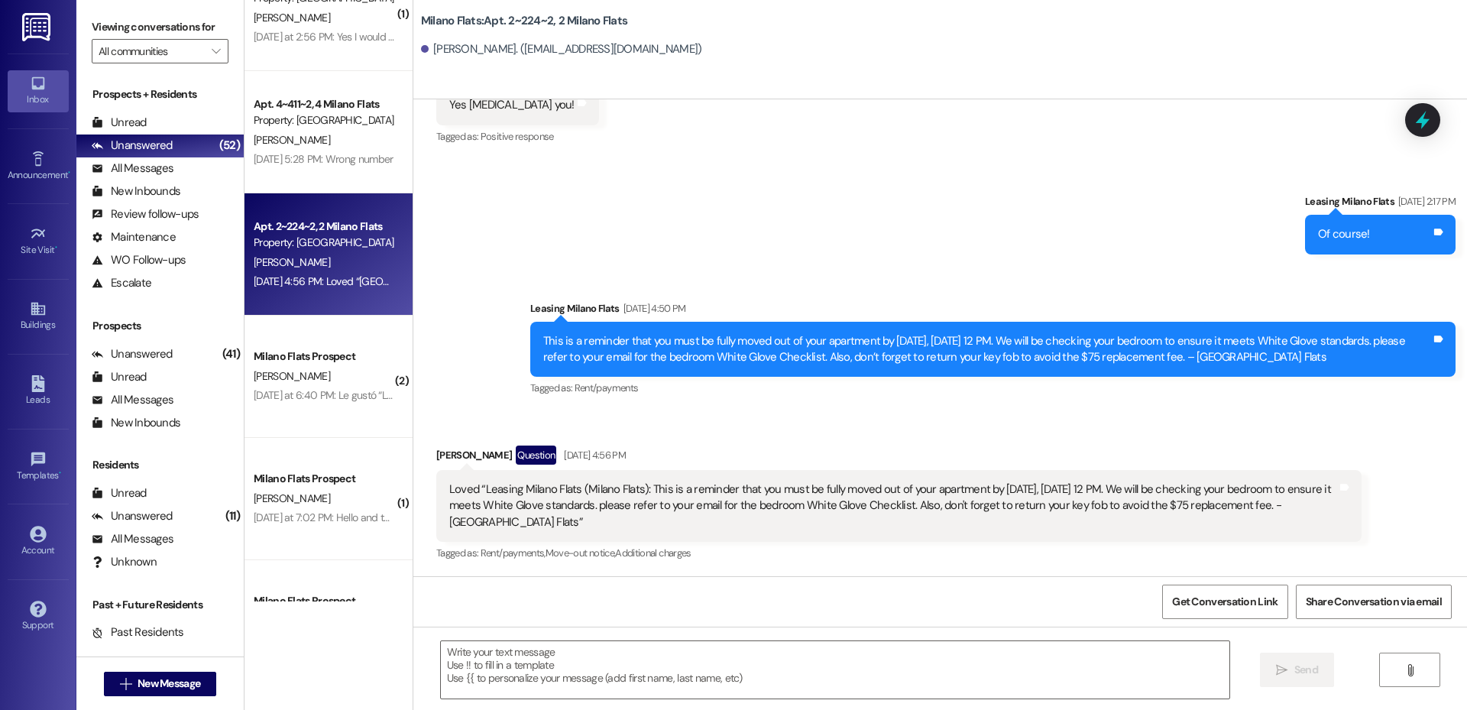
scroll to position [5691, 0]
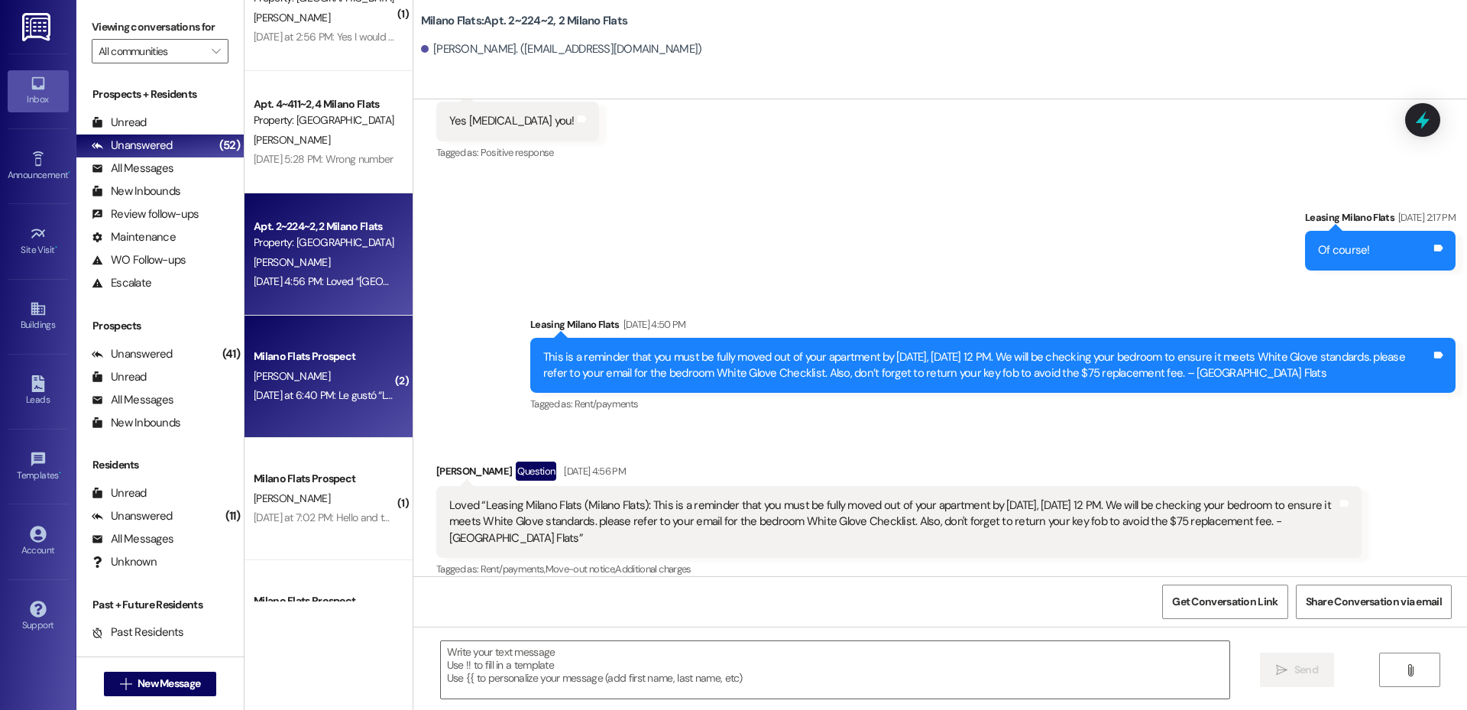
click at [325, 374] on div "[PERSON_NAME]" at bounding box center [324, 376] width 144 height 19
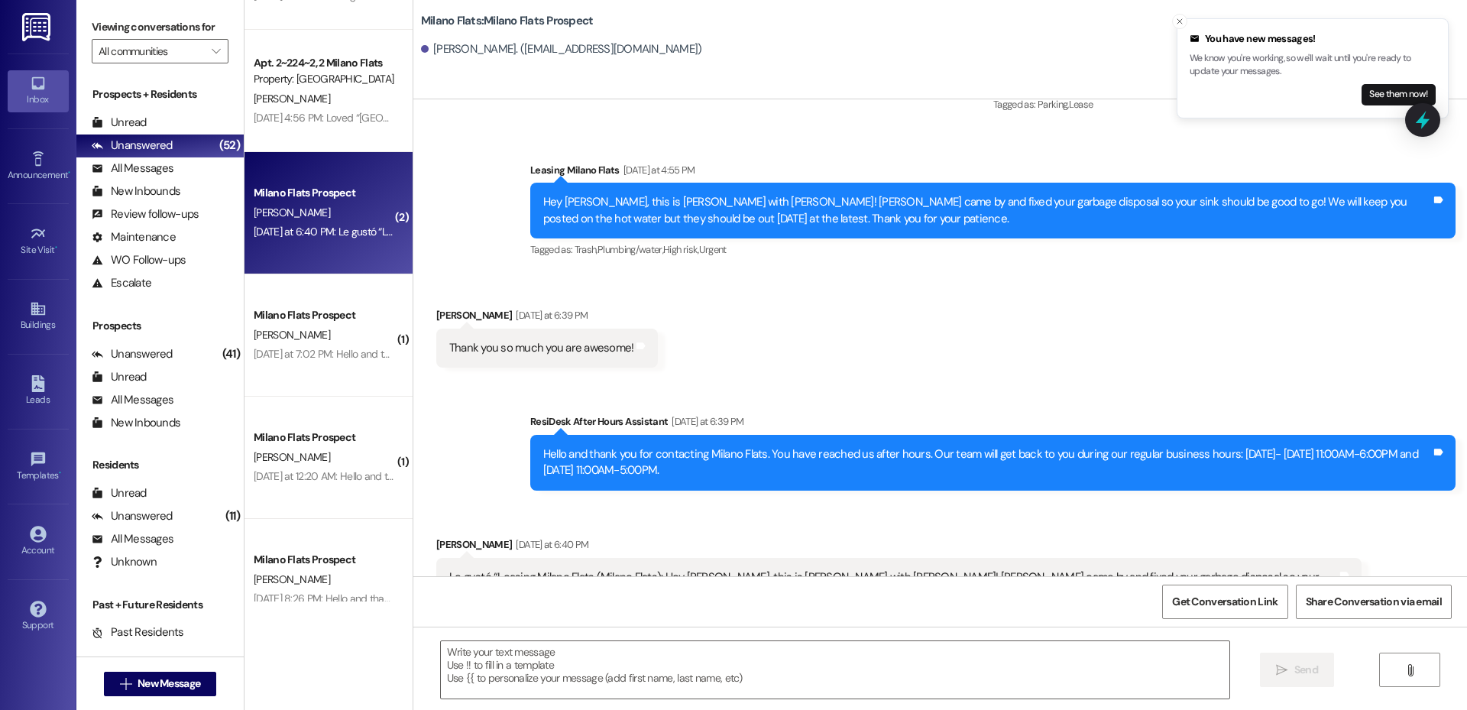
scroll to position [2673, 0]
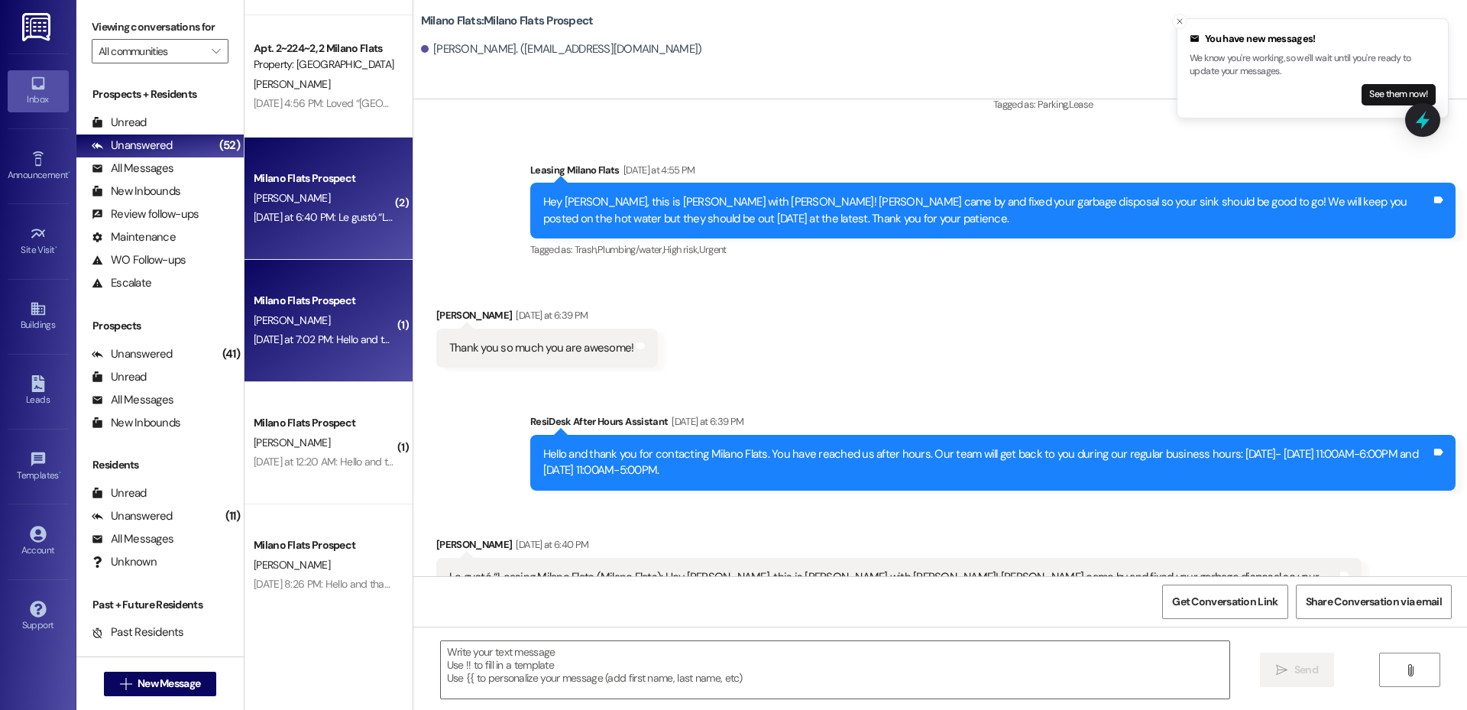
click at [335, 364] on div "Milano Flats Prospect [PERSON_NAME] [DATE] at 7:02 PM: Hello and thank you for …" at bounding box center [328, 321] width 168 height 122
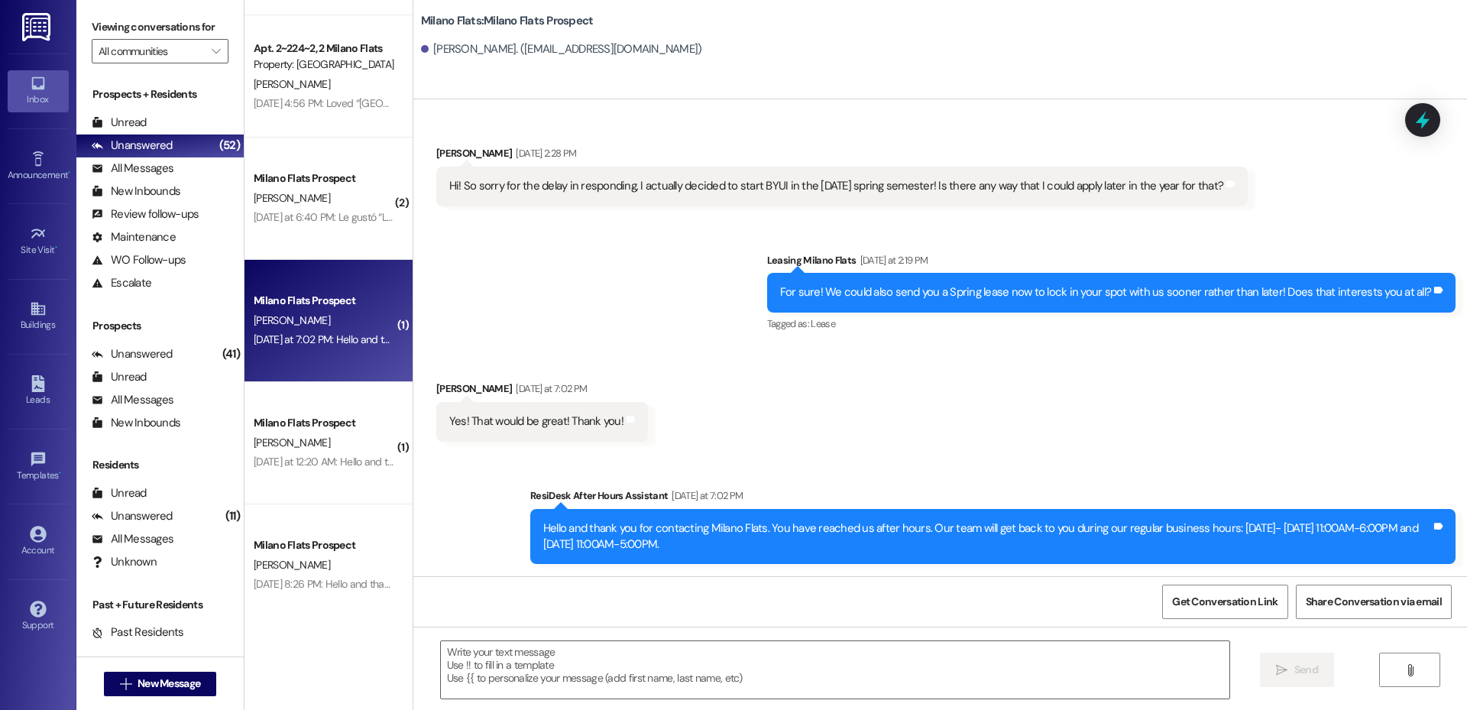
scroll to position [146, 0]
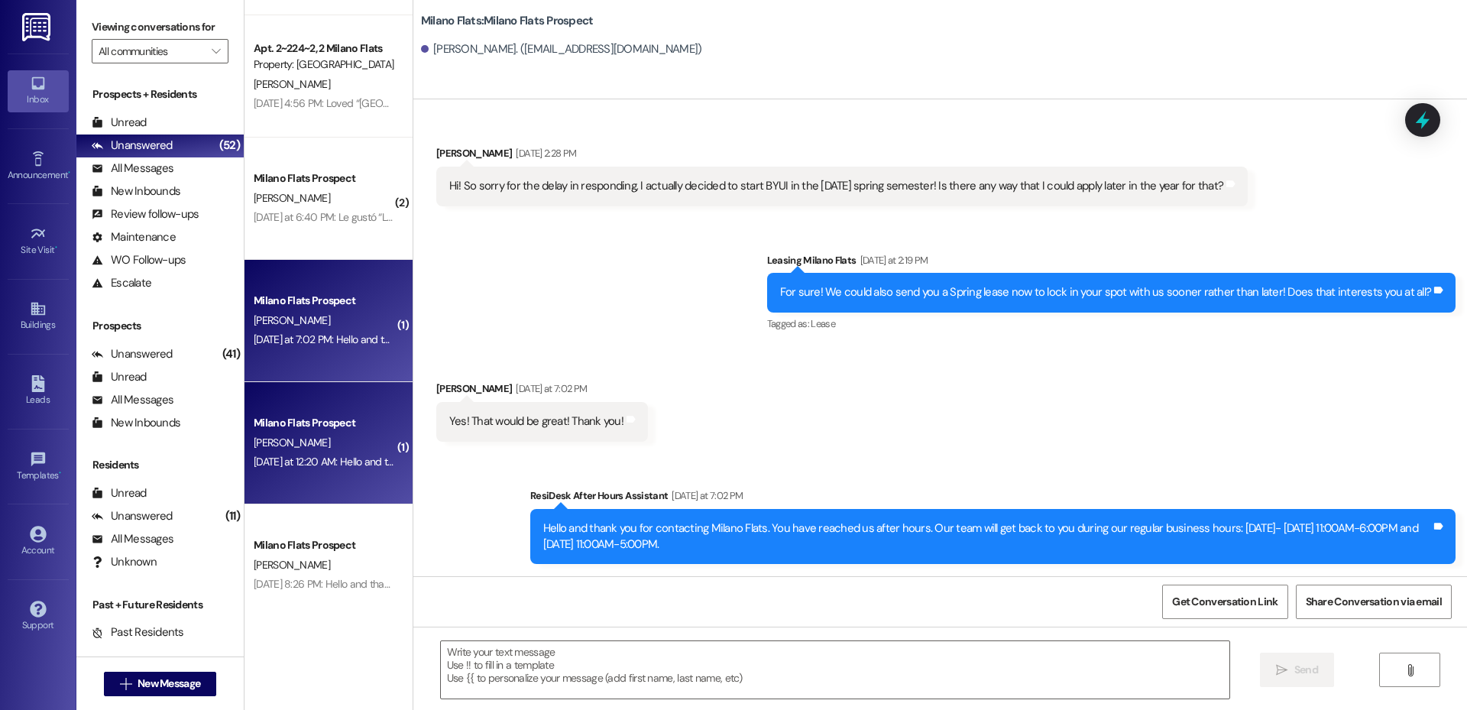
click at [276, 444] on span "[PERSON_NAME]" at bounding box center [292, 442] width 76 height 14
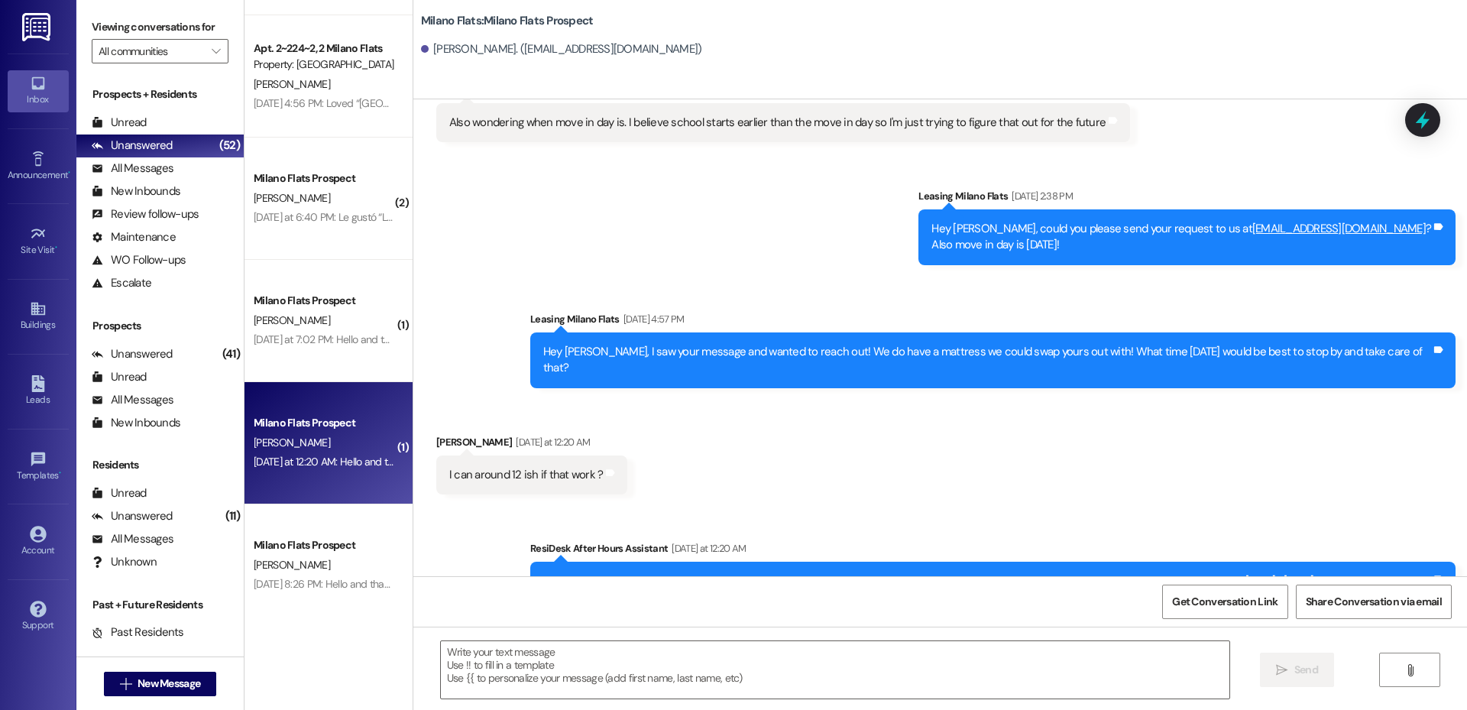
scroll to position [745, 0]
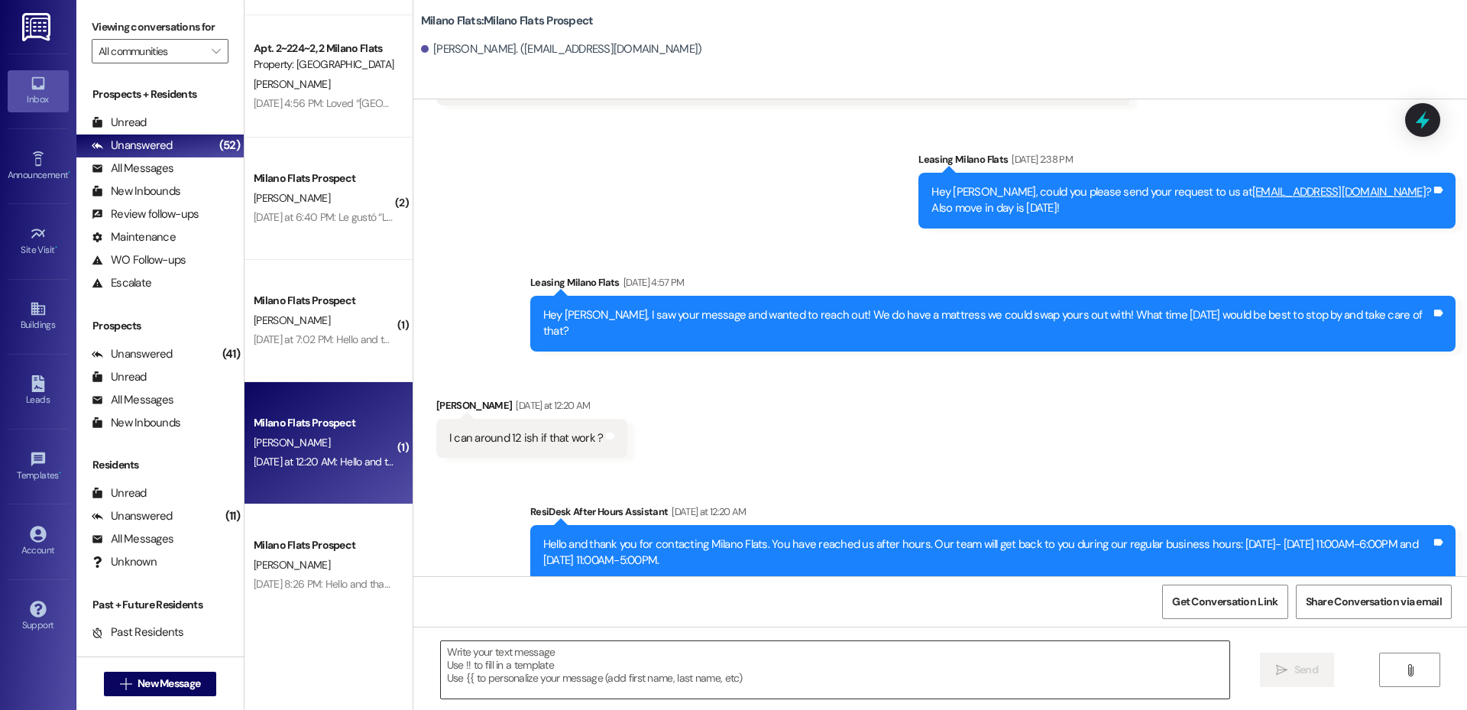
click at [601, 642] on textarea at bounding box center [835, 669] width 788 height 57
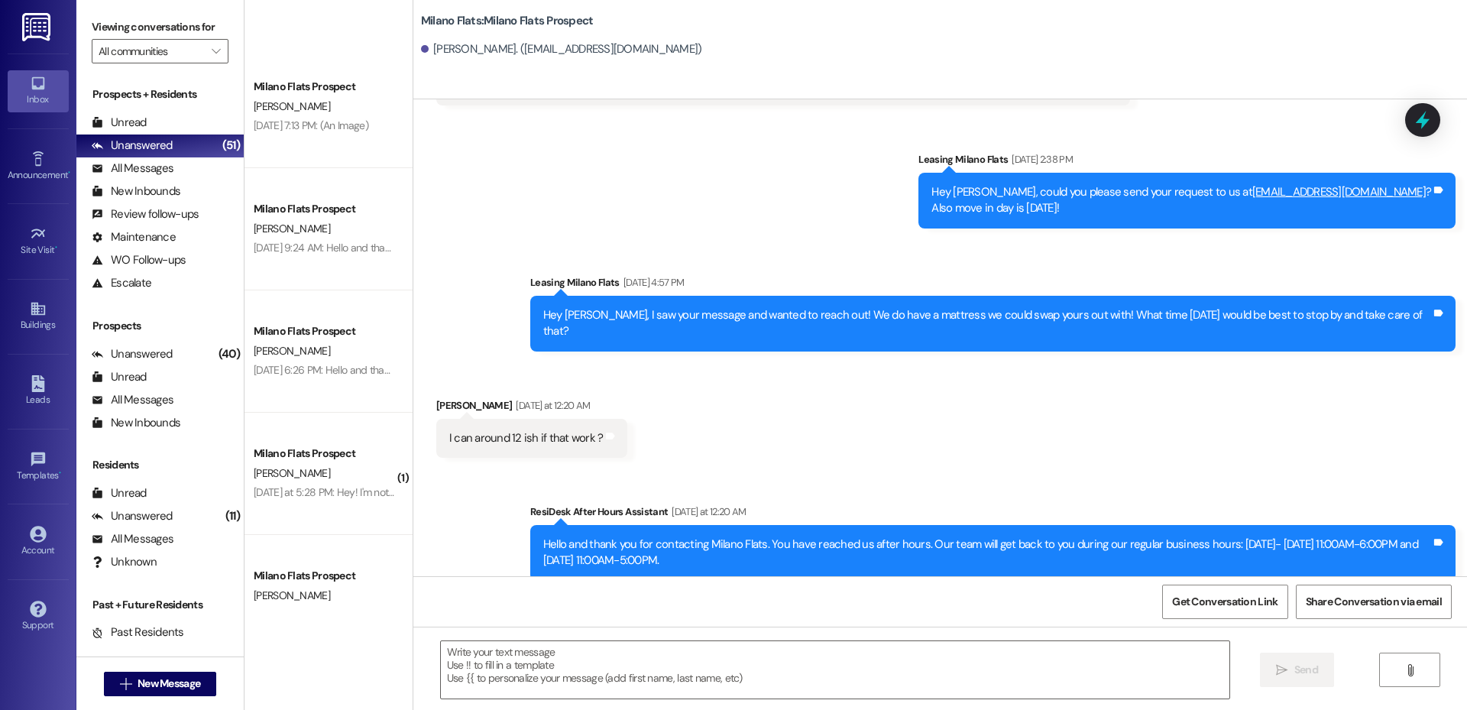
scroll to position [4277, 0]
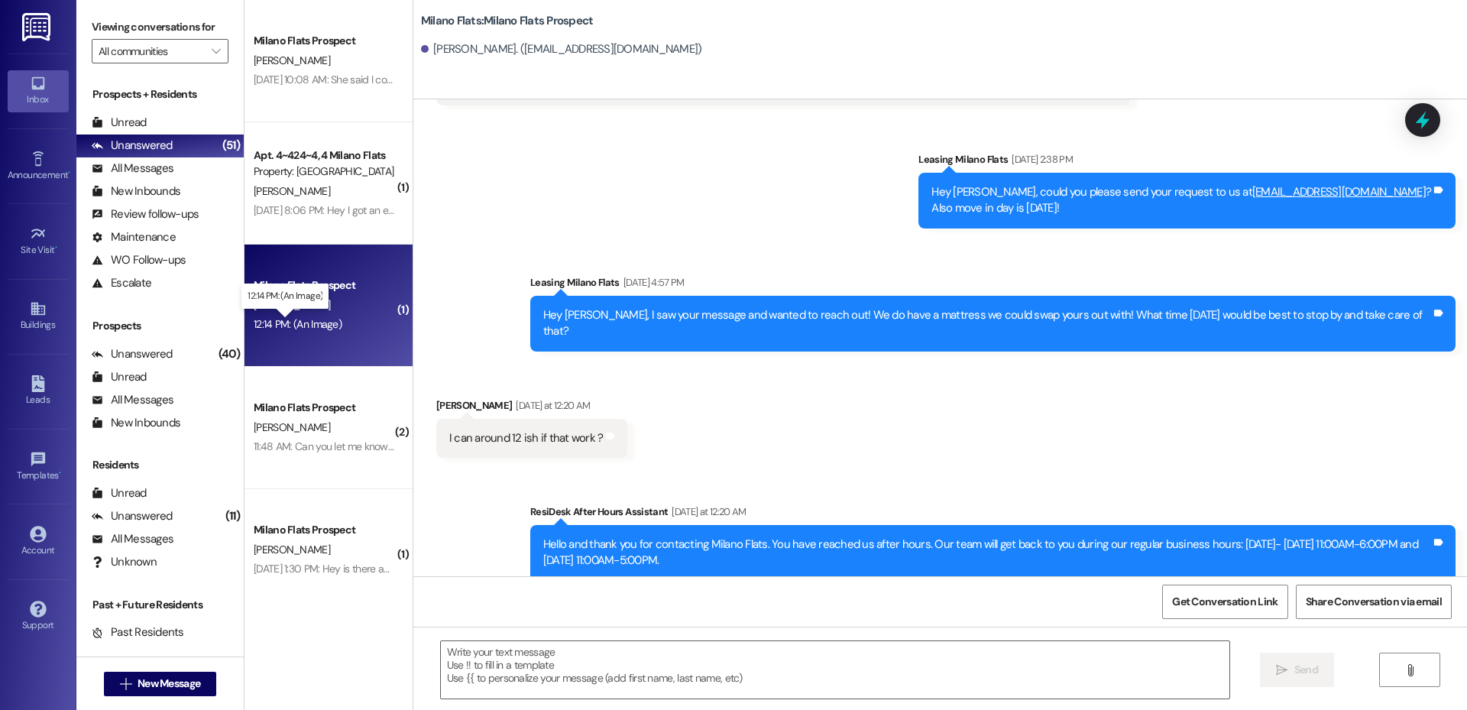
click at [322, 322] on div "12:14 PM: (An Image) 12:14 PM: (An Image)" at bounding box center [298, 324] width 88 height 14
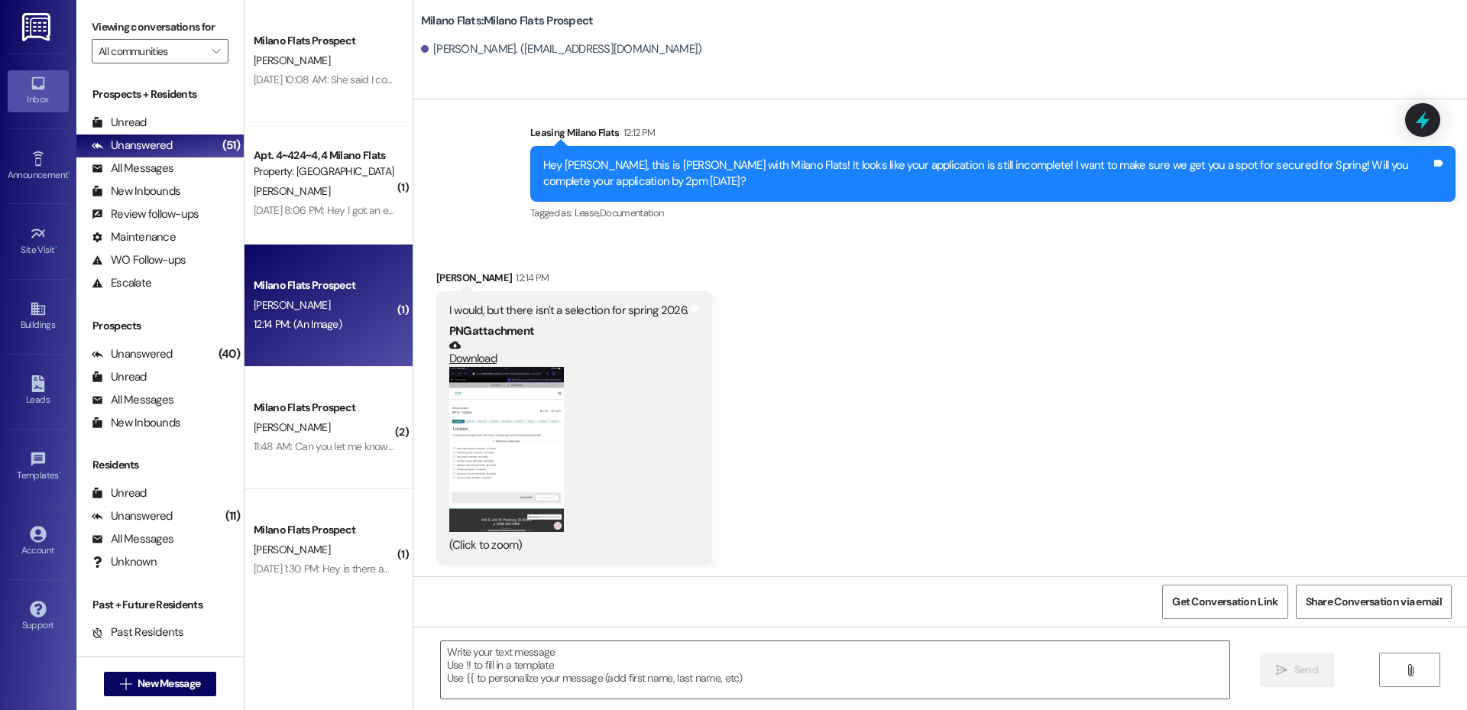
scroll to position [866, 0]
click at [488, 458] on button "Zoom image" at bounding box center [506, 448] width 115 height 165
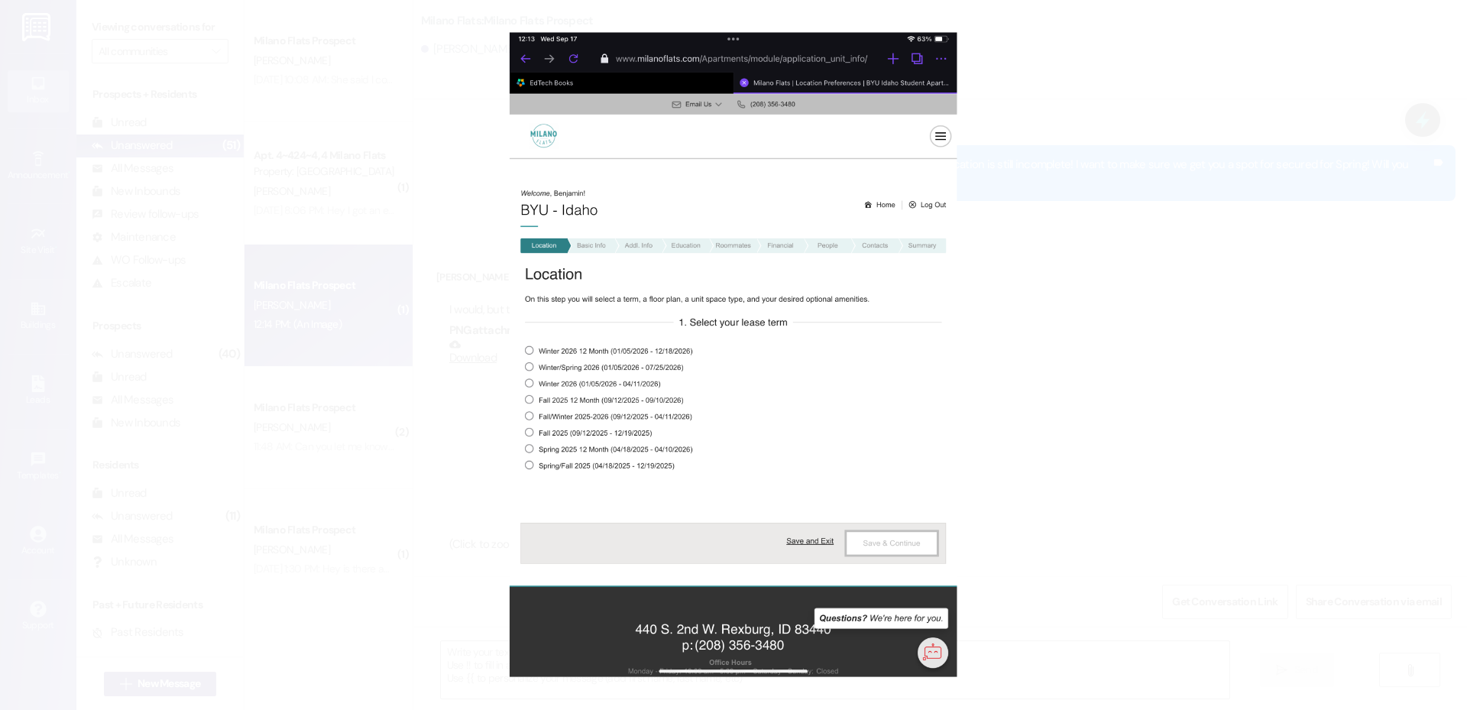
click at [642, 475] on button "Unzoom image" at bounding box center [733, 355] width 1467 height 710
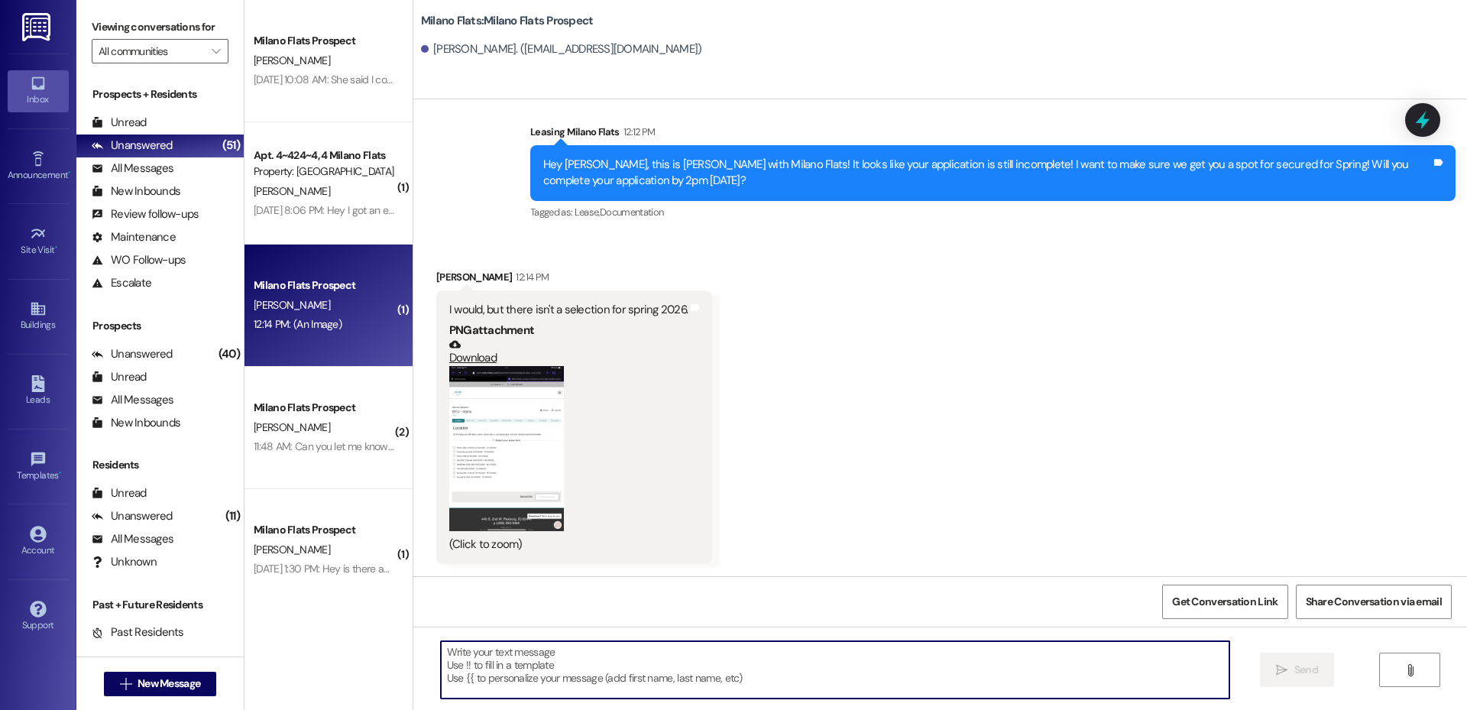
click at [477, 655] on textarea at bounding box center [835, 669] width 788 height 57
click at [532, 424] on button "Zoom image" at bounding box center [506, 448] width 115 height 165
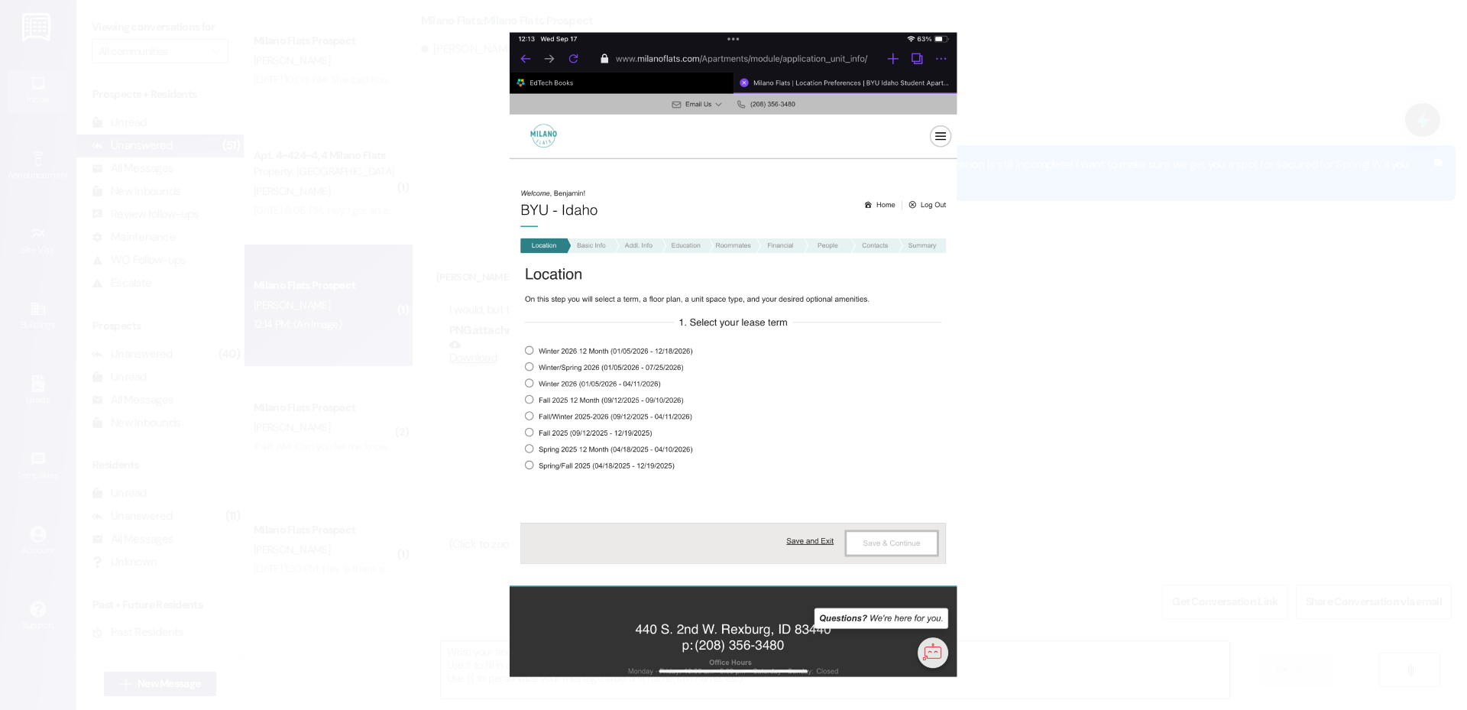
click at [632, 448] on button "Unzoom image" at bounding box center [733, 355] width 1467 height 710
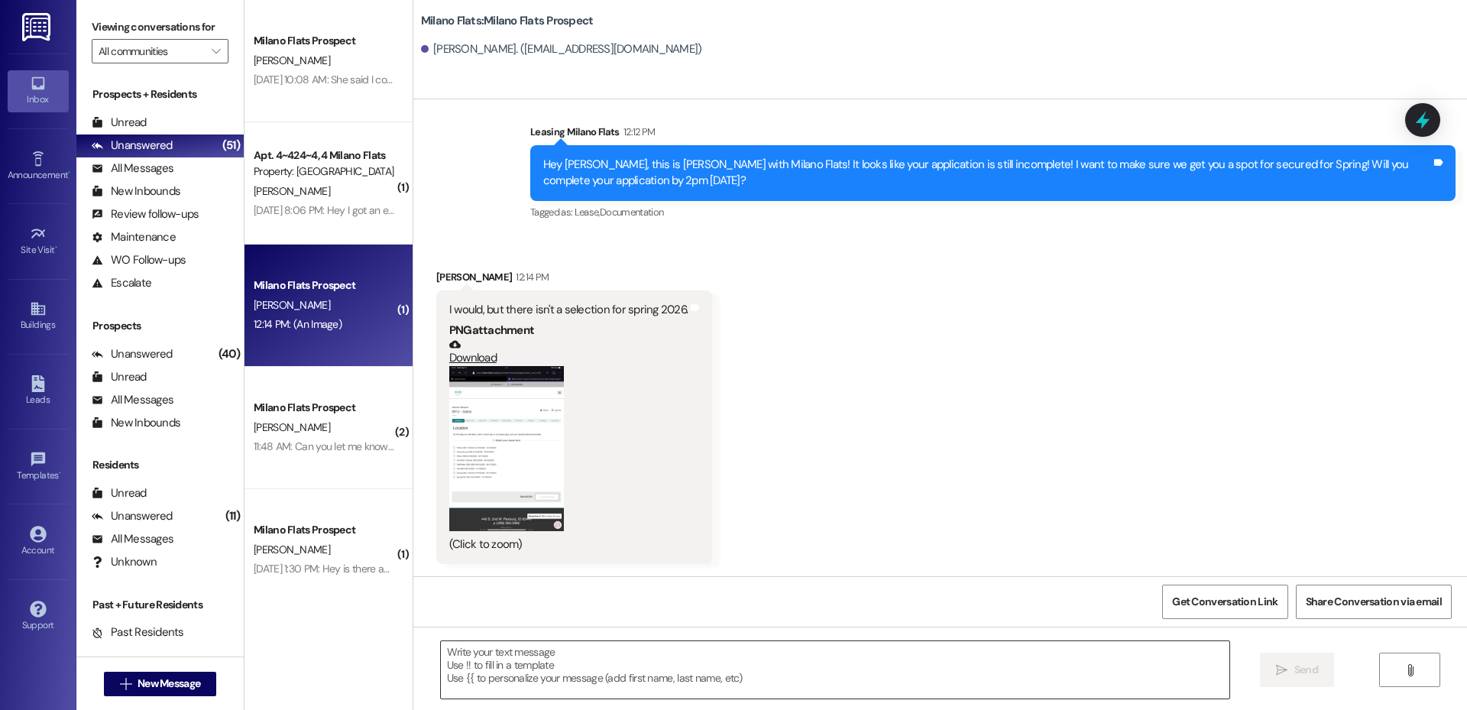
click at [581, 666] on textarea at bounding box center [835, 669] width 788 height 57
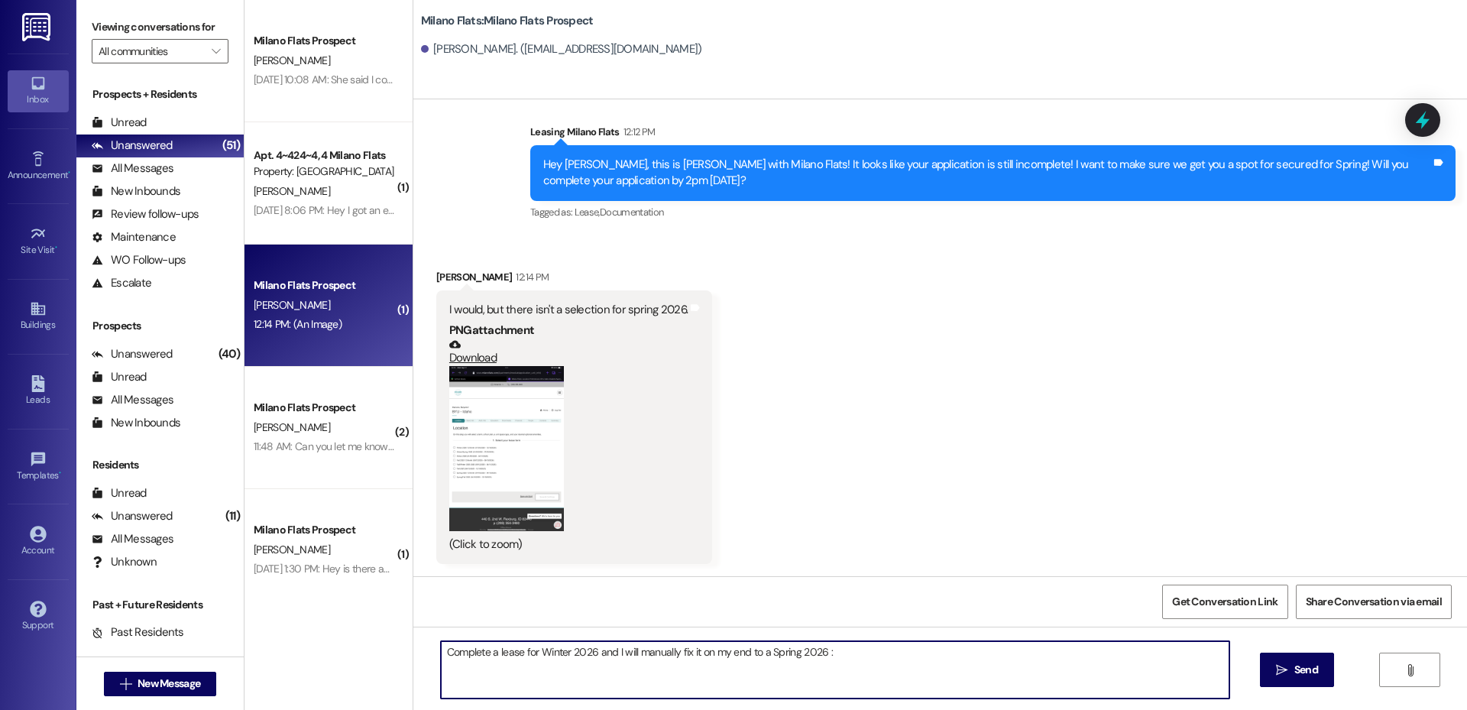
type textarea "Complete a lease for Winter 2026 and I will manually fix it on my end to a Spri…"
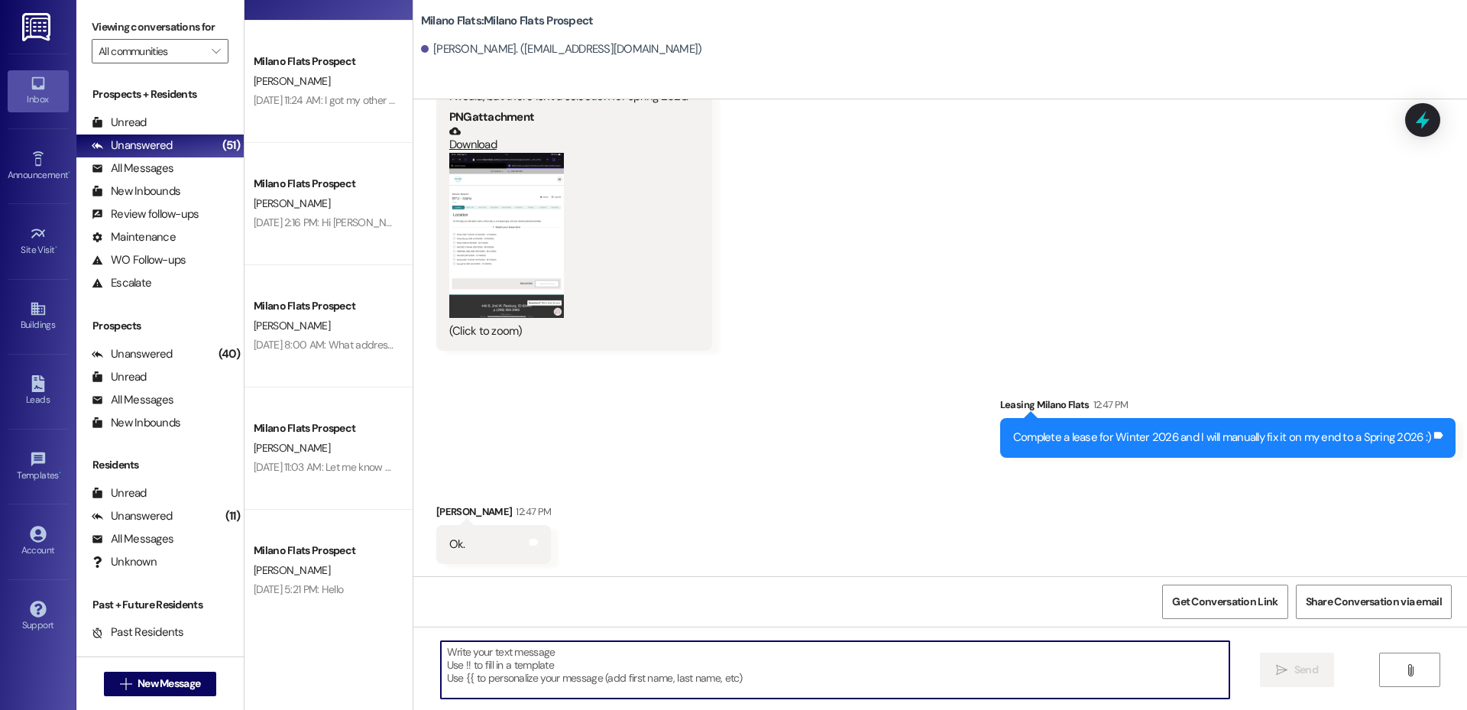
scroll to position [5143, 0]
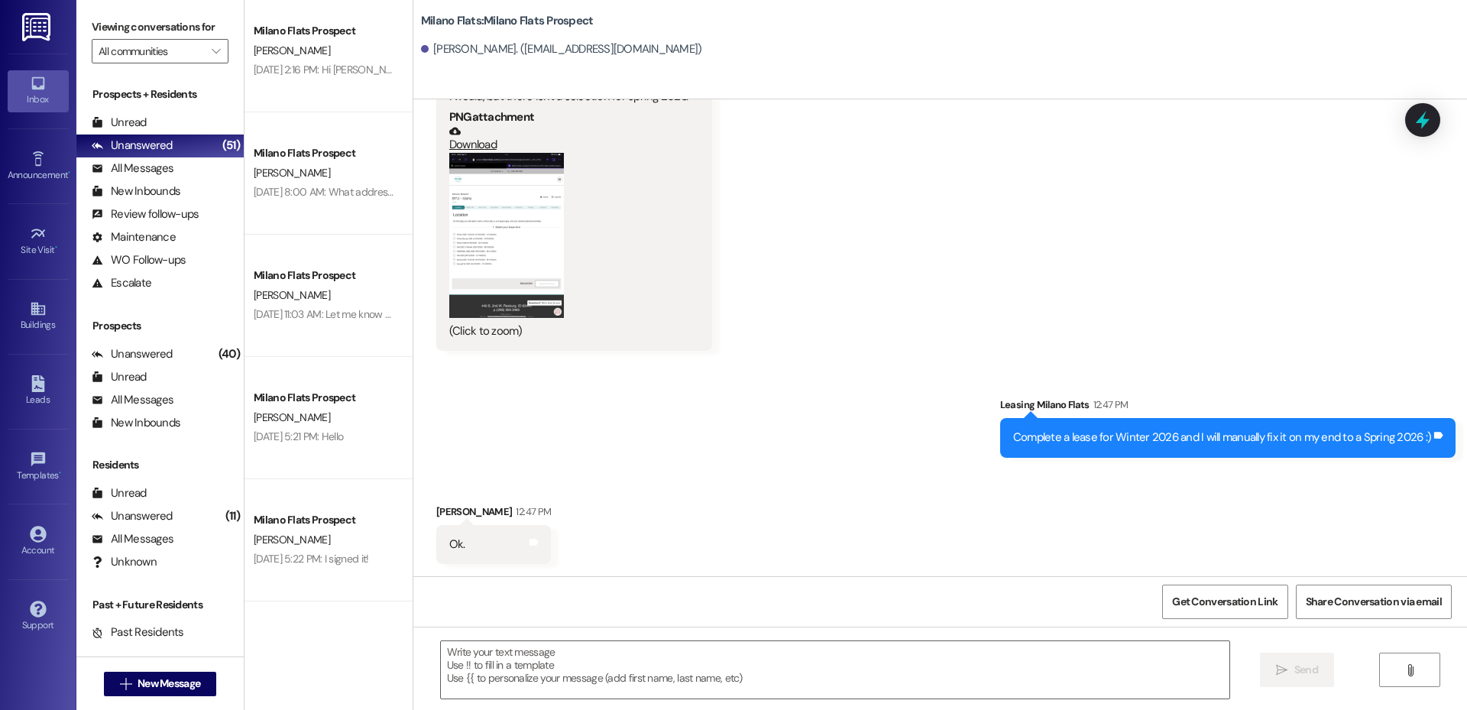
click at [619, 449] on div "Sent via SMS Leasing [GEOGRAPHIC_DATA] Flats 12:47 PM Complete a lease for Wint…" at bounding box center [939, 415] width 1053 height 106
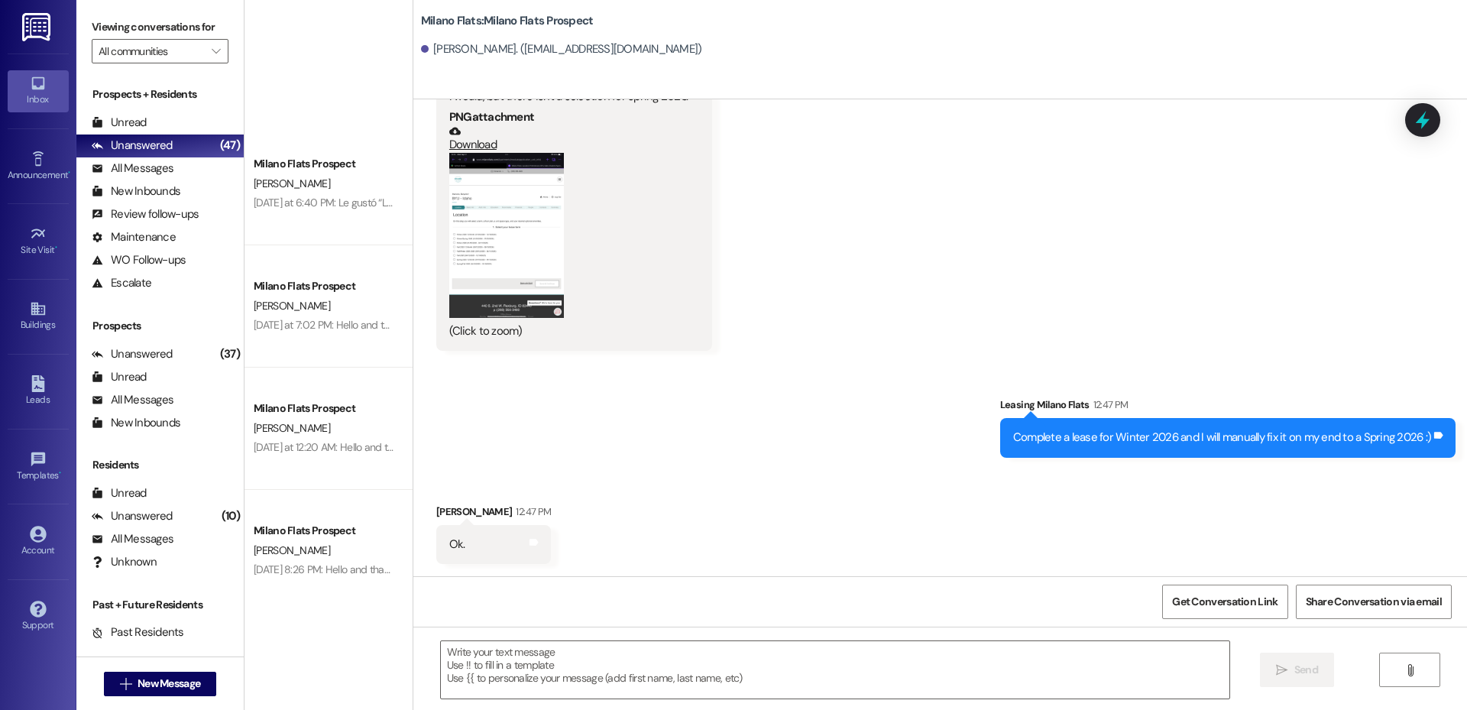
scroll to position [1614, 0]
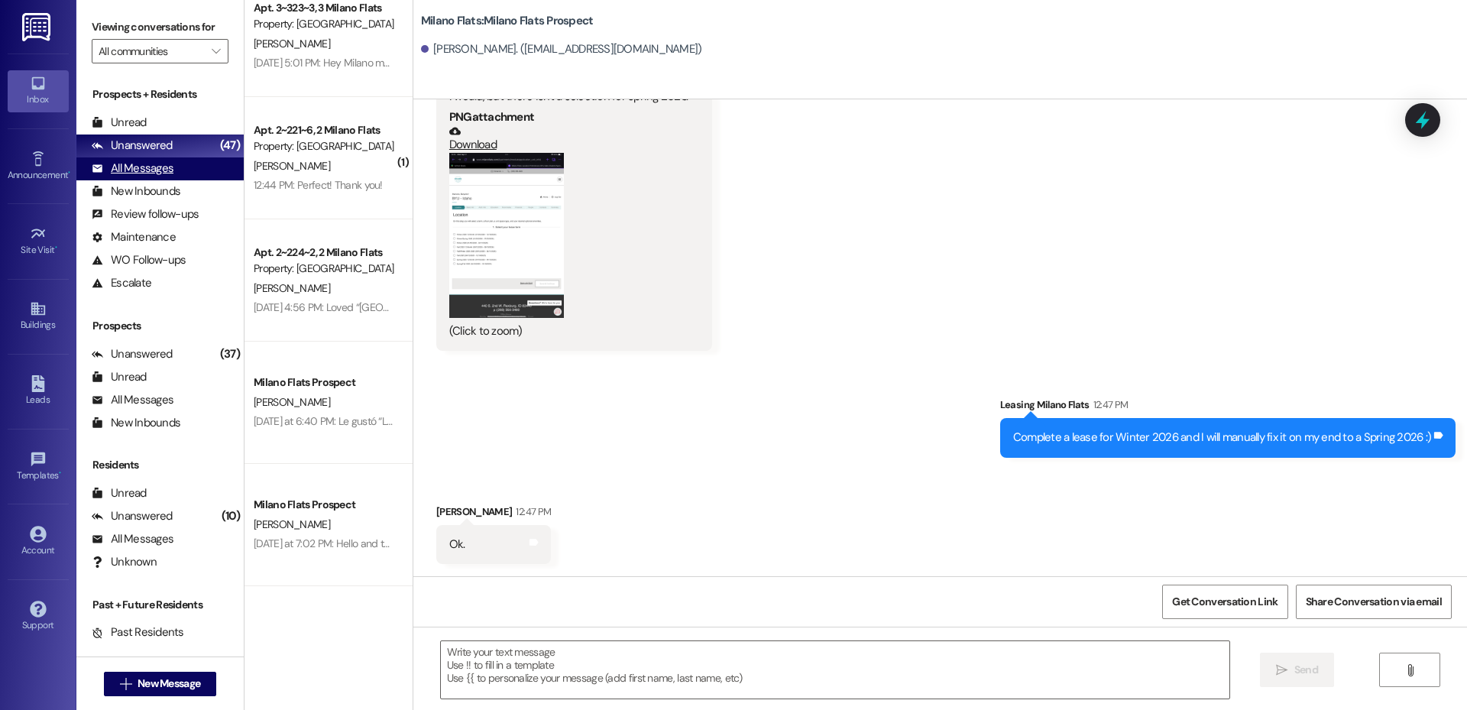
click at [159, 171] on div "All Messages" at bounding box center [133, 168] width 82 height 16
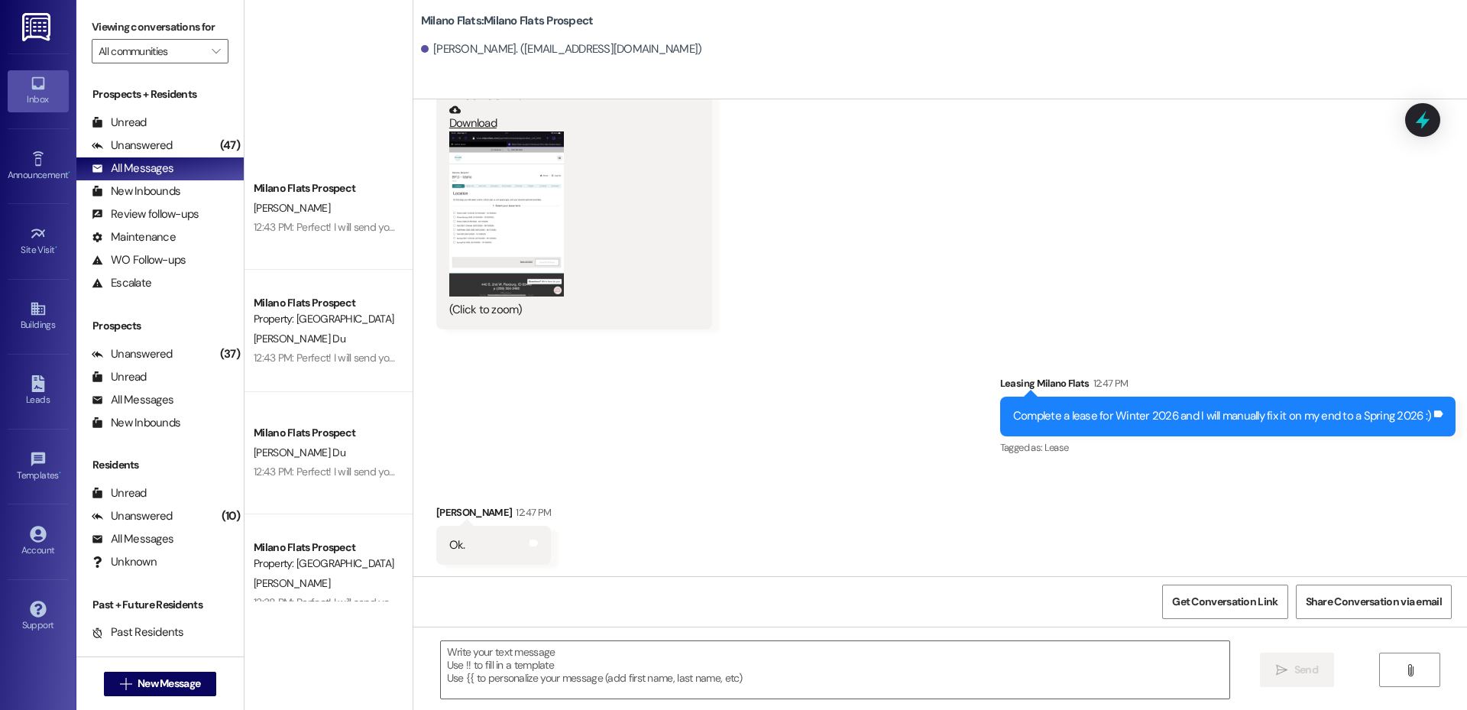
scroll to position [0, 0]
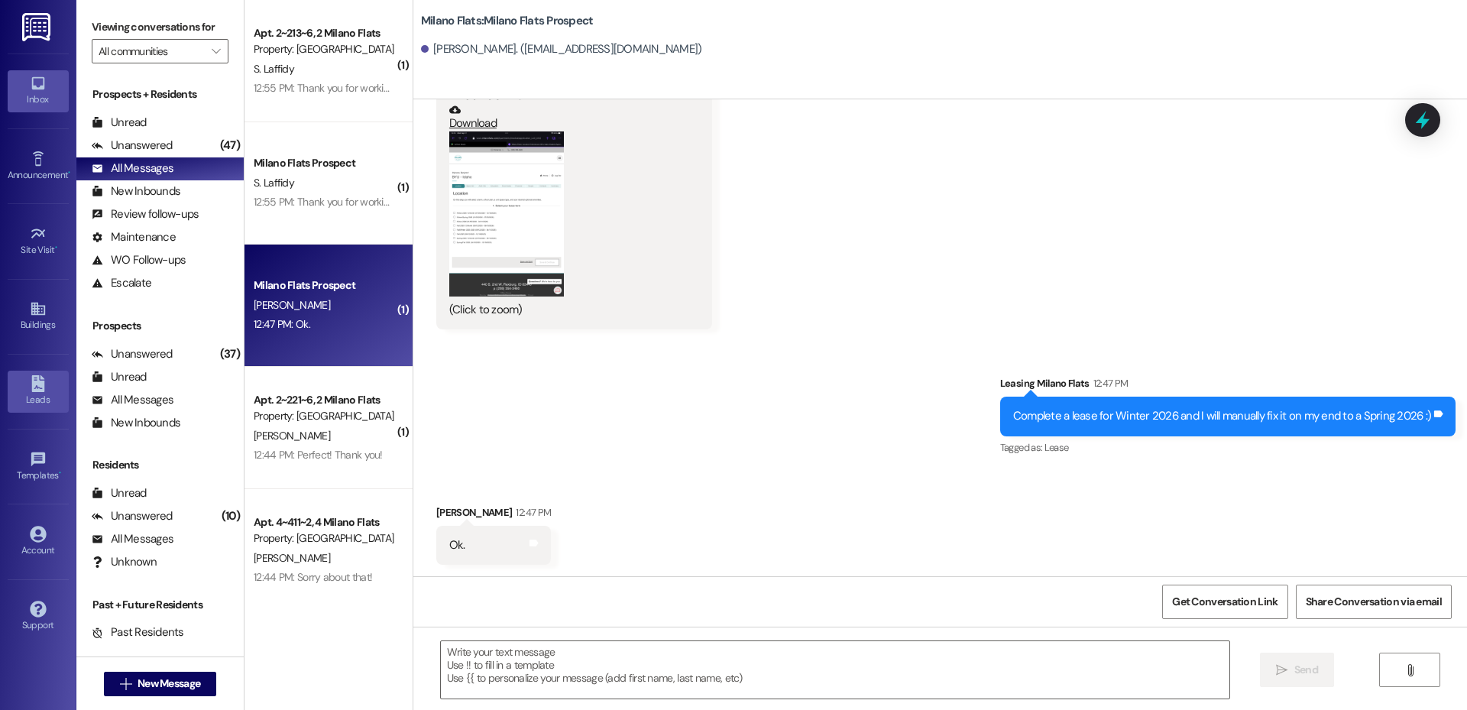
click at [35, 391] on icon at bounding box center [37, 383] width 13 height 17
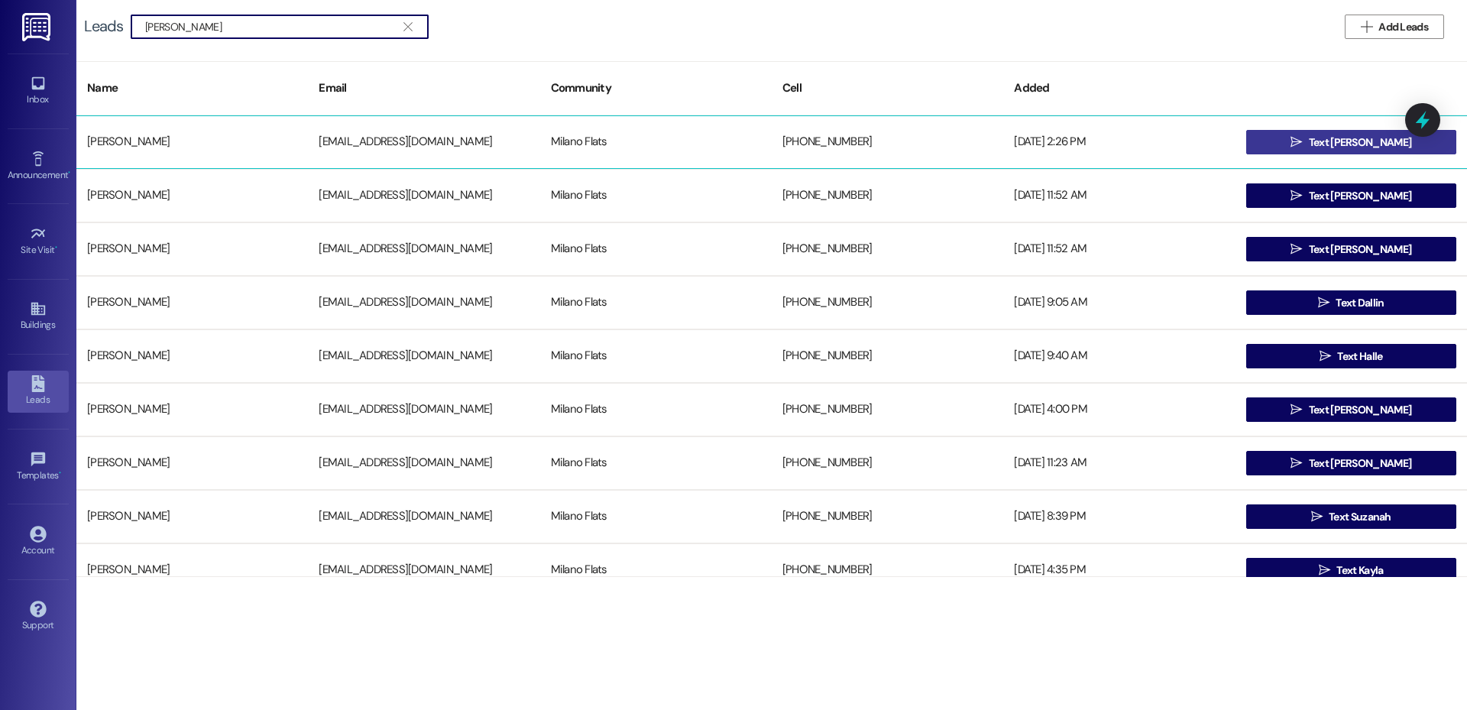
type input "[PERSON_NAME]"
click at [1321, 138] on span "Text [PERSON_NAME]" at bounding box center [1359, 142] width 108 height 16
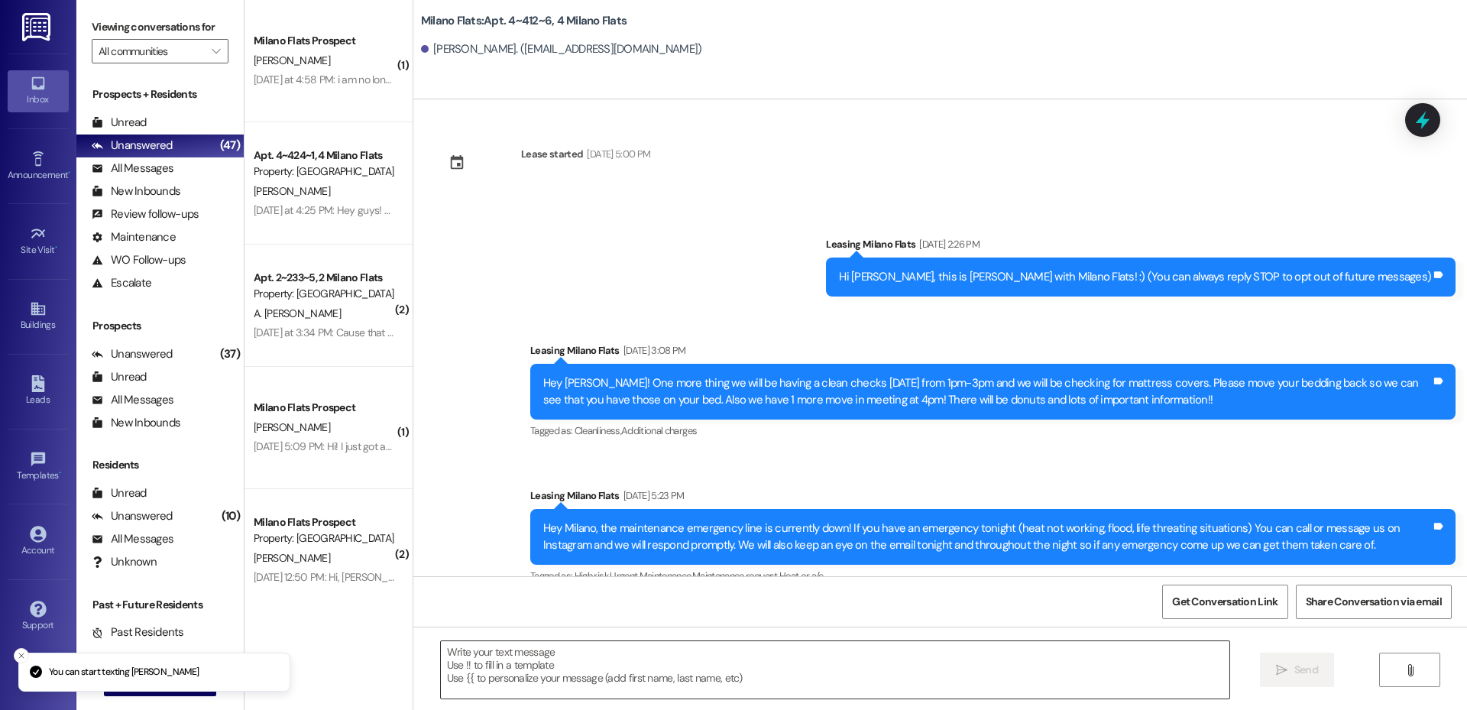
click at [504, 674] on textarea at bounding box center [835, 669] width 788 height 57
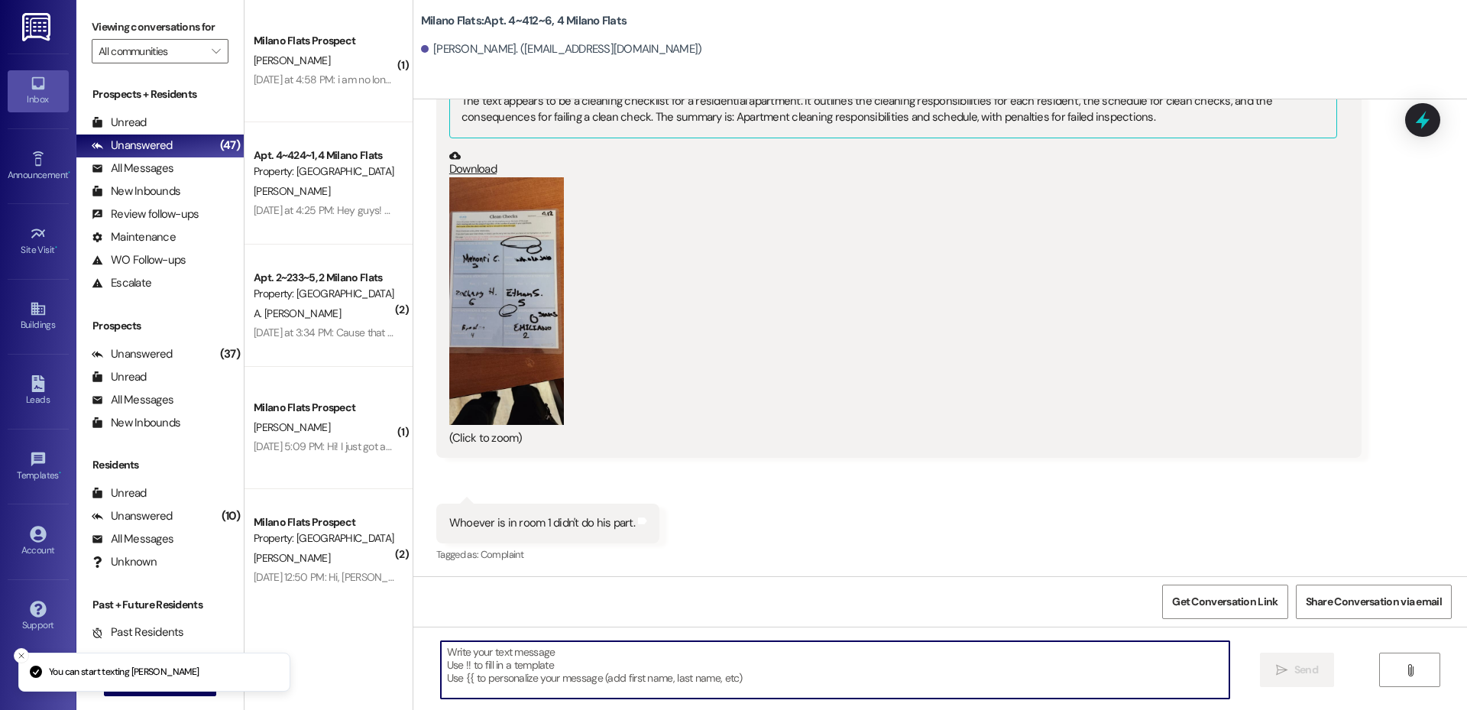
scroll to position [3045, 0]
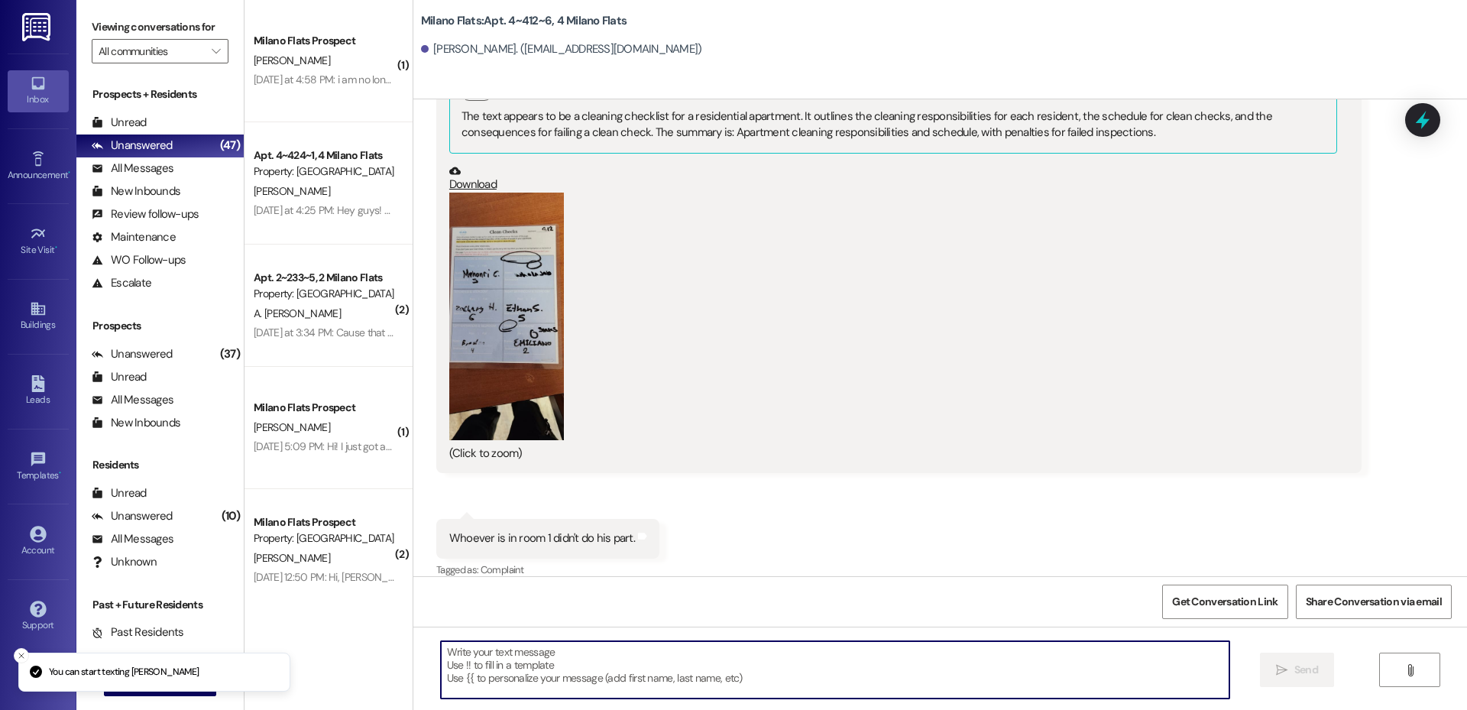
paste textarea "Hi [PERSON_NAME], This is [PERSON_NAME] with Milano Flats! Your Winter/Spring P…"
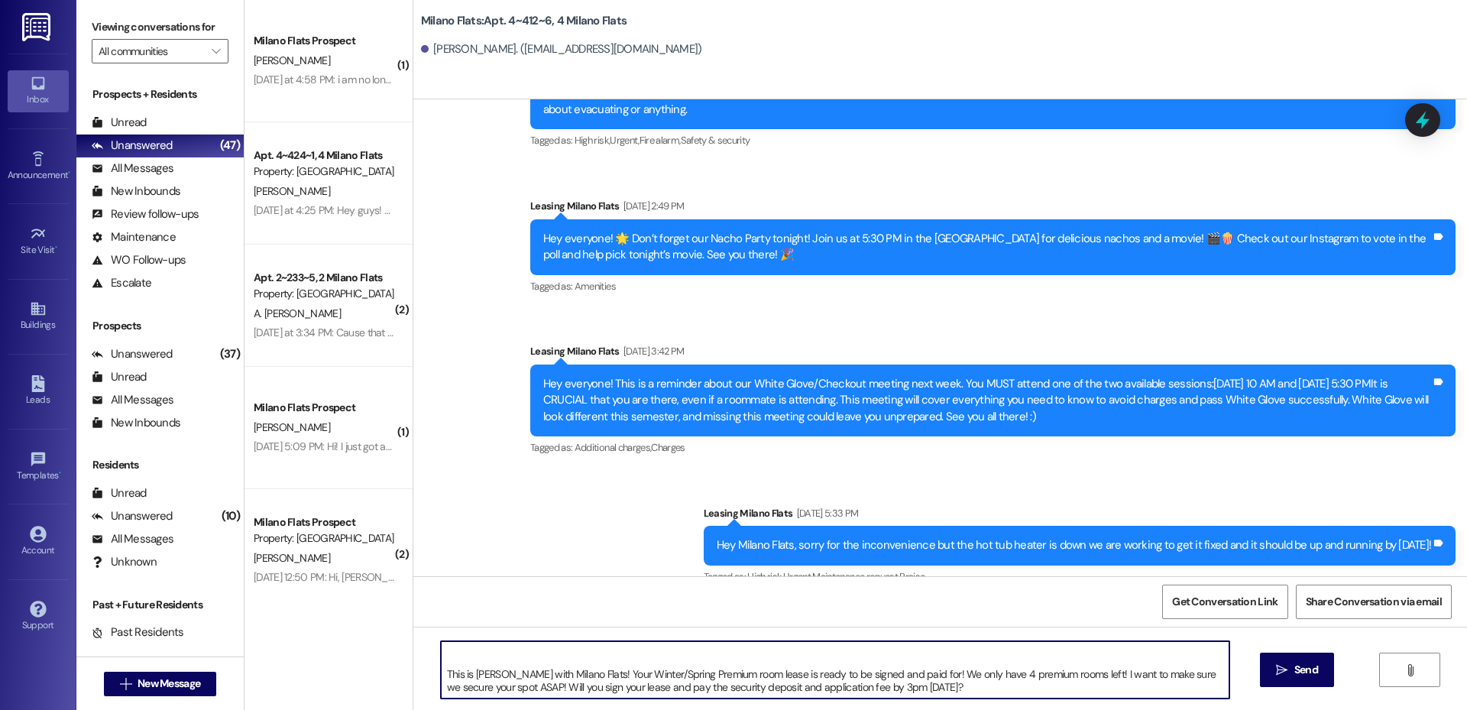
scroll to position [5719, 0]
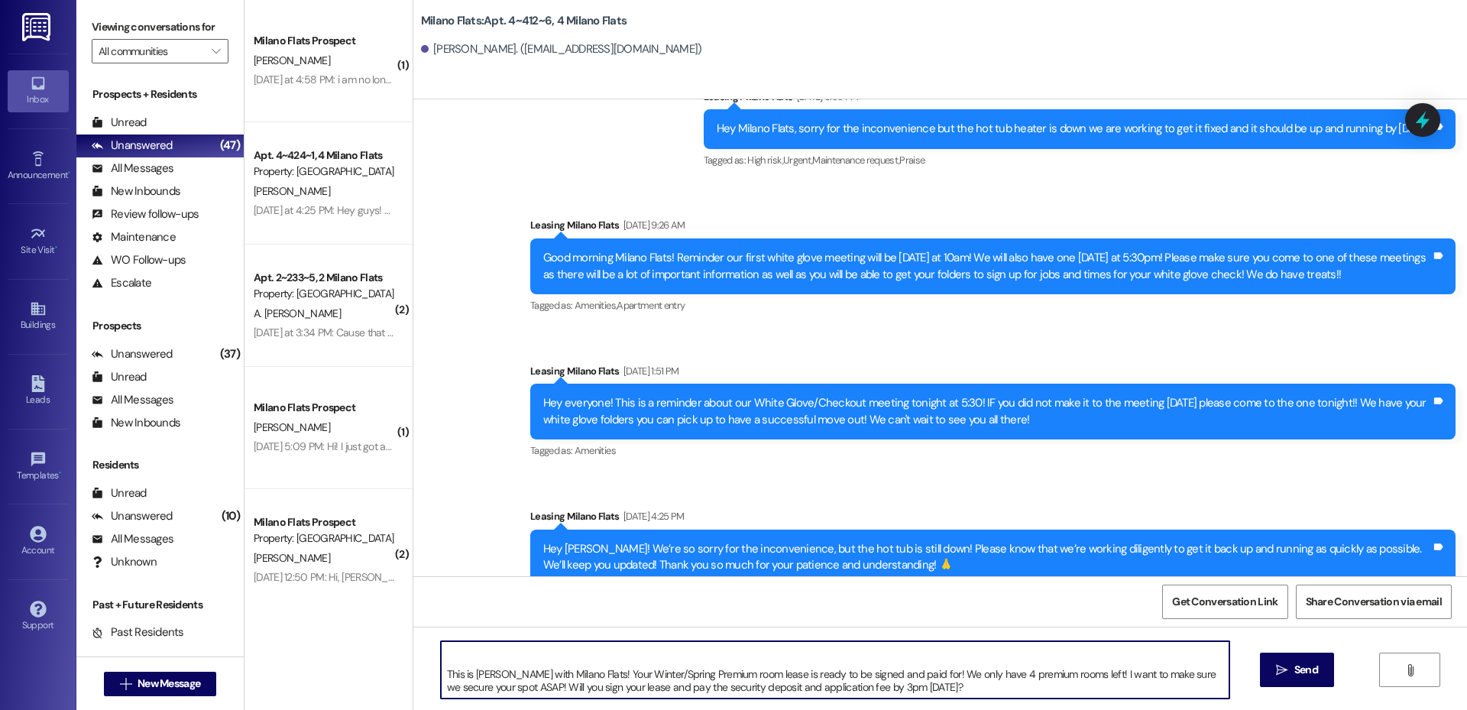
click at [441, 673] on textarea "Hi [PERSON_NAME], This is [PERSON_NAME] with Milano Flats! Your Winter/Spring P…" at bounding box center [835, 669] width 788 height 57
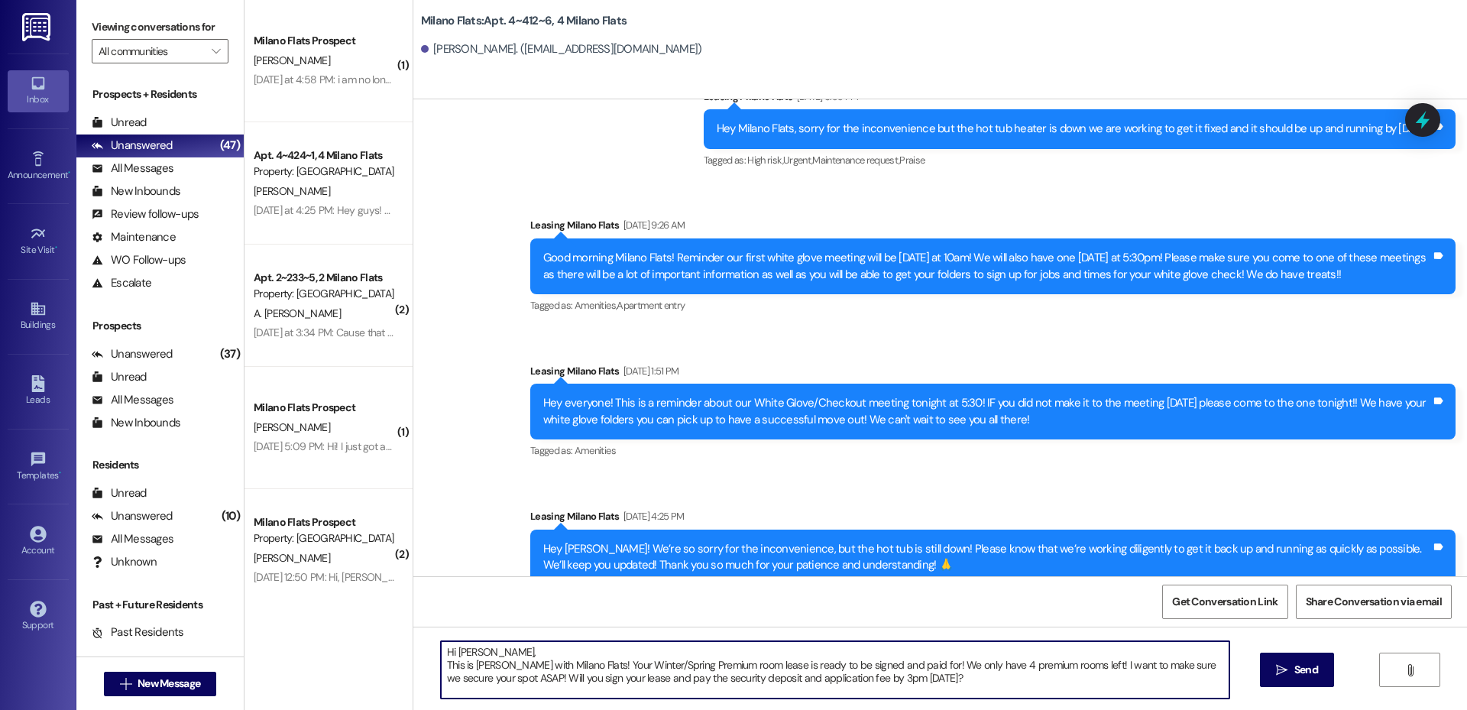
scroll to position [0, 0]
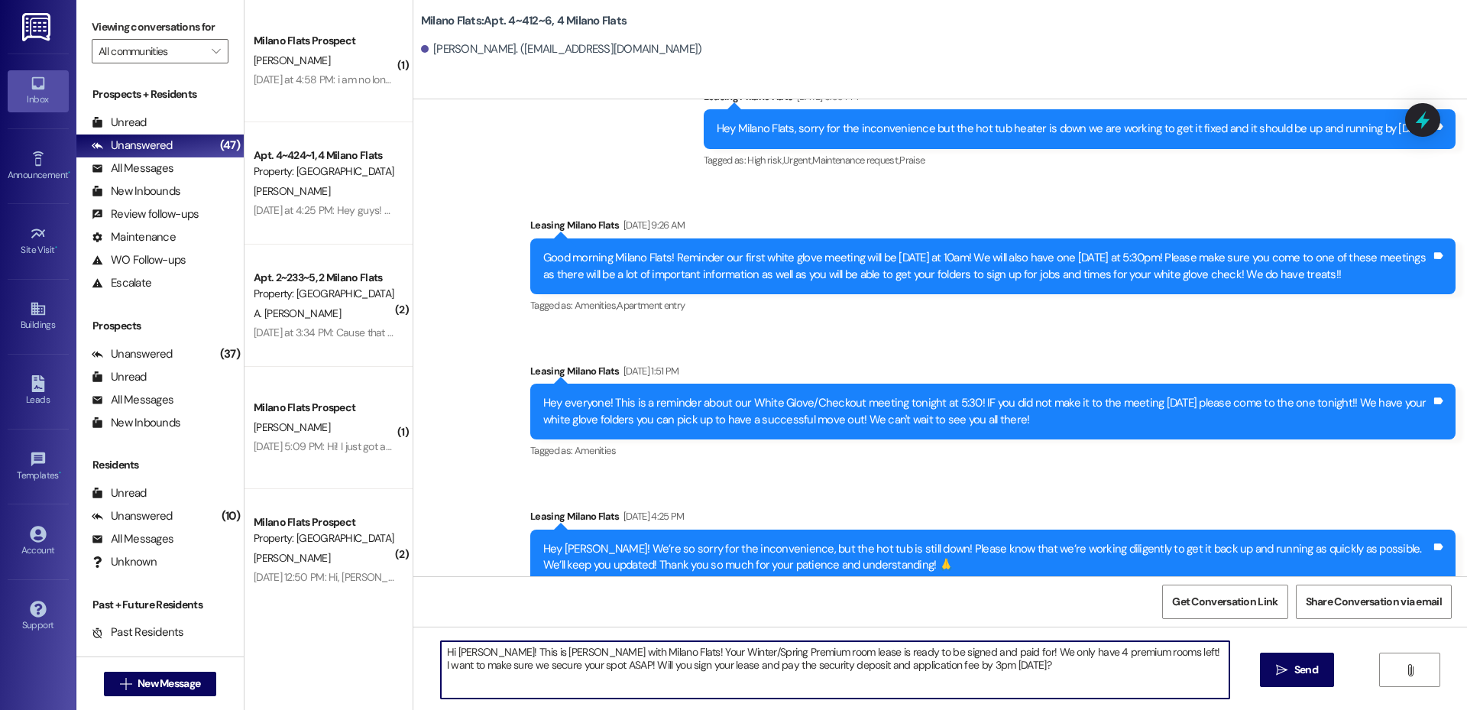
click at [480, 684] on textarea "Hi [PERSON_NAME]! This is [PERSON_NAME] with Milano Flats! Your Winter/Spring P…" at bounding box center [835, 669] width 788 height 57
type textarea "Hi [PERSON_NAME]! This is [PERSON_NAME] with Milano Flats! Your Winter/Spring P…"
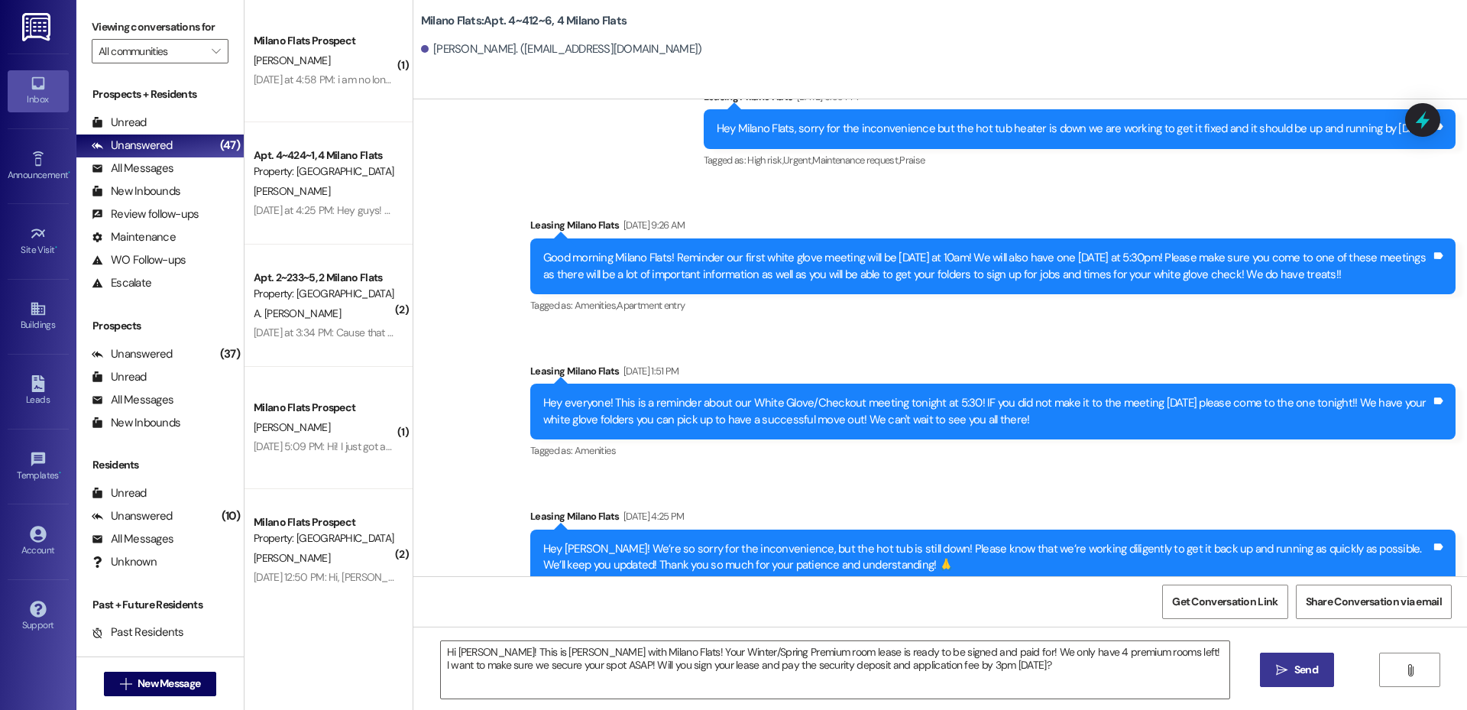
click at [1295, 671] on span "Send" at bounding box center [1306, 669] width 24 height 16
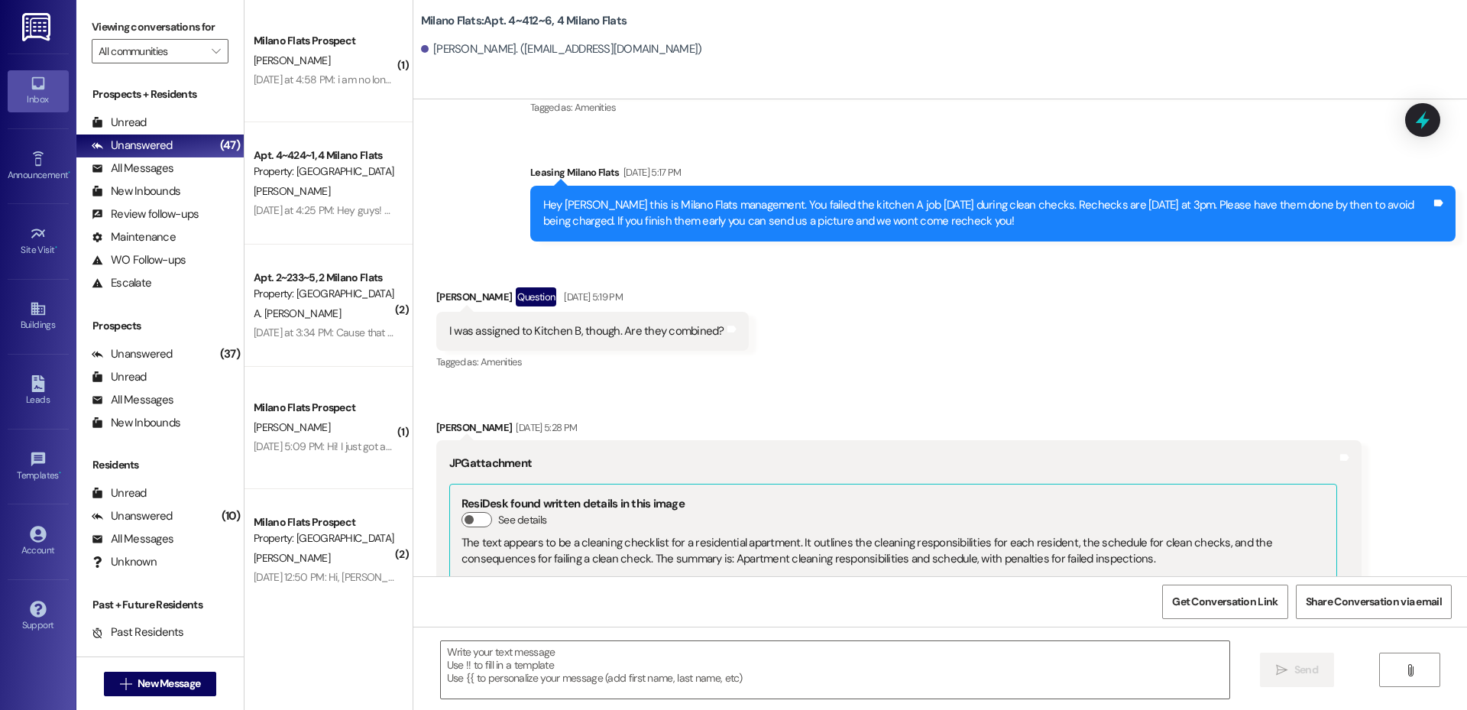
scroll to position [2511, 0]
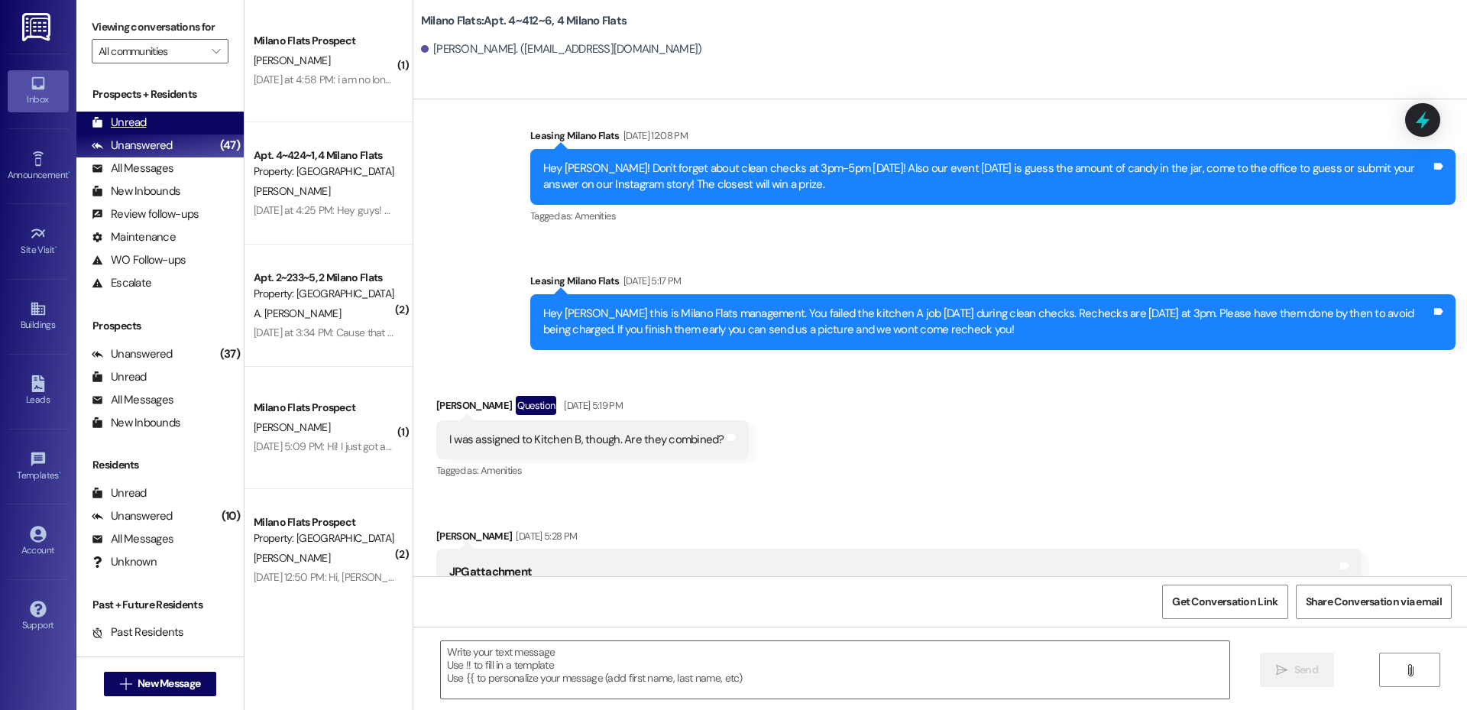
click at [161, 118] on div "Unread (0)" at bounding box center [159, 123] width 167 height 23
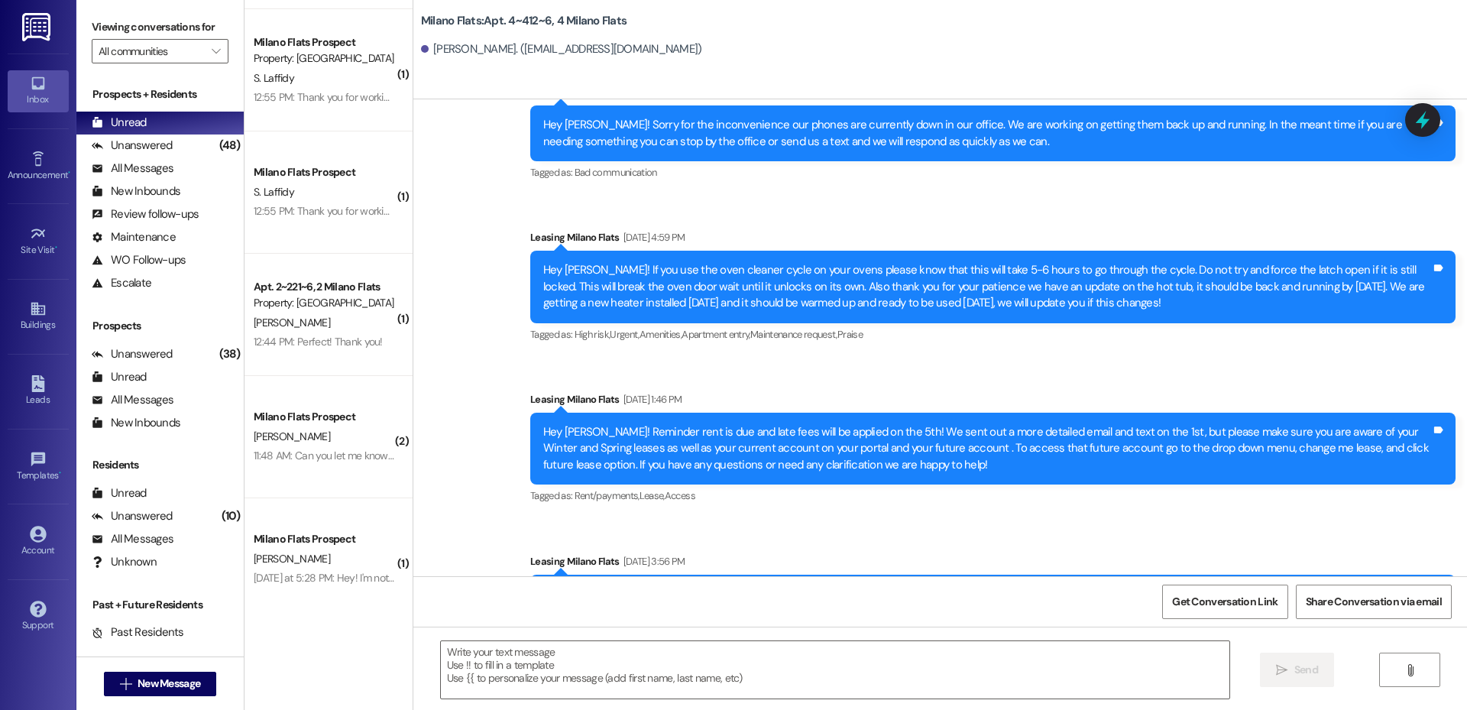
scroll to position [0, 0]
